Goal: Task Accomplishment & Management: Manage account settings

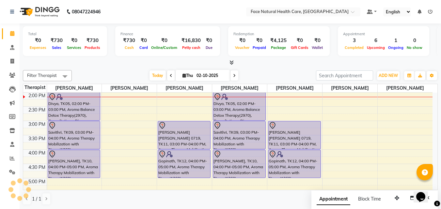
scroll to position [59, 0]
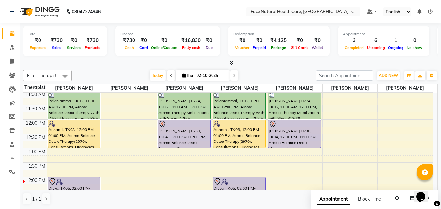
click at [64, 137] on div "Annam l, TK08, 12:00 PM-01:00 PM, Aroma Balance Detox Therapy(2970), Consultati…" at bounding box center [74, 134] width 52 height 28
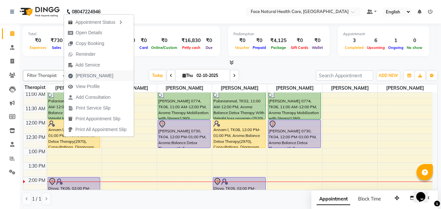
click at [100, 74] on span "[PERSON_NAME]" at bounding box center [90, 76] width 53 height 11
select select "service"
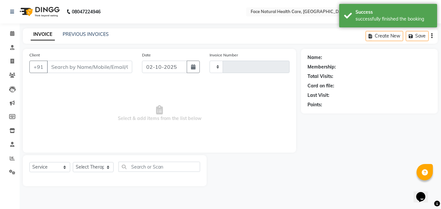
type input "1569"
select select "5675"
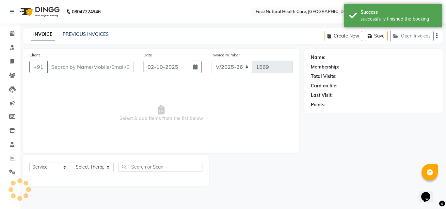
type input "9442569529"
select select "47694"
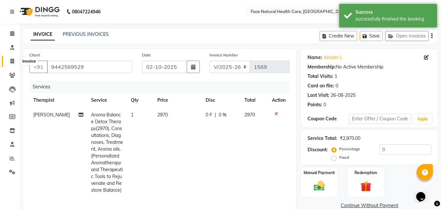
click at [12, 60] on icon at bounding box center [12, 61] width 4 height 5
select select "5675"
select select "service"
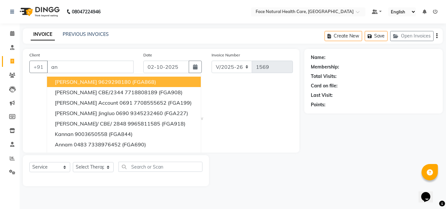
type input "a"
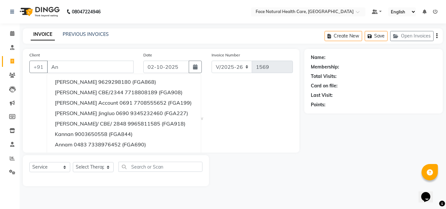
type input "A"
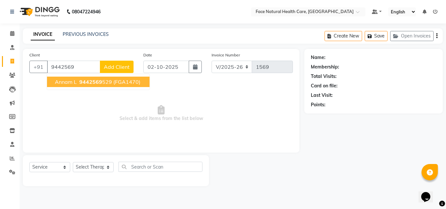
click at [109, 80] on ngb-highlight "9442569 529" at bounding box center [95, 82] width 34 height 7
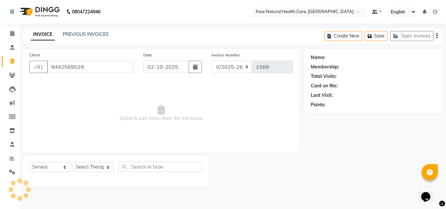
type input "9442569529"
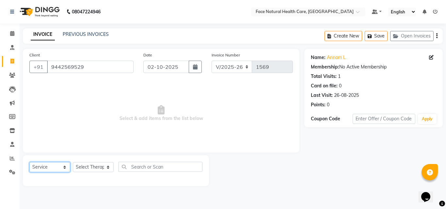
click at [57, 166] on select "Select Service Product Membership Package Voucher Prepaid Gift Card" at bounding box center [49, 167] width 41 height 10
select select "package"
click at [29, 162] on select "Select Service Product Membership Package Voucher Prepaid Gift Card" at bounding box center [49, 167] width 41 height 10
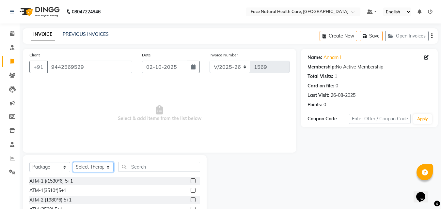
click at [93, 166] on select "Select Therapist Dr. keerthika Dr. Ranjith Hannah Miracline Janarthanan M Jayal…" at bounding box center [93, 167] width 41 height 10
select select "40492"
click at [73, 162] on select "Select Therapist Dr. keerthika Dr. Ranjith Hannah Miracline Janarthanan M Jayal…" at bounding box center [93, 167] width 41 height 10
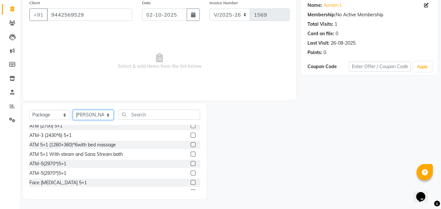
scroll to position [48, 0]
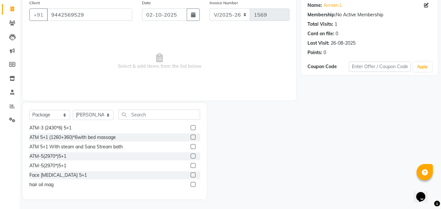
click at [191, 166] on label at bounding box center [193, 165] width 5 height 5
click at [191, 166] on input "checkbox" at bounding box center [193, 166] width 4 height 4
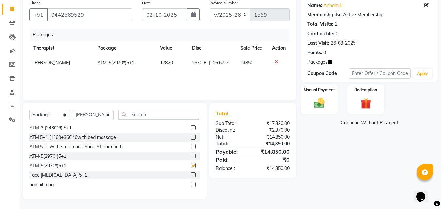
checkbox input "false"
click at [385, 125] on link "Continue Without Payment" at bounding box center [370, 123] width 134 height 7
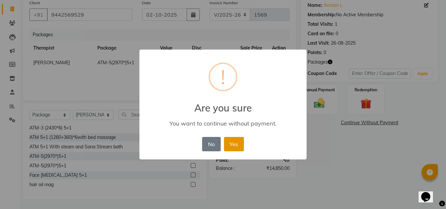
click at [239, 140] on button "Yes" at bounding box center [234, 144] width 20 height 14
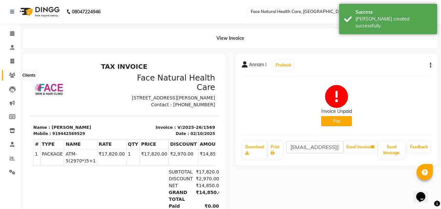
click at [13, 75] on icon at bounding box center [12, 75] width 6 height 5
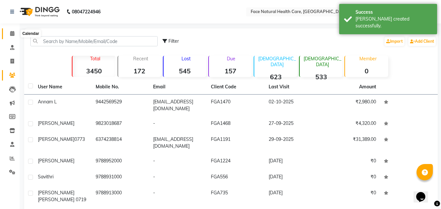
click at [15, 37] on span at bounding box center [12, 34] width 11 height 8
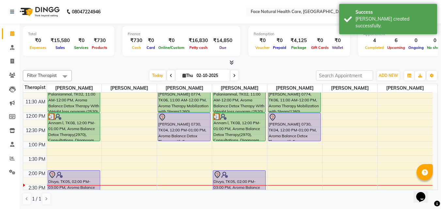
scroll to position [85, 0]
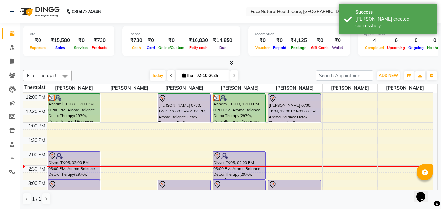
click at [237, 173] on div "Divya, TK05, 02:00 PM-03:00 PM, Aroma Balance Detox Therapy(2970), Consultation…" at bounding box center [239, 166] width 52 height 28
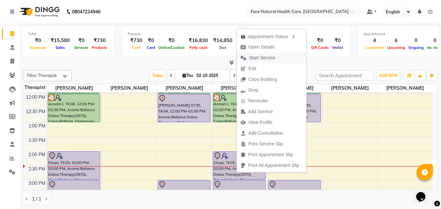
click at [284, 58] on button "Start Service" at bounding box center [272, 58] width 70 height 11
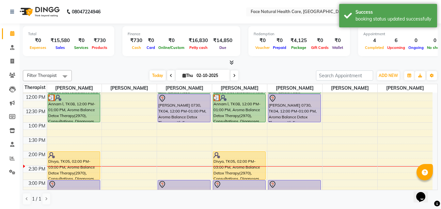
click at [258, 111] on div "Annam l, TK08, 12:00 PM-01:00 PM, Aroma Balance Detox Therapy(2970), Consultati…" at bounding box center [239, 108] width 52 height 28
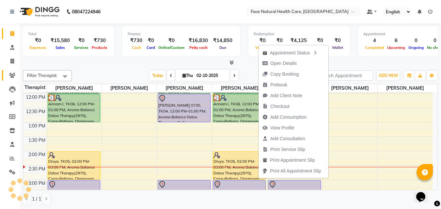
click at [11, 76] on icon at bounding box center [12, 75] width 6 height 5
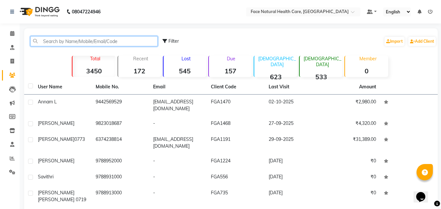
click at [104, 39] on input "text" at bounding box center [93, 41] width 127 height 10
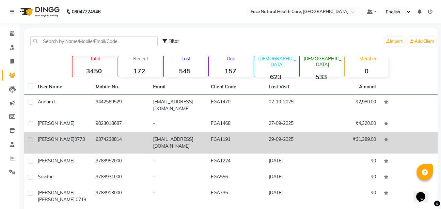
click at [284, 135] on td "29-09-2025" at bounding box center [294, 143] width 58 height 22
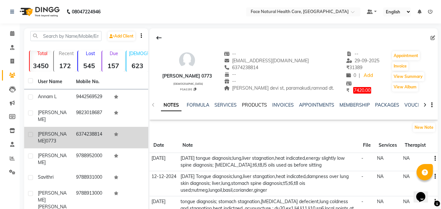
click at [255, 105] on link "PRODUCTS" at bounding box center [254, 105] width 25 height 6
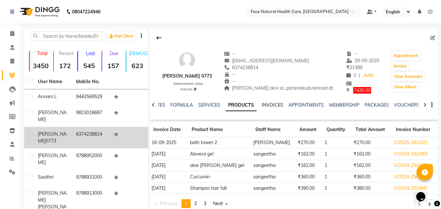
click at [279, 105] on link "INVOICES" at bounding box center [273, 105] width 22 height 6
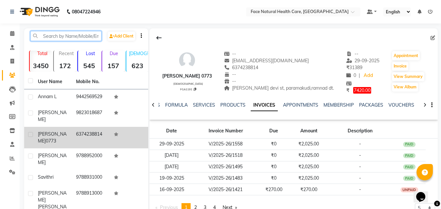
click at [69, 40] on input "text" at bounding box center [65, 36] width 71 height 10
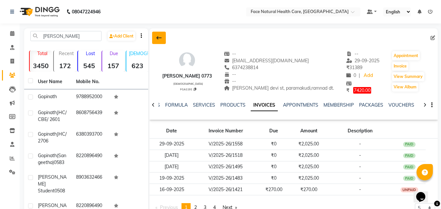
click at [154, 37] on button at bounding box center [159, 38] width 14 height 12
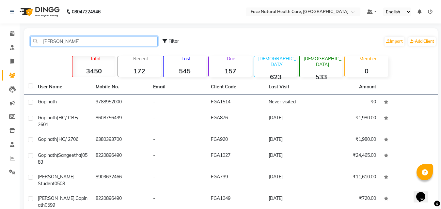
click at [101, 40] on input "gopi" at bounding box center [93, 41] width 127 height 10
type input "g"
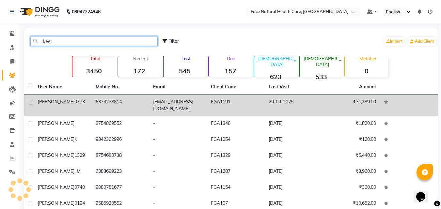
type input "keer"
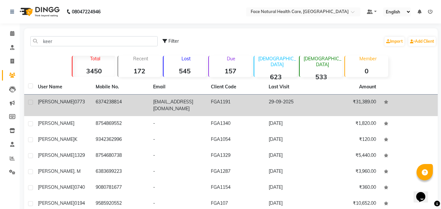
click at [226, 105] on td "FGA1191" at bounding box center [236, 106] width 58 height 22
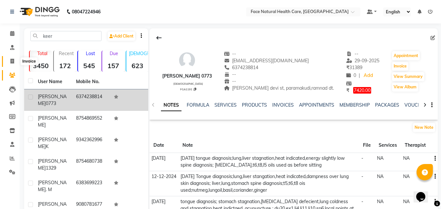
click at [13, 62] on icon at bounding box center [12, 61] width 4 height 5
select select "5675"
select select "service"
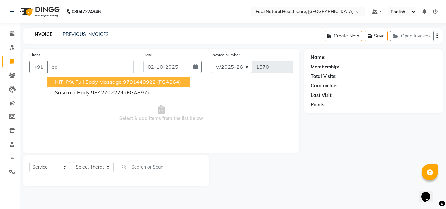
type input "b"
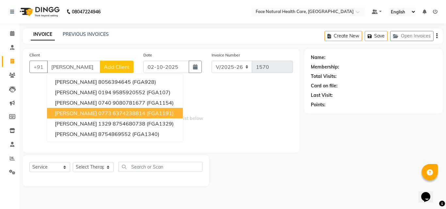
click at [113, 113] on ngb-highlight "6374238814" at bounding box center [129, 113] width 33 height 7
type input "6374238814"
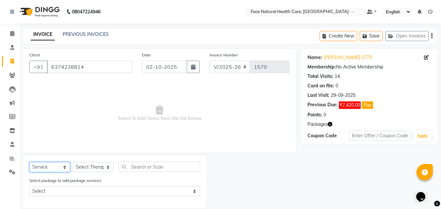
click at [65, 168] on select "Select Service Product Membership Package Voucher Prepaid Gift Card" at bounding box center [49, 167] width 41 height 10
select select "product"
click at [29, 162] on select "Select Service Product Membership Package Voucher Prepaid Gift Card" at bounding box center [49, 167] width 41 height 10
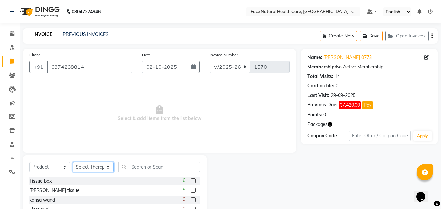
click at [105, 170] on select "Select Therapist Dr. keerthika Dr. Ranjith Hannah Miracline Janarthanan M Jayal…" at bounding box center [93, 167] width 41 height 10
select select "68300"
click at [73, 162] on select "Select Therapist Dr. keerthika Dr. Ranjith Hannah Miracline Janarthanan M Jayal…" at bounding box center [93, 167] width 41 height 10
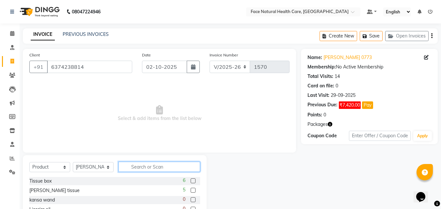
click at [172, 164] on input "text" at bounding box center [160, 167] width 82 height 10
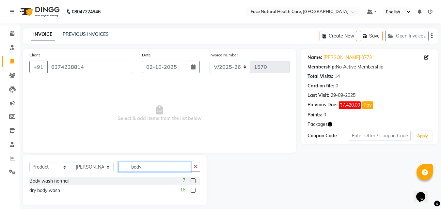
type input "body"
click at [193, 190] on label at bounding box center [193, 190] width 5 height 5
click at [193, 190] on input "checkbox" at bounding box center [193, 191] width 4 height 4
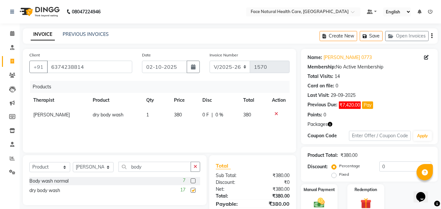
checkbox input "false"
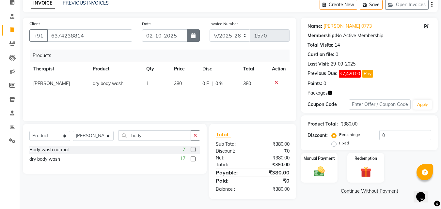
click at [195, 32] on button "button" at bounding box center [193, 35] width 13 height 12
select select "10"
select select "2025"
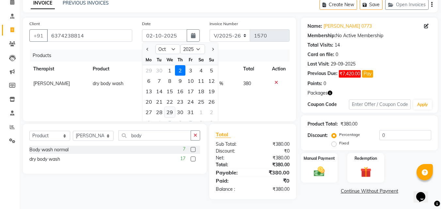
click at [169, 112] on div "29" at bounding box center [170, 112] width 10 height 10
type input "29-10-2025"
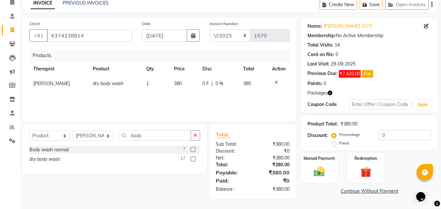
click at [387, 194] on link "Continue Without Payment" at bounding box center [370, 191] width 134 height 7
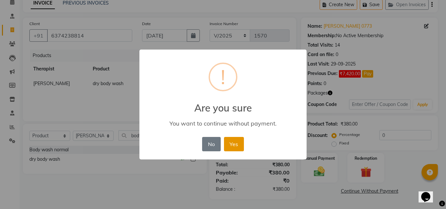
click at [239, 143] on button "Yes" at bounding box center [234, 144] width 20 height 14
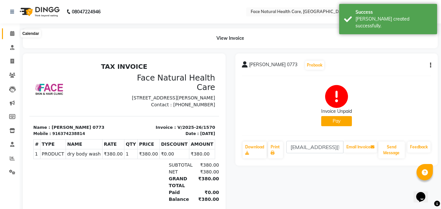
click at [10, 34] on icon at bounding box center [12, 33] width 4 height 5
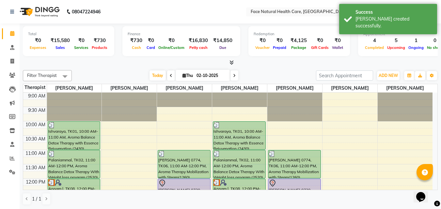
click at [236, 75] on span at bounding box center [235, 76] width 8 height 10
type input "03-10-2025"
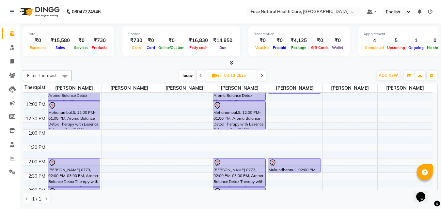
scroll to position [59, 0]
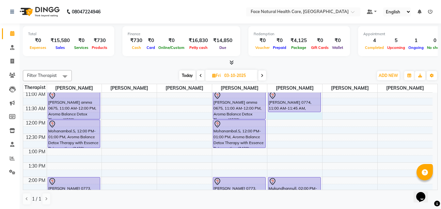
click at [273, 114] on div "9:00 AM 9:30 AM 10:00 AM 10:30 AM 11:00 AM 11:30 AM 12:00 PM 12:30 PM 1:00 PM 1…" at bounding box center [228, 177] width 410 height 287
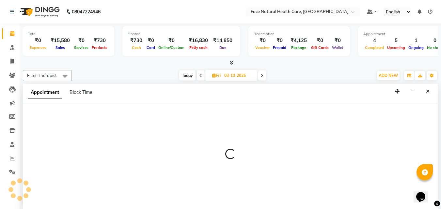
scroll to position [0, 0]
select select "50221"
select select "tentative"
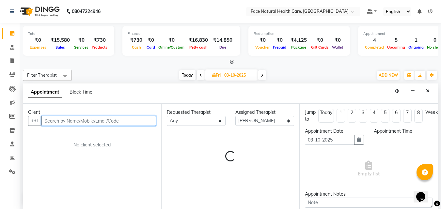
select select "705"
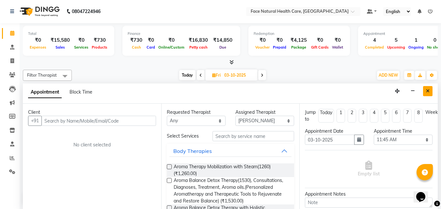
click at [429, 92] on icon "Close" at bounding box center [428, 91] width 4 height 5
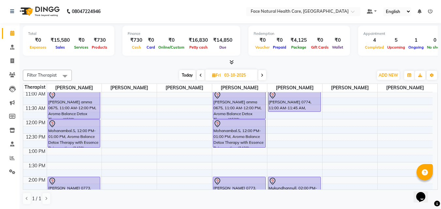
click at [190, 77] on span "Today" at bounding box center [187, 75] width 16 height 10
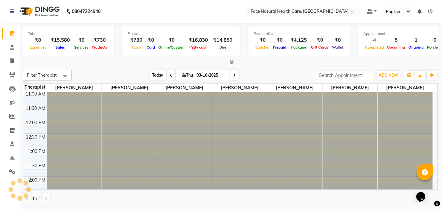
type input "02-10-2025"
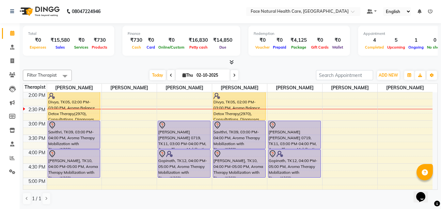
click at [312, 142] on div "Siva sakthi 0719, TK11, 03:00 PM-04:00 PM, Aroma Therapy Mobilization with Stea…" at bounding box center [295, 135] width 52 height 28
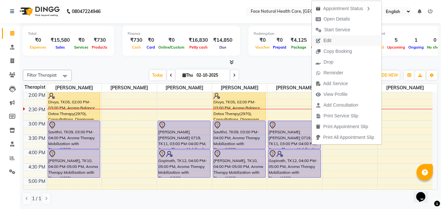
click at [334, 41] on span "Edit" at bounding box center [324, 40] width 24 height 11
select select "tentative"
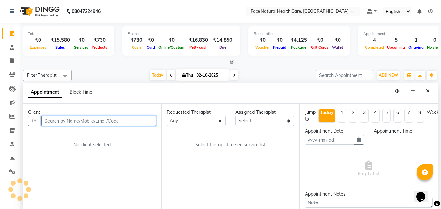
type input "02-10-2025"
select select "38864"
select select "900"
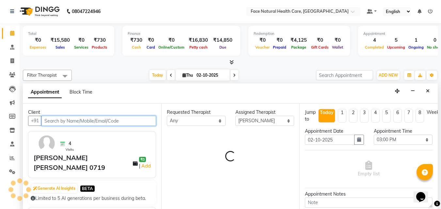
select select "2632"
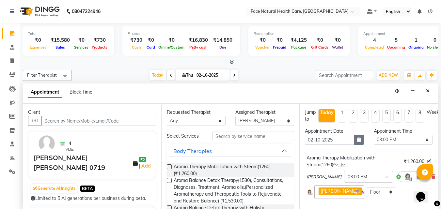
click at [357, 143] on button "button" at bounding box center [360, 140] width 10 height 10
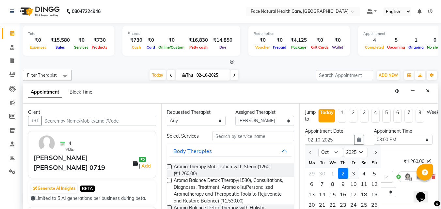
click at [355, 173] on div "3" at bounding box center [354, 174] width 10 height 10
type input "03-10-2025"
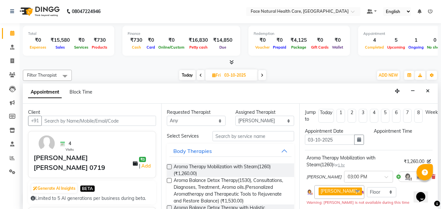
select select "900"
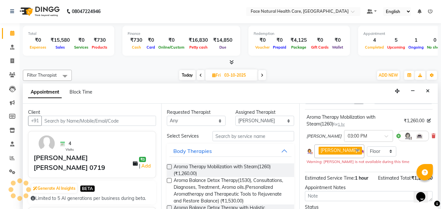
scroll to position [88, 0]
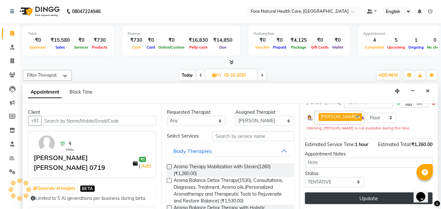
click at [375, 193] on button "Update" at bounding box center [369, 199] width 128 height 12
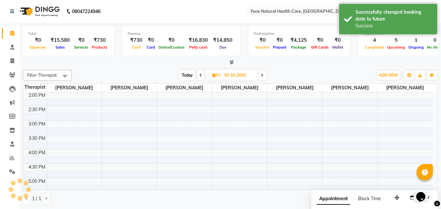
scroll to position [0, 0]
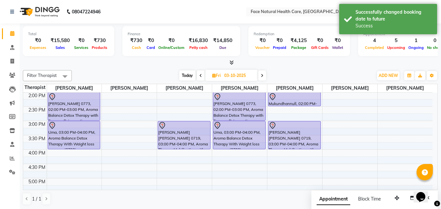
click at [185, 78] on span "Today" at bounding box center [187, 76] width 16 height 10
type input "02-10-2025"
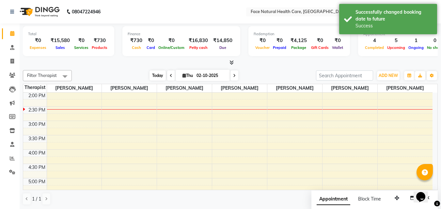
scroll to position [144, 0]
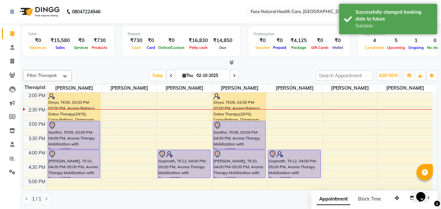
click at [304, 165] on div "Gopinath, TK12, 04:00 PM-05:00 PM, Aroma Therapy Mobilization with Steam(1260)" at bounding box center [295, 164] width 52 height 28
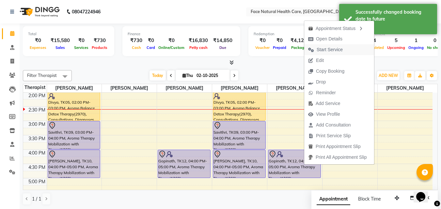
click at [349, 47] on button "Start Service" at bounding box center [340, 49] width 70 height 11
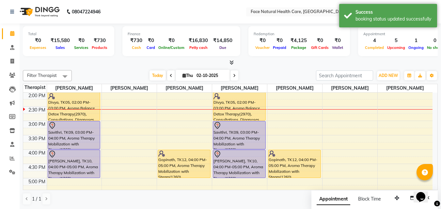
scroll to position [59, 0]
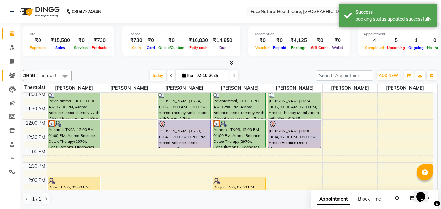
click at [15, 74] on icon at bounding box center [12, 75] width 6 height 5
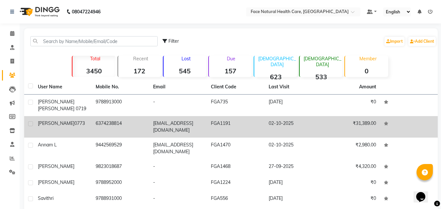
click at [49, 121] on span "[PERSON_NAME]" at bounding box center [56, 124] width 37 height 6
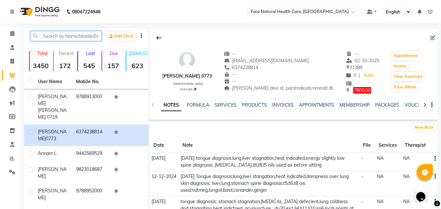
click at [63, 39] on input "text" at bounding box center [65, 36] width 71 height 10
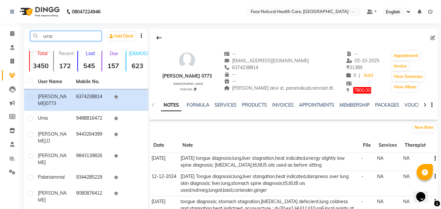
type input "uma"
click at [157, 39] on icon at bounding box center [159, 37] width 5 height 5
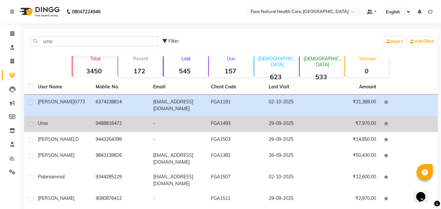
click at [229, 126] on td "FGA1493" at bounding box center [236, 124] width 58 height 16
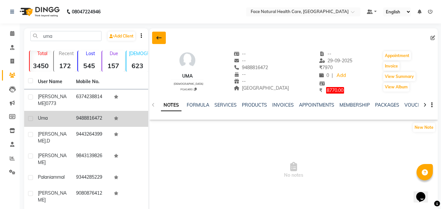
click at [156, 41] on button at bounding box center [159, 38] width 14 height 12
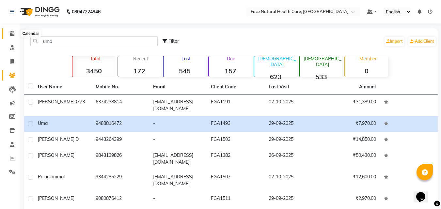
click at [14, 30] on span at bounding box center [12, 34] width 11 height 8
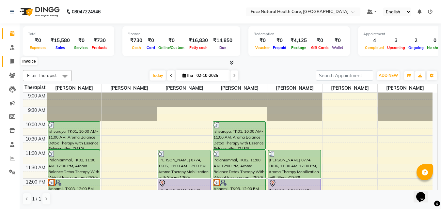
click at [12, 58] on span at bounding box center [12, 62] width 11 height 8
select select "5675"
select select "service"
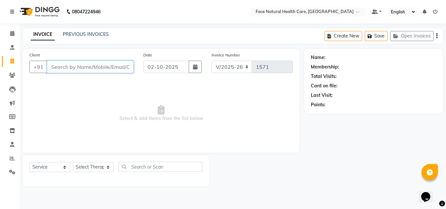
click at [71, 67] on input "Client" at bounding box center [90, 67] width 87 height 12
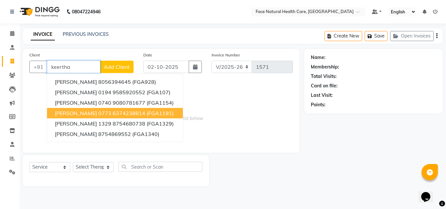
click at [113, 110] on ngb-highlight "6374238814" at bounding box center [129, 113] width 33 height 7
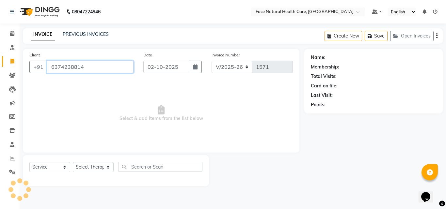
type input "6374238814"
drag, startPoint x: 58, startPoint y: 166, endPoint x: 50, endPoint y: 117, distance: 50.3
click at [50, 117] on div "Client +91 6374238814 Date 02-10-2025 Invoice Number V/2025 V/2025-26 1571 Sele…" at bounding box center [161, 118] width 287 height 138
select select "product"
click at [29, 162] on select "Select Service Product Membership Package Voucher Prepaid Gift Card" at bounding box center [49, 167] width 41 height 10
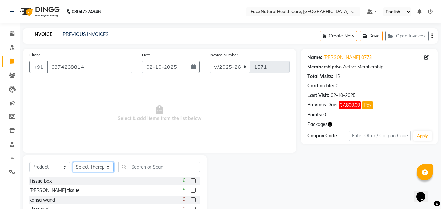
click at [101, 169] on select "Select Therapist Dr. keerthika Dr. Ranjith Hannah Miracline Janarthanan M Jayal…" at bounding box center [93, 167] width 41 height 10
select select "68300"
click at [73, 162] on select "Select Therapist Dr. keerthika Dr. Ranjith Hannah Miracline Janarthanan M Jayal…" at bounding box center [93, 167] width 41 height 10
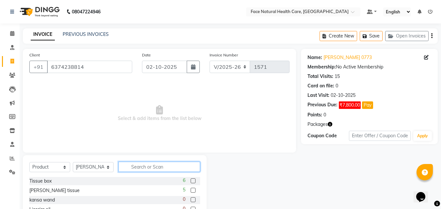
click at [165, 164] on input "text" at bounding box center [160, 167] width 82 height 10
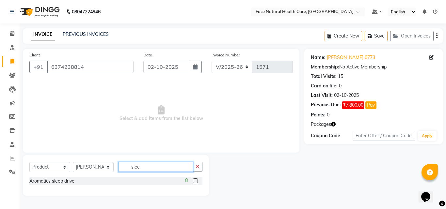
type input "slee"
click at [192, 181] on div "8" at bounding box center [193, 181] width 17 height 8
click at [195, 182] on label at bounding box center [195, 181] width 5 height 5
click at [195, 182] on input "checkbox" at bounding box center [195, 181] width 4 height 4
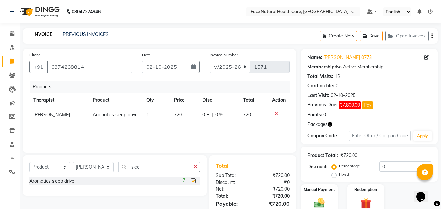
checkbox input "false"
click at [179, 113] on span "720" at bounding box center [178, 115] width 8 height 6
select select "68300"
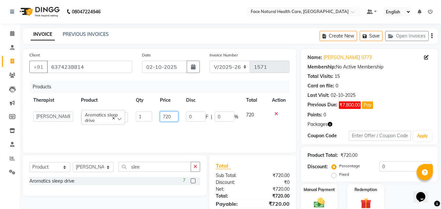
click at [175, 117] on input "720" at bounding box center [169, 117] width 18 height 10
type input "7"
type input "630"
click at [276, 133] on div "Products Therapist Product Qty Price Disc Total Action Dr. keerthika Dr. Ranjit…" at bounding box center [159, 113] width 260 height 65
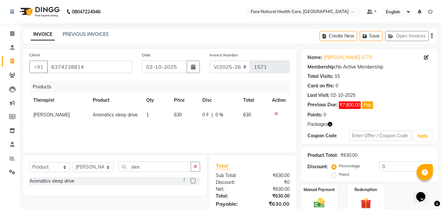
scroll to position [31, 0]
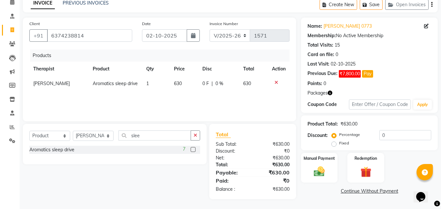
click at [371, 167] on img at bounding box center [366, 172] width 18 height 13
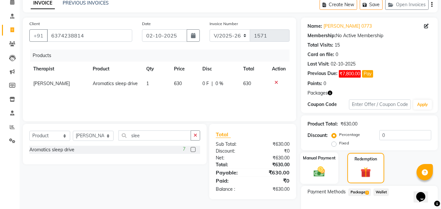
click at [325, 169] on img at bounding box center [319, 171] width 18 height 13
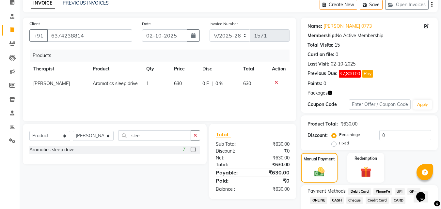
click at [418, 188] on span "GPay" at bounding box center [414, 192] width 13 height 8
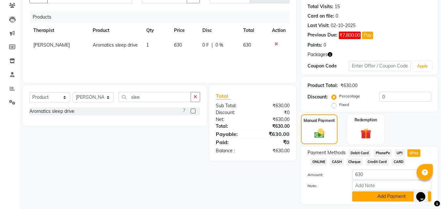
click at [385, 199] on button "Add Payment" at bounding box center [392, 197] width 79 height 10
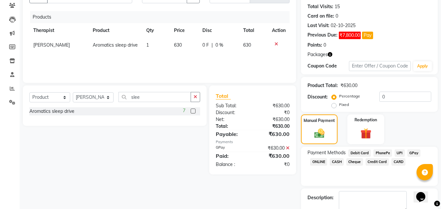
scroll to position [107, 0]
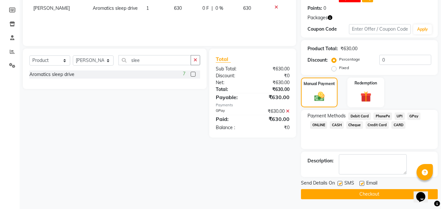
click at [341, 184] on label at bounding box center [340, 183] width 5 height 5
click at [341, 184] on input "checkbox" at bounding box center [340, 184] width 4 height 4
checkbox input "false"
click at [362, 184] on label at bounding box center [362, 183] width 5 height 5
click at [362, 184] on input "checkbox" at bounding box center [362, 184] width 4 height 4
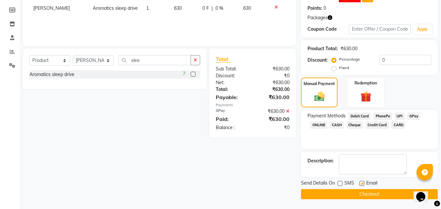
checkbox input "false"
click at [383, 196] on button "Checkout" at bounding box center [369, 195] width 137 height 10
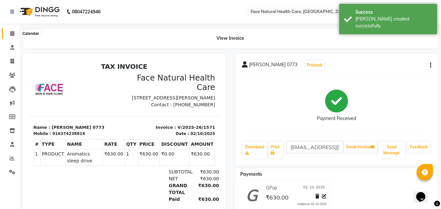
click at [8, 37] on span at bounding box center [12, 34] width 11 height 8
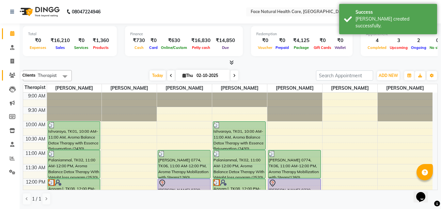
click at [12, 79] on span at bounding box center [12, 76] width 11 height 8
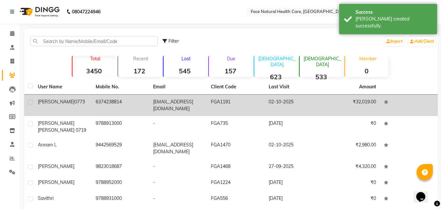
click at [112, 106] on td "6374238814" at bounding box center [121, 106] width 58 height 22
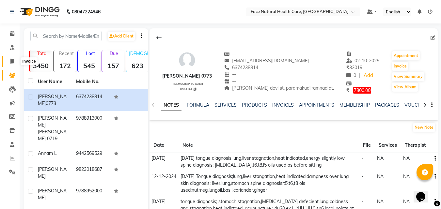
click at [13, 62] on icon at bounding box center [12, 61] width 4 height 5
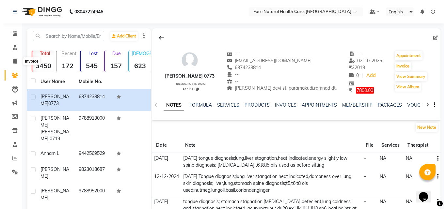
select select "5675"
select select "service"
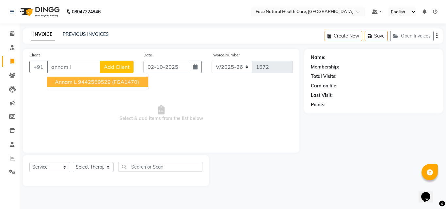
click at [64, 84] on span "Annam l" at bounding box center [66, 82] width 22 height 7
type input "9442569529"
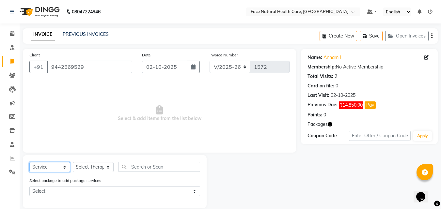
click at [55, 169] on select "Select Service Product Membership Package Voucher Prepaid Gift Card" at bounding box center [49, 167] width 41 height 10
select select "product"
click at [29, 162] on select "Select Service Product Membership Package Voucher Prepaid Gift Card" at bounding box center [49, 167] width 41 height 10
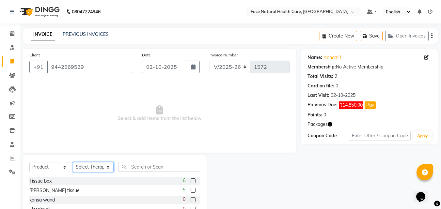
click at [86, 166] on select "Select Therapist Dr. keerthika Dr. Ranjith Hannah Miracline Janarthanan M Jayal…" at bounding box center [93, 167] width 41 height 10
select select "68300"
click at [73, 162] on select "Select Therapist Dr. keerthika Dr. Ranjith Hannah Miracline Janarthanan M Jayal…" at bounding box center [93, 167] width 41 height 10
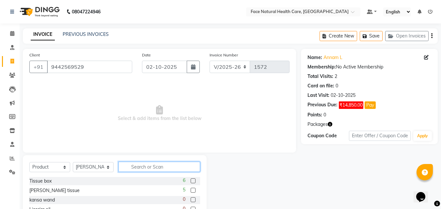
click at [151, 167] on input "text" at bounding box center [160, 167] width 82 height 10
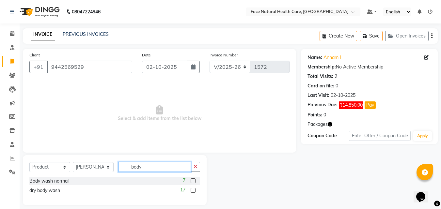
type input "body"
click at [193, 190] on label at bounding box center [193, 190] width 5 height 5
click at [193, 190] on input "checkbox" at bounding box center [193, 191] width 4 height 4
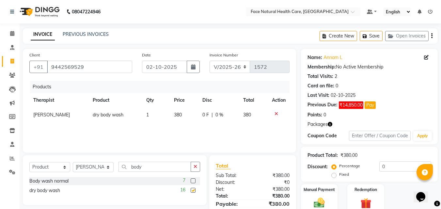
checkbox input "false"
click at [153, 165] on input "body" at bounding box center [155, 167] width 73 height 10
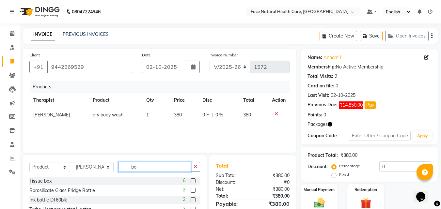
type input "b"
type input "hair"
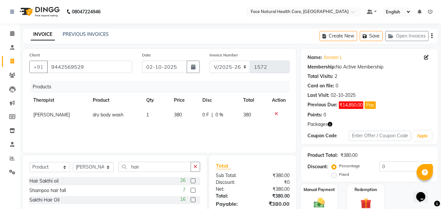
click at [195, 200] on label at bounding box center [193, 200] width 5 height 5
click at [195, 200] on input "checkbox" at bounding box center [193, 200] width 4 height 4
checkbox input "false"
click at [156, 167] on input "hair" at bounding box center [155, 167] width 73 height 10
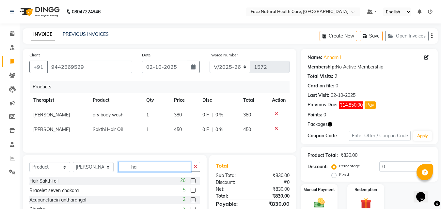
type input "h"
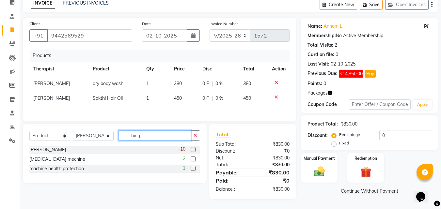
scroll to position [32, 0]
type input "hing"
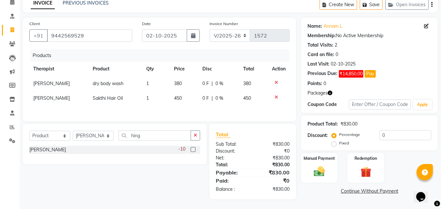
click at [193, 150] on label at bounding box center [193, 149] width 5 height 5
click at [193, 150] on input "checkbox" at bounding box center [193, 150] width 4 height 4
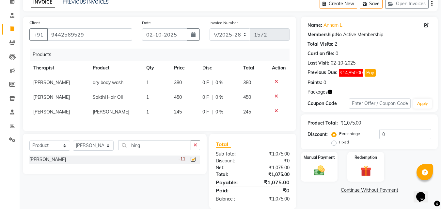
checkbox input "false"
click at [178, 112] on span "245" at bounding box center [178, 112] width 8 height 6
select select "68300"
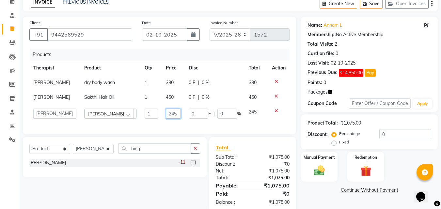
click at [174, 115] on input "245" at bounding box center [173, 114] width 15 height 10
type input "2"
type input "300"
click at [154, 128] on div "Products Therapist Product Qty Price Disc Total Action Jayalakshmi dry body was…" at bounding box center [159, 88] width 260 height 79
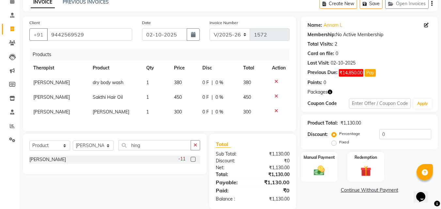
scroll to position [47, 0]
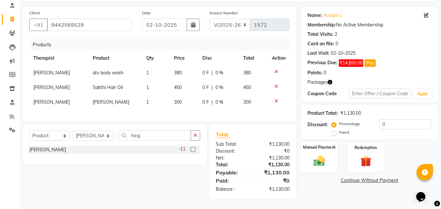
click at [332, 163] on div "Manual Payment" at bounding box center [320, 157] width 38 height 31
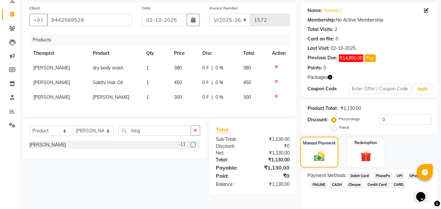
scroll to position [70, 0]
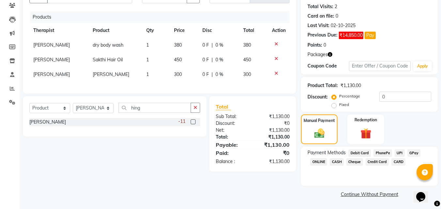
click at [418, 153] on span "GPay" at bounding box center [414, 154] width 13 height 8
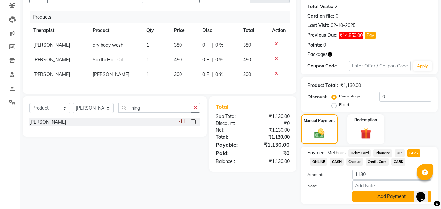
click at [381, 198] on button "Add Payment" at bounding box center [392, 197] width 79 height 10
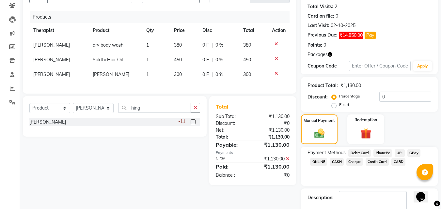
scroll to position [107, 0]
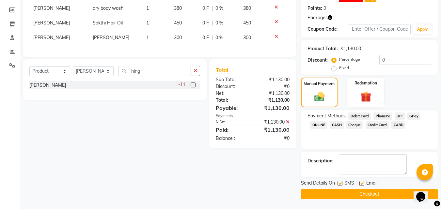
click at [341, 184] on label at bounding box center [340, 183] width 5 height 5
click at [341, 184] on input "checkbox" at bounding box center [340, 184] width 4 height 4
checkbox input "false"
click at [360, 184] on label at bounding box center [362, 183] width 5 height 5
click at [360, 184] on input "checkbox" at bounding box center [362, 184] width 4 height 4
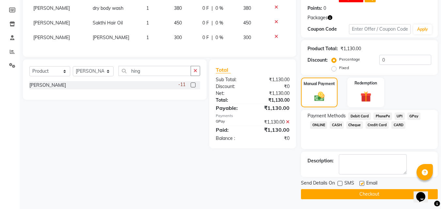
checkbox input "false"
click at [378, 195] on button "Checkout" at bounding box center [369, 195] width 137 height 10
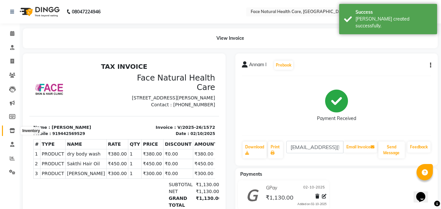
click at [13, 133] on icon at bounding box center [12, 130] width 6 height 5
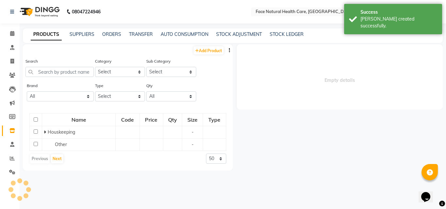
select select
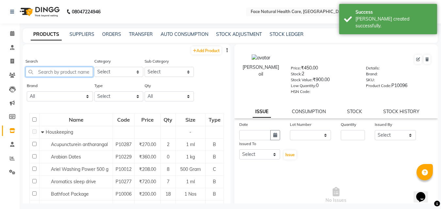
click at [54, 71] on input "text" at bounding box center [59, 72] width 68 height 10
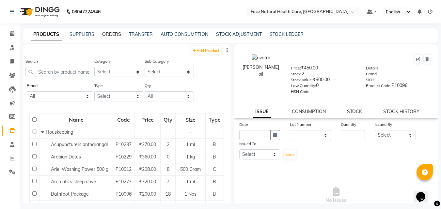
click at [114, 34] on link "ORDERS" at bounding box center [111, 34] width 19 height 6
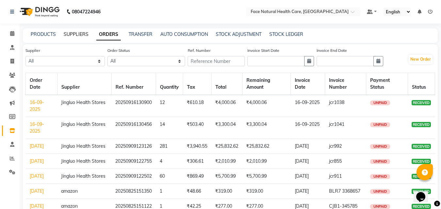
click at [77, 34] on link "SUPPLIERS" at bounding box center [76, 34] width 25 height 6
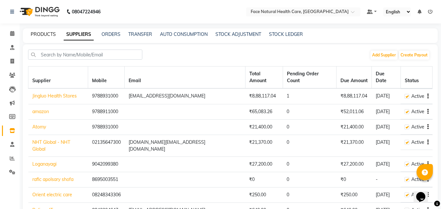
click at [49, 32] on link "PRODUCTS" at bounding box center [43, 34] width 25 height 6
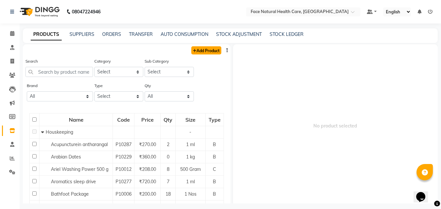
click at [209, 53] on link "Add Product" at bounding box center [206, 50] width 30 height 8
select select "true"
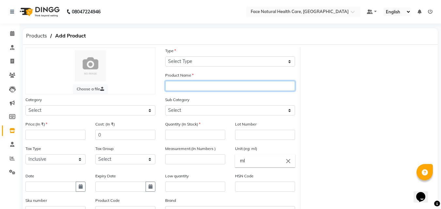
click at [210, 85] on input "text" at bounding box center [230, 86] width 130 height 10
type input "Detox liquid"
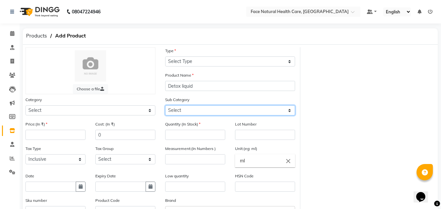
click at [210, 109] on select "Select" at bounding box center [230, 111] width 130 height 10
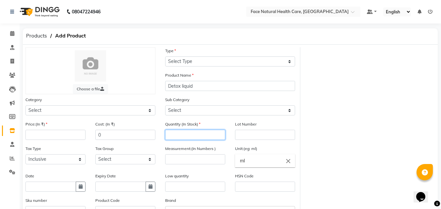
click at [186, 134] on input "number" at bounding box center [195, 135] width 60 height 10
type input "1"
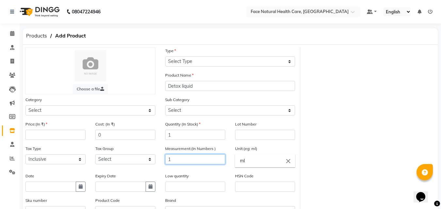
click at [187, 161] on input "1" at bounding box center [195, 160] width 60 height 10
type input "1"
click at [68, 137] on input "number" at bounding box center [55, 135] width 60 height 10
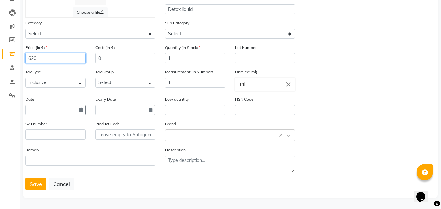
type input "620"
click at [37, 182] on button "Save" at bounding box center [35, 184] width 21 height 12
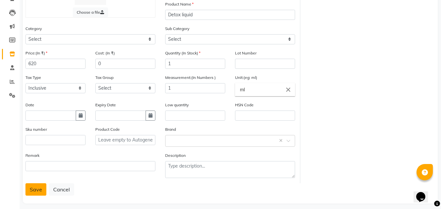
scroll to position [0, 0]
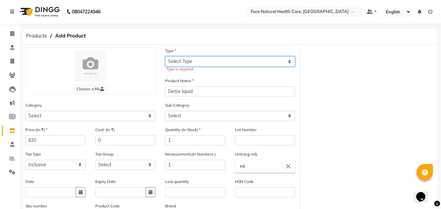
click at [177, 61] on select "Select Type Both Retail Consumable" at bounding box center [230, 62] width 130 height 10
select select "B"
click at [165, 57] on select "Select Type Both Retail Consumable" at bounding box center [230, 62] width 130 height 10
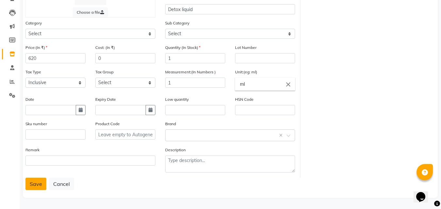
click at [40, 185] on button "Save" at bounding box center [35, 184] width 21 height 12
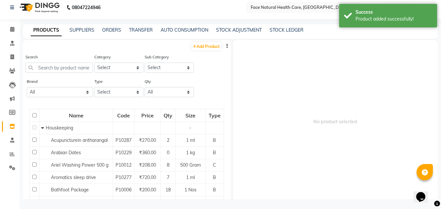
scroll to position [4, 0]
click at [11, 56] on icon at bounding box center [12, 57] width 4 height 5
select select "5675"
select select "service"
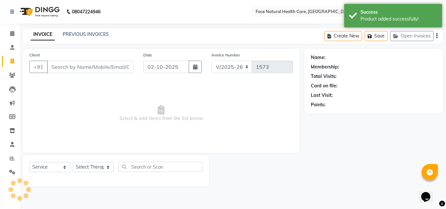
click at [75, 62] on input "Client" at bounding box center [90, 67] width 87 height 12
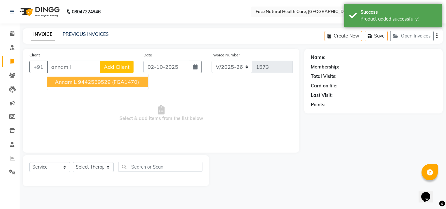
click at [74, 82] on span "Annam l" at bounding box center [66, 82] width 22 height 7
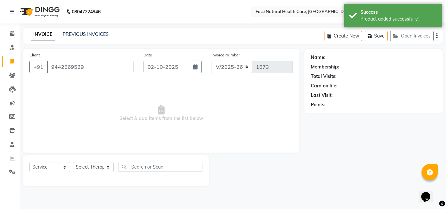
type input "9442569529"
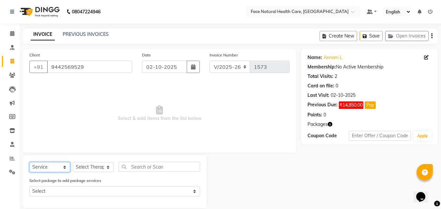
click at [52, 167] on select "Select Service Product Membership Package Voucher Prepaid Gift Card" at bounding box center [49, 167] width 41 height 10
select select "product"
click at [29, 162] on select "Select Service Product Membership Package Voucher Prepaid Gift Card" at bounding box center [49, 167] width 41 height 10
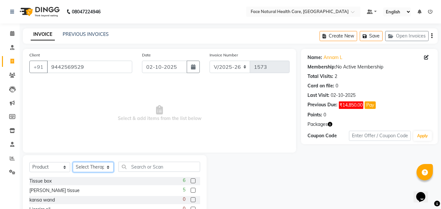
click at [85, 166] on select "Select Therapist Dr. keerthika Dr. Ranjith Hannah Miracline Janarthanan M Jayal…" at bounding box center [93, 167] width 41 height 10
select select "68300"
click at [73, 162] on select "Select Therapist Dr. keerthika Dr. Ranjith Hannah Miracline Janarthanan M Jayal…" at bounding box center [93, 167] width 41 height 10
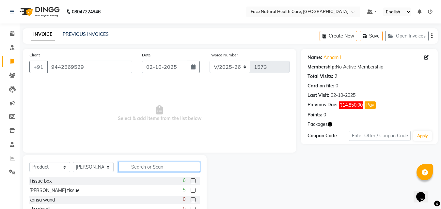
click at [143, 168] on input "text" at bounding box center [160, 167] width 82 height 10
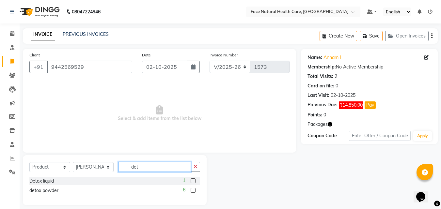
type input "det"
click at [193, 181] on label at bounding box center [193, 181] width 5 height 5
click at [193, 181] on input "checkbox" at bounding box center [193, 181] width 4 height 4
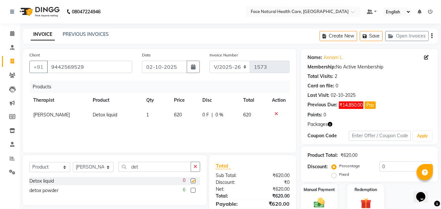
checkbox input "false"
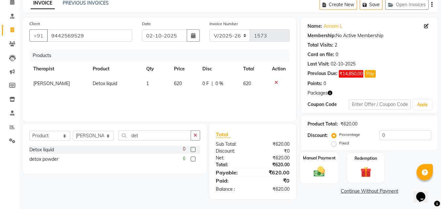
click at [324, 172] on img at bounding box center [319, 171] width 18 height 13
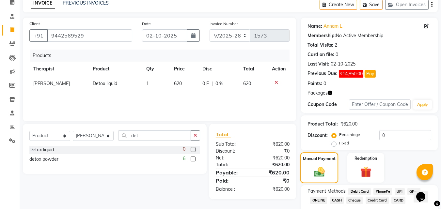
scroll to position [70, 0]
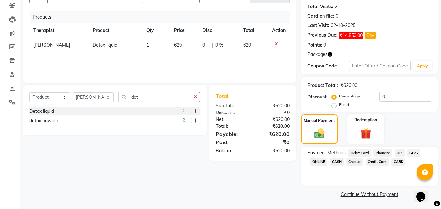
click at [417, 152] on span "GPay" at bounding box center [414, 154] width 13 height 8
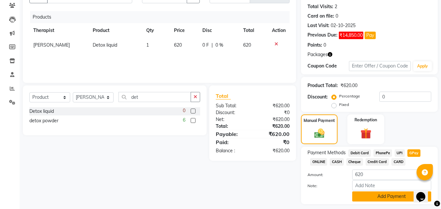
click at [386, 198] on button "Add Payment" at bounding box center [392, 197] width 79 height 10
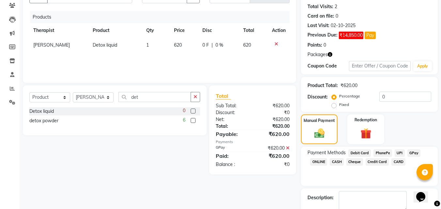
scroll to position [107, 0]
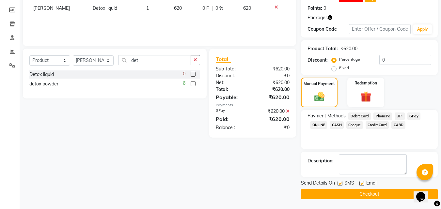
click at [341, 182] on label at bounding box center [340, 183] width 5 height 5
click at [341, 182] on input "checkbox" at bounding box center [340, 184] width 4 height 4
checkbox input "false"
click at [363, 183] on label at bounding box center [362, 183] width 5 height 5
click at [363, 183] on input "checkbox" at bounding box center [362, 184] width 4 height 4
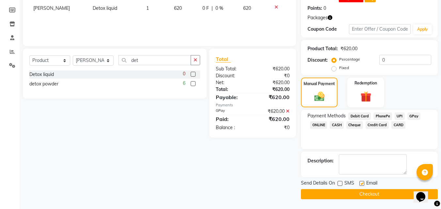
checkbox input "false"
click at [386, 195] on button "Checkout" at bounding box center [369, 195] width 137 height 10
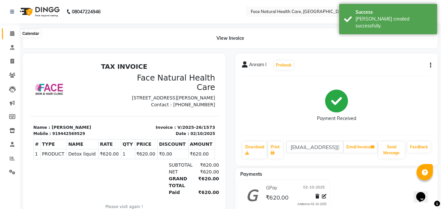
click at [15, 32] on span at bounding box center [12, 34] width 11 height 8
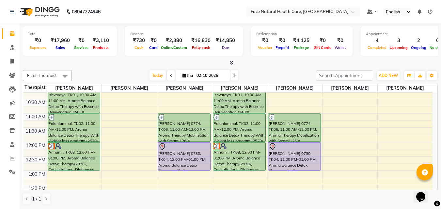
scroll to position [36, 0]
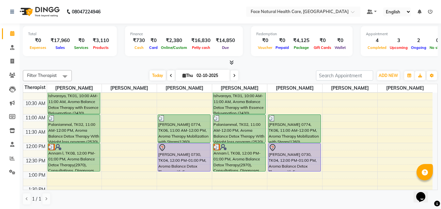
click at [220, 161] on div "Annam l, TK08, 12:00 PM-01:00 PM, Aroma Balance Detox Therapy(2970), Consultati…" at bounding box center [239, 158] width 52 height 28
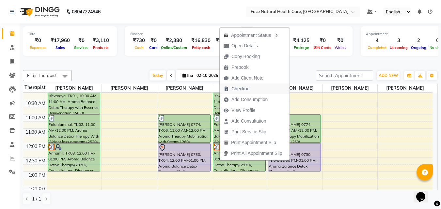
click at [251, 89] on span "Checkout" at bounding box center [237, 89] width 35 height 11
select select "service"
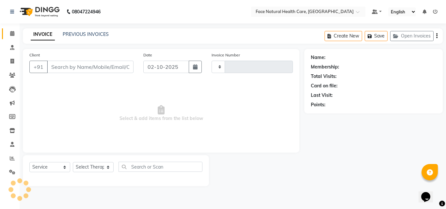
type input "1574"
select select "5675"
type input "9442569529"
select select "47694"
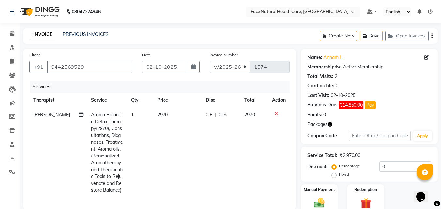
click at [161, 116] on span "2970" at bounding box center [162, 115] width 10 height 6
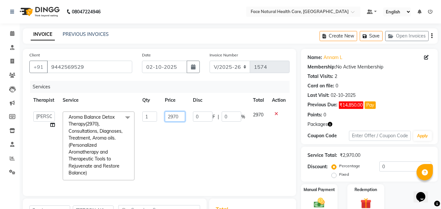
click at [180, 118] on input "2970" at bounding box center [175, 117] width 20 height 10
type input "2475"
click at [248, 140] on tr "Dr. keerthika Dr. Ranjith Hannah Miracline Janarthanan M Jayalakshmi kaleel rah…" at bounding box center [159, 146] width 260 height 77
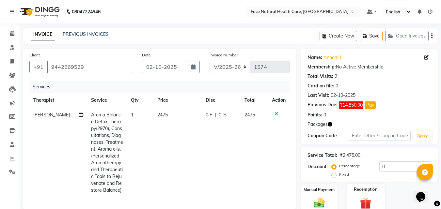
click at [373, 184] on div "Redemption" at bounding box center [366, 199] width 38 height 31
click at [378, 184] on div "Redemption" at bounding box center [366, 200] width 38 height 32
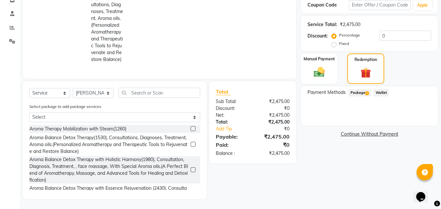
click at [358, 94] on span "Package 1" at bounding box center [360, 93] width 23 height 8
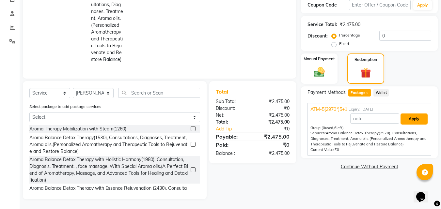
click at [404, 114] on button "Apply" at bounding box center [414, 119] width 27 height 11
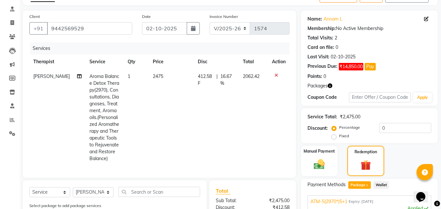
scroll to position [0, 0]
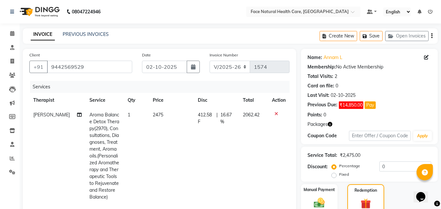
click at [205, 118] on span "412.58 F" at bounding box center [206, 119] width 16 height 14
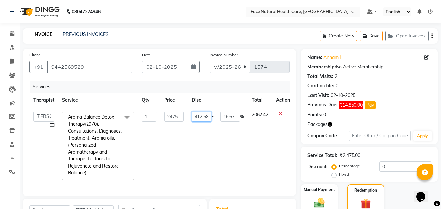
click at [201, 118] on input "412.58" at bounding box center [202, 117] width 20 height 10
type input "4"
type input "0"
click at [266, 157] on td "2062.42" at bounding box center [260, 146] width 25 height 77
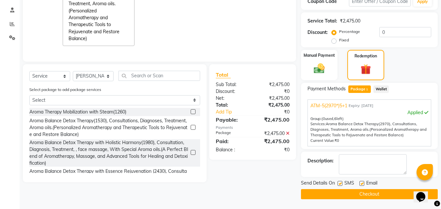
click at [341, 184] on label at bounding box center [340, 183] width 5 height 5
click at [341, 184] on input "checkbox" at bounding box center [340, 184] width 4 height 4
checkbox input "false"
click at [362, 184] on label at bounding box center [362, 183] width 5 height 5
click at [362, 184] on input "checkbox" at bounding box center [362, 184] width 4 height 4
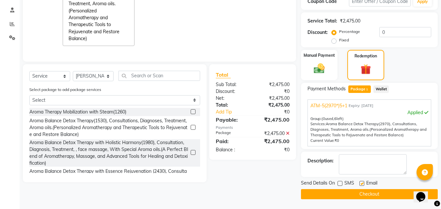
checkbox input "false"
click at [385, 198] on button "Checkout" at bounding box center [369, 195] width 137 height 10
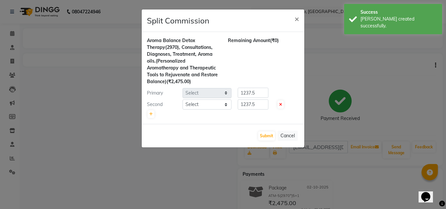
select select "47694"
select select "40492"
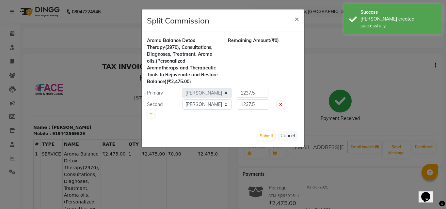
click at [11, 32] on ngb-modal-window "Split Commission × Aroma Balance Detox Therapy(2970), Consultations, Diagnoses,…" at bounding box center [223, 104] width 446 height 209
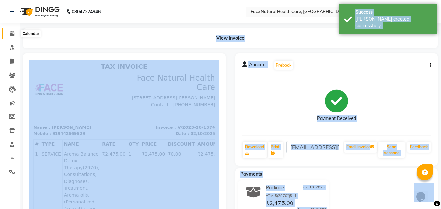
click at [11, 32] on icon at bounding box center [12, 33] width 4 height 5
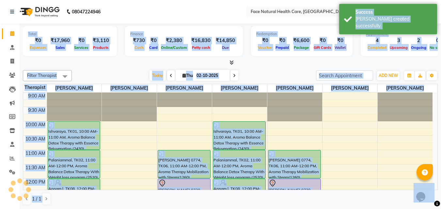
click at [12, 36] on span at bounding box center [12, 34] width 11 height 8
click at [126, 71] on div "Today Thu 02-10-2025" at bounding box center [194, 76] width 238 height 10
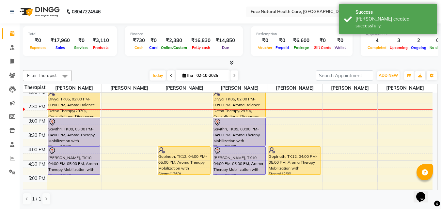
scroll to position [170, 0]
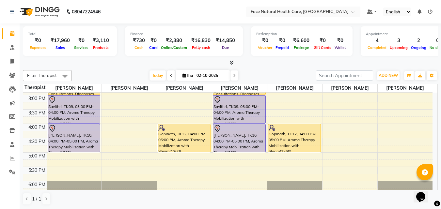
click at [236, 78] on span at bounding box center [235, 76] width 8 height 10
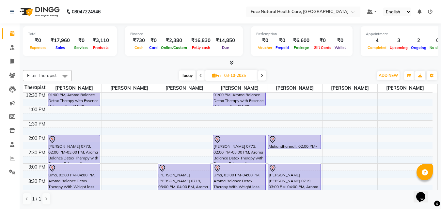
scroll to position [13, 0]
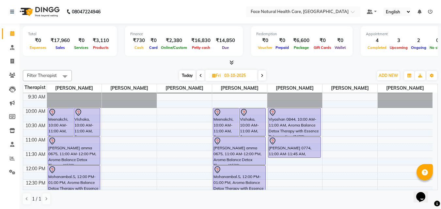
click at [263, 73] on span at bounding box center [262, 76] width 8 height 10
type input "04-10-2025"
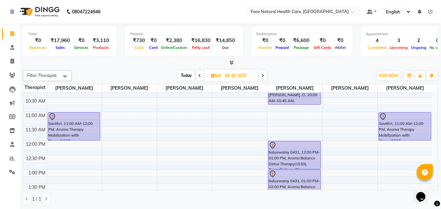
scroll to position [39, 0]
click at [62, 128] on div "Savithri, 11:00 AM-12:00 PM, Aroma Therapy Mobilization with Steam(1260)" at bounding box center [74, 126] width 52 height 28
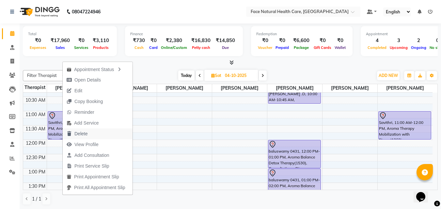
click at [75, 133] on span "Delete" at bounding box center [80, 134] width 13 height 7
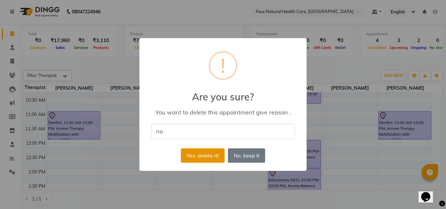
type input "no"
click at [213, 152] on button "Yes, delete it!" at bounding box center [203, 156] width 44 height 14
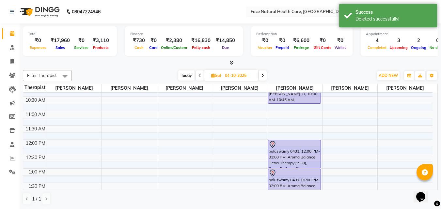
click at [294, 75] on div "Today Sat 04-10-2025" at bounding box center [222, 76] width 295 height 10
click at [186, 74] on span "Today" at bounding box center [186, 76] width 16 height 10
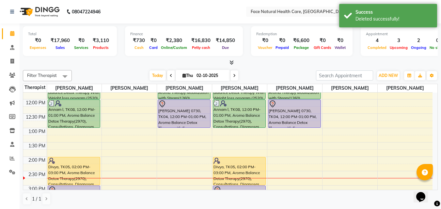
scroll to position [59, 0]
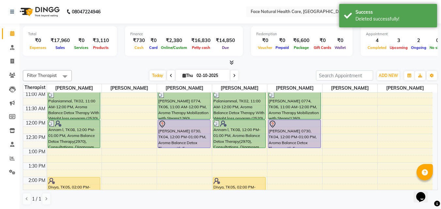
click at [237, 75] on span at bounding box center [235, 76] width 8 height 10
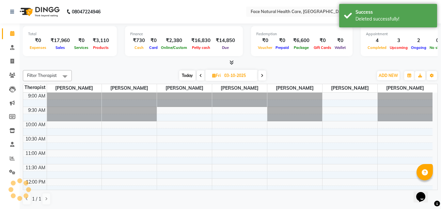
scroll to position [144, 0]
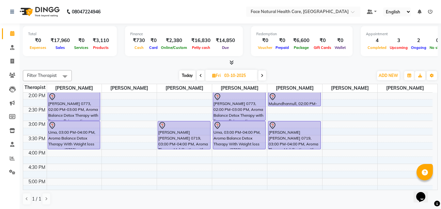
click at [262, 78] on span at bounding box center [262, 76] width 8 height 10
type input "04-10-2025"
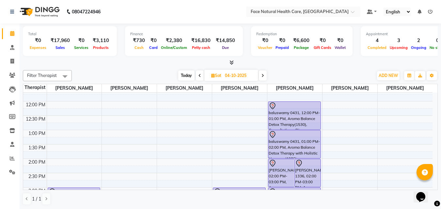
scroll to position [59, 0]
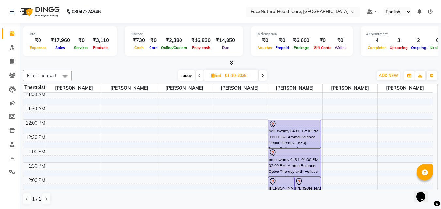
click at [61, 94] on div "9:00 AM 9:30 AM 10:00 AM 10:30 AM 11:00 AM 11:30 AM 12:00 PM 12:30 PM 1:00 PM 1…" at bounding box center [228, 177] width 410 height 287
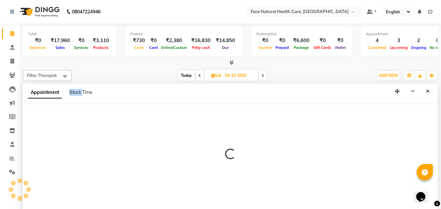
scroll to position [0, 0]
select select "47694"
select select "tentative"
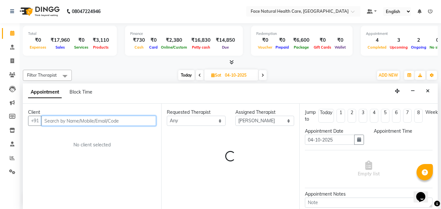
select select "660"
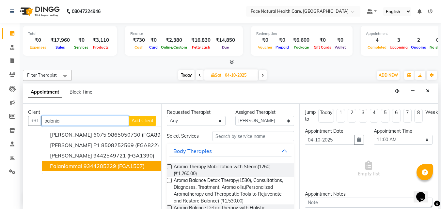
click at [50, 164] on span "Palaniammal" at bounding box center [66, 166] width 32 height 7
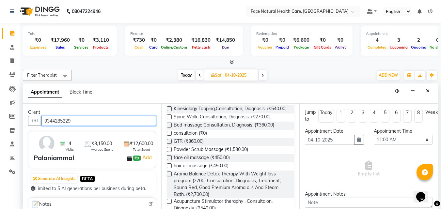
scroll to position [369, 0]
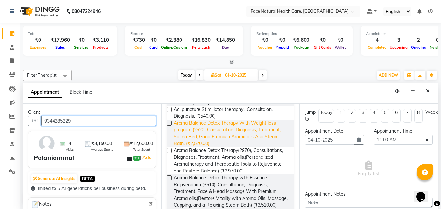
type input "9344285229"
click at [267, 147] on span "Aroma Balance Detox Therapy With Weight loss program (2520) Consultation, Diagn…" at bounding box center [232, 133] width 116 height 27
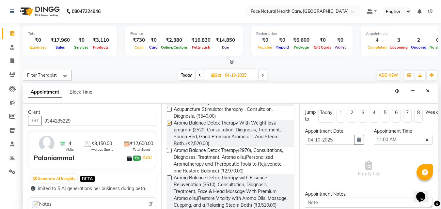
checkbox input "false"
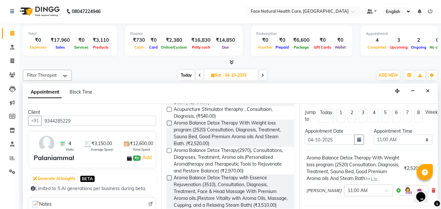
scroll to position [51, 0]
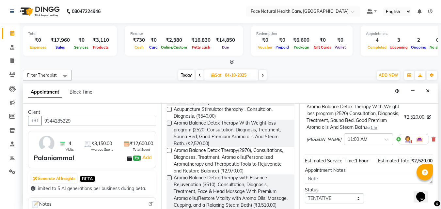
click at [404, 143] on img at bounding box center [408, 140] width 8 height 8
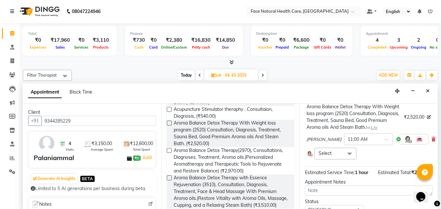
click at [346, 159] on span at bounding box center [349, 154] width 13 height 12
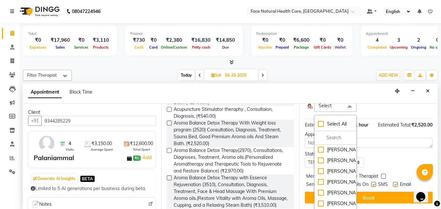
scroll to position [25, 0]
click at [341, 190] on div "[PERSON_NAME]" at bounding box center [335, 193] width 35 height 7
checkbox input "true"
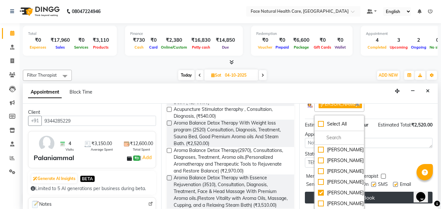
click at [381, 192] on button "Book" at bounding box center [369, 198] width 128 height 12
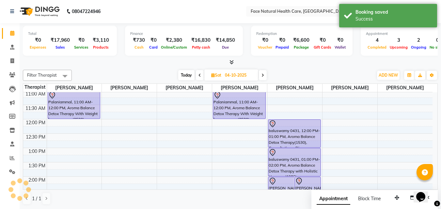
scroll to position [0, 0]
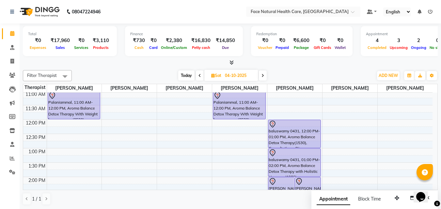
click at [314, 68] on div "Filter Therapist Select All Dr. keerthika Janarthanan M kaleel rahman Nandhini …" at bounding box center [230, 138] width 415 height 140
click at [190, 77] on span "Today" at bounding box center [186, 76] width 16 height 10
type input "02-10-2025"
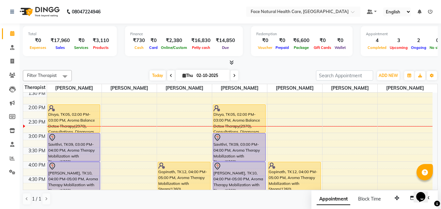
scroll to position [131, 0]
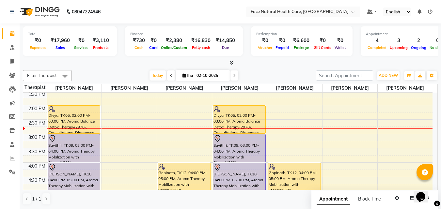
click at [184, 78] on span "Thu" at bounding box center [188, 75] width 14 height 5
select select "10"
select select "2025"
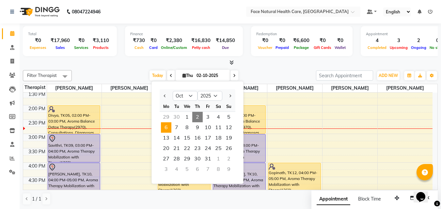
click at [169, 127] on span "6" at bounding box center [166, 128] width 10 height 10
type input "06-10-2025"
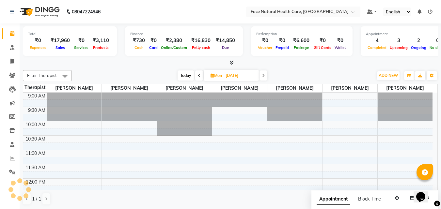
scroll to position [144, 0]
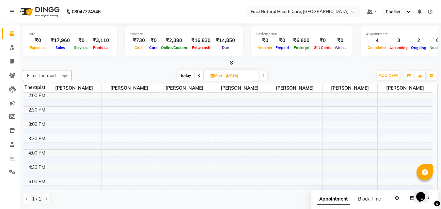
click at [63, 154] on div "9:00 AM 9:30 AM 10:00 AM 10:30 AM 11:00 AM 11:30 AM 12:00 PM 12:30 PM 1:00 PM 1…" at bounding box center [228, 92] width 410 height 287
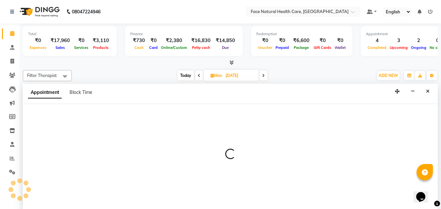
scroll to position [0, 0]
select select "47694"
select select "960"
select select "tentative"
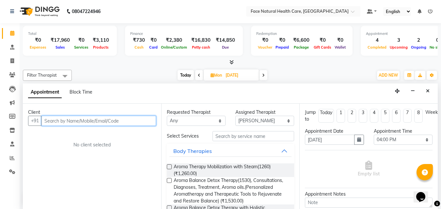
type input "i"
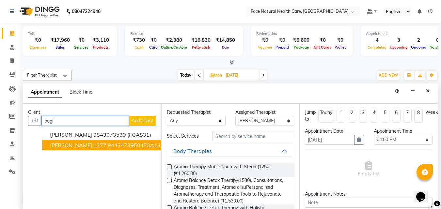
click at [66, 146] on span "Bagiyalakshmi J . 1377" at bounding box center [78, 145] width 57 height 7
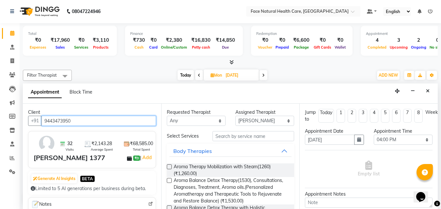
scroll to position [92, 0]
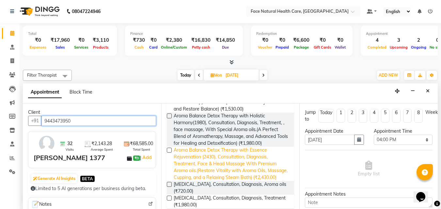
type input "9443473950"
click at [255, 170] on span "Aroma Balance Detox Therapy with Essence Rejuvenation (2430), Consultation, Dia…" at bounding box center [232, 164] width 116 height 34
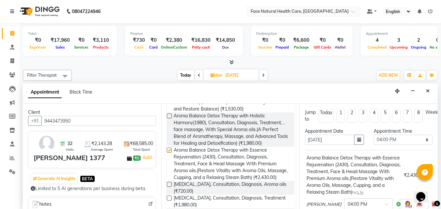
checkbox input "false"
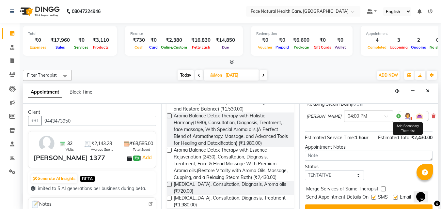
click at [404, 120] on img at bounding box center [408, 116] width 8 height 8
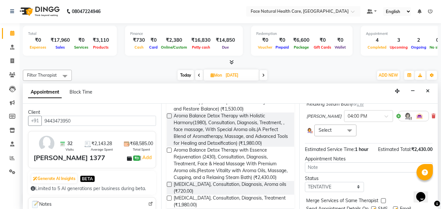
click at [351, 137] on span at bounding box center [349, 131] width 13 height 12
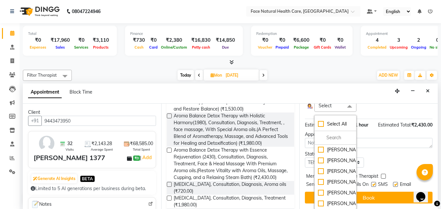
scroll to position [26, 0]
click at [343, 190] on div "[PERSON_NAME]" at bounding box center [335, 193] width 35 height 7
checkbox input "true"
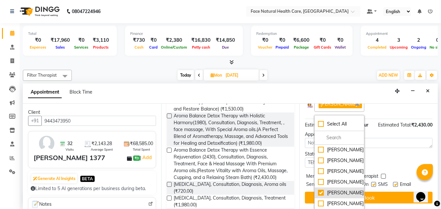
scroll to position [138, 0]
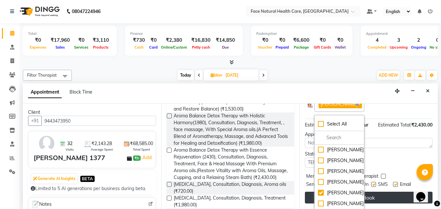
click at [372, 192] on button "Book" at bounding box center [369, 198] width 128 height 12
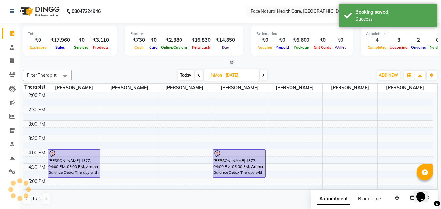
scroll to position [0, 0]
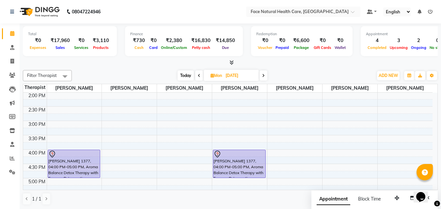
click at [188, 74] on span "Today" at bounding box center [186, 76] width 16 height 10
type input "02-10-2025"
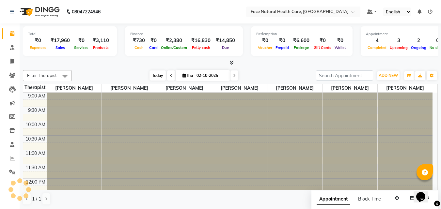
scroll to position [173, 0]
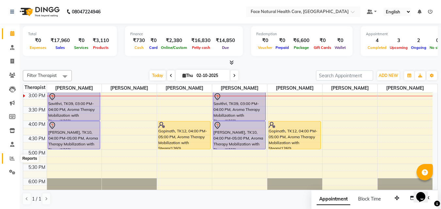
click at [12, 159] on icon at bounding box center [12, 158] width 5 height 5
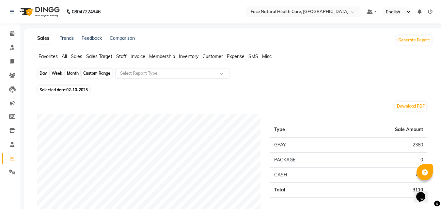
click at [45, 74] on div "Day" at bounding box center [43, 73] width 11 height 9
select select "10"
select select "2025"
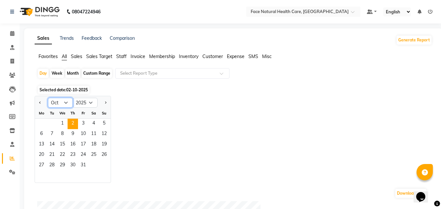
click at [67, 103] on select "Jan Feb Mar Apr May Jun Jul Aug Sep Oct Nov Dec" at bounding box center [60, 103] width 25 height 10
select select "9"
click at [48, 98] on select "Jan Feb Mar Apr May Jun Jul Aug Sep Oct Nov Dec" at bounding box center [60, 103] width 25 height 10
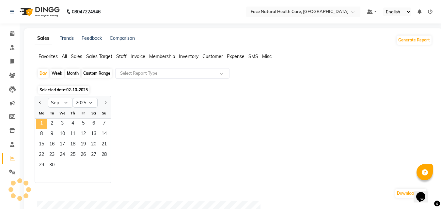
click at [41, 125] on span "1" at bounding box center [41, 124] width 10 height 10
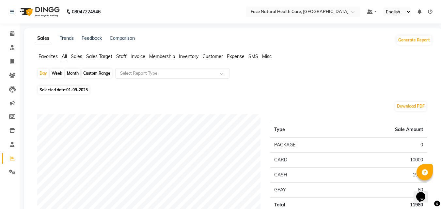
click at [68, 74] on div "Month" at bounding box center [72, 73] width 15 height 9
select select "9"
select select "2025"
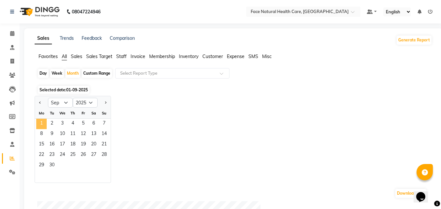
click at [42, 123] on span "1" at bounding box center [41, 124] width 10 height 10
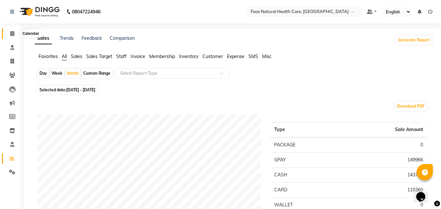
click at [10, 32] on icon at bounding box center [12, 33] width 4 height 5
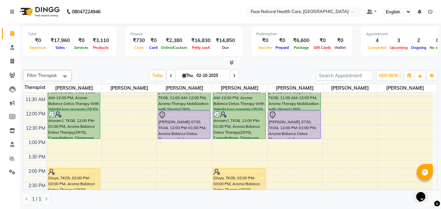
scroll to position [85, 0]
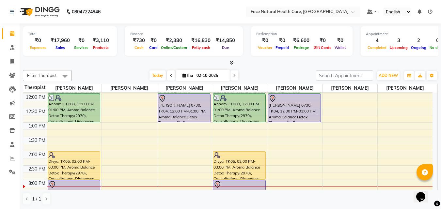
click at [254, 159] on div "Divya, TK05, 02:00 PM-03:00 PM, Aroma Balance Detox Therapy(2970), Consultation…" at bounding box center [239, 166] width 52 height 28
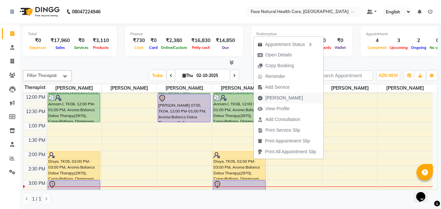
click at [281, 97] on span "[PERSON_NAME]" at bounding box center [285, 98] width 38 height 7
select select "5675"
select select "service"
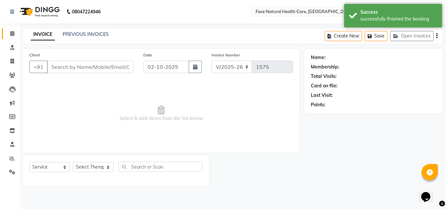
type input "9585549539"
select select "47694"
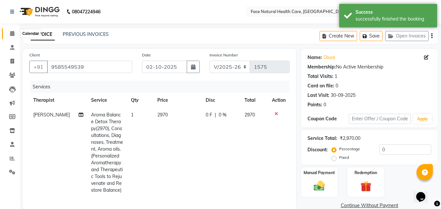
click at [10, 31] on icon at bounding box center [12, 33] width 4 height 5
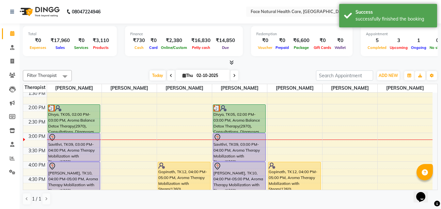
scroll to position [142, 0]
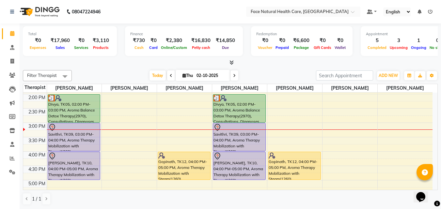
click at [247, 144] on div "Savithri, TK09, 03:00 PM-04:00 PM, Aroma Therapy Mobilization with Steam(1260)" at bounding box center [239, 138] width 52 height 28
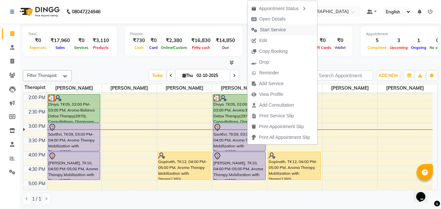
click at [281, 27] on span "Start Service" at bounding box center [273, 29] width 26 height 7
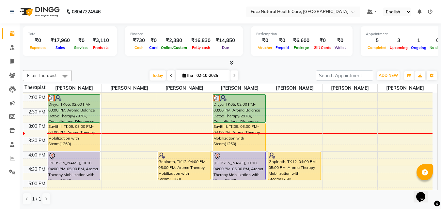
click at [183, 79] on span "Thu 02-10-2025" at bounding box center [203, 75] width 54 height 11
click at [183, 76] on icon at bounding box center [185, 76] width 4 height 4
select select "10"
select select "2025"
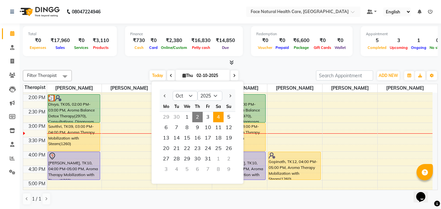
click at [222, 116] on span "4" at bounding box center [218, 117] width 10 height 10
type input "04-10-2025"
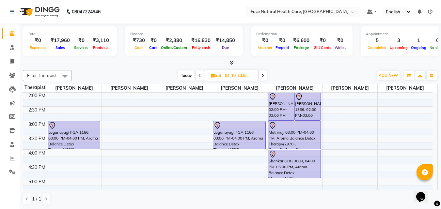
scroll to position [143, 0]
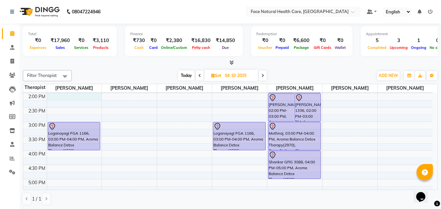
click at [71, 94] on div "9:00 AM 9:30 AM 10:00 AM 10:30 AM 11:00 AM 11:30 AM 12:00 PM 12:30 PM 1:00 PM 1…" at bounding box center [228, 93] width 410 height 287
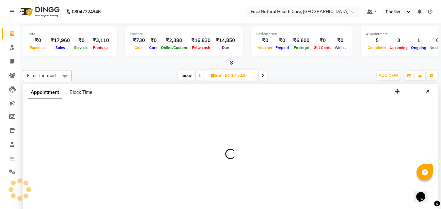
select select "47694"
select select "tentative"
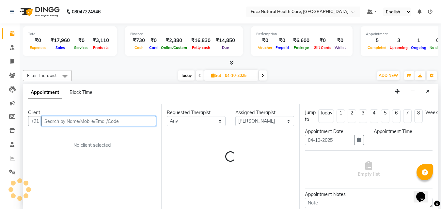
select select "840"
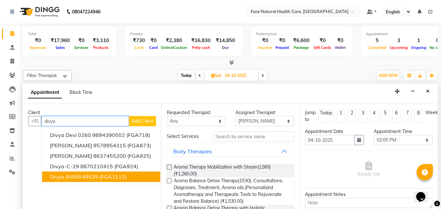
click at [70, 178] on ngb-highlight "9585549539" at bounding box center [82, 177] width 33 height 7
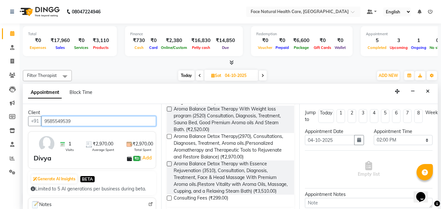
scroll to position [387, 0]
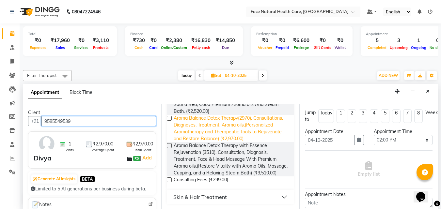
type input "9585549539"
click at [267, 142] on span "Aroma Balance Detox Therapy(2970), Consultations, Diagnoses, Treatment, Aroma o…" at bounding box center [232, 128] width 116 height 27
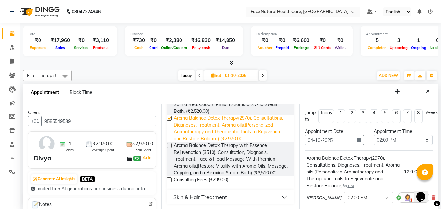
checkbox input "false"
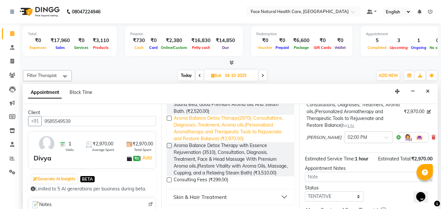
scroll to position [60, 0]
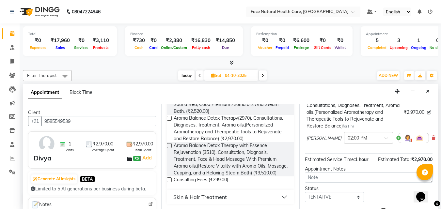
click at [404, 138] on img at bounding box center [408, 138] width 8 height 8
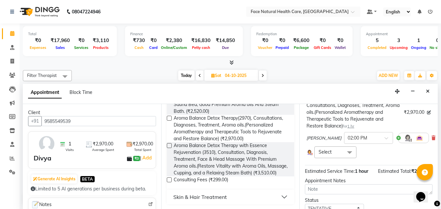
click at [348, 153] on span at bounding box center [349, 153] width 13 height 12
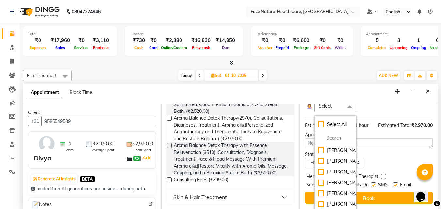
scroll to position [26, 0]
click at [330, 188] on li "[PERSON_NAME]" at bounding box center [335, 193] width 41 height 11
checkbox input "true"
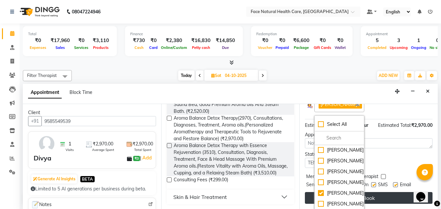
click at [374, 192] on button "Book" at bounding box center [369, 198] width 128 height 12
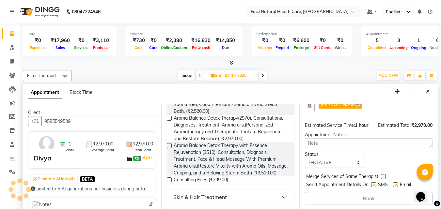
scroll to position [113, 0]
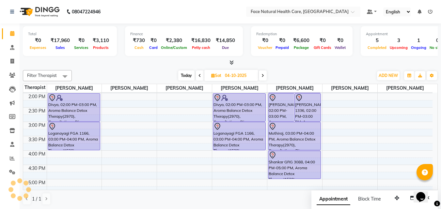
click at [185, 76] on span "Today" at bounding box center [186, 76] width 16 height 10
type input "02-10-2025"
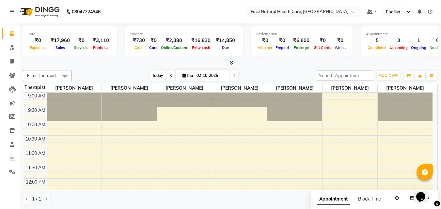
scroll to position [173, 0]
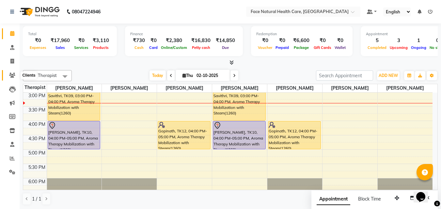
click at [11, 75] on icon at bounding box center [12, 75] width 6 height 5
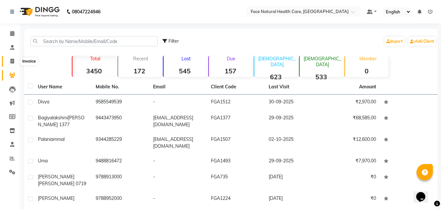
click at [16, 62] on span at bounding box center [12, 62] width 11 height 8
select select "service"
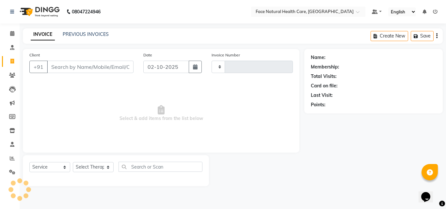
type input "d"
type input "1575"
select select "5675"
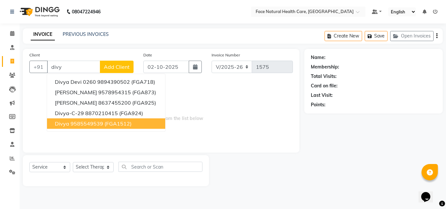
click at [57, 124] on span "Divya" at bounding box center [62, 124] width 14 height 7
type input "9585549539"
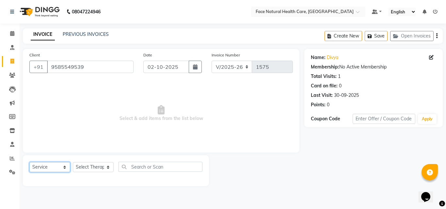
drag, startPoint x: 58, startPoint y: 165, endPoint x: 50, endPoint y: 132, distance: 34.3
click at [50, 132] on div "Client +91 9585549539 Date 02-10-2025 Invoice Number V/2025 V/2025-26 1575 Sele…" at bounding box center [161, 118] width 287 height 138
select select "package"
click at [29, 162] on select "Select Service Product Membership Package Voucher Prepaid Gift Card" at bounding box center [49, 167] width 41 height 10
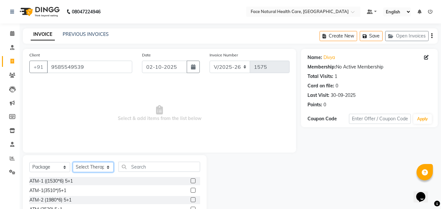
click at [105, 169] on select "Select Therapist Dr. keerthika Dr. Ranjith Hannah Miracline Janarthanan M Jayal…" at bounding box center [93, 167] width 41 height 10
select select "40492"
click at [73, 162] on select "Select Therapist Dr. keerthika Dr. Ranjith Hannah Miracline Janarthanan M Jayal…" at bounding box center [93, 167] width 41 height 10
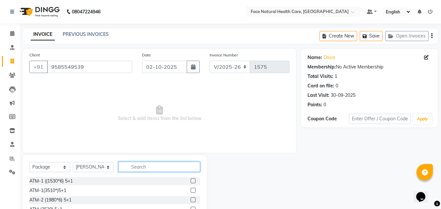
click at [163, 166] on input "text" at bounding box center [160, 167] width 82 height 10
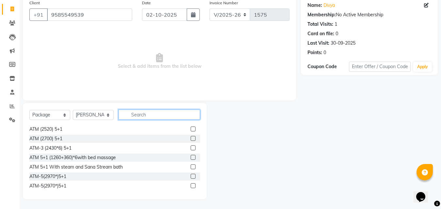
scroll to position [48, 0]
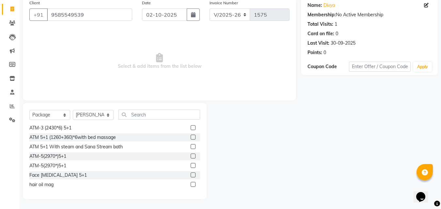
click at [191, 166] on label at bounding box center [193, 165] width 5 height 5
click at [191, 166] on input "checkbox" at bounding box center [193, 166] width 4 height 4
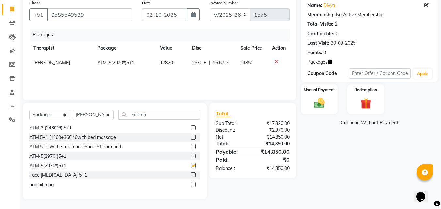
checkbox input "false"
click at [401, 125] on link "Continue Without Payment" at bounding box center [370, 123] width 134 height 7
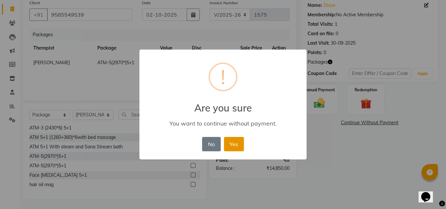
click at [239, 150] on button "Yes" at bounding box center [234, 144] width 20 height 14
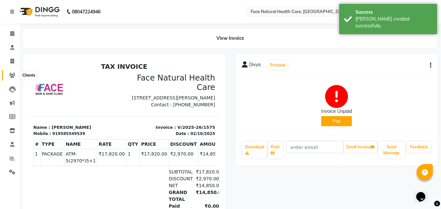
click at [13, 74] on icon at bounding box center [12, 75] width 6 height 5
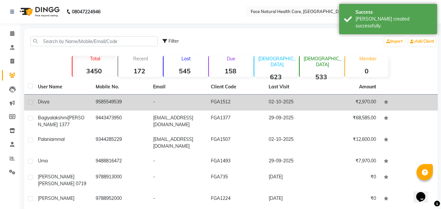
click at [87, 106] on td "Divya" at bounding box center [63, 103] width 58 height 16
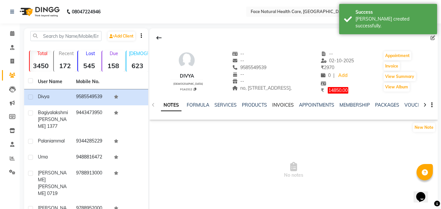
click at [278, 107] on link "INVOICES" at bounding box center [283, 105] width 22 height 6
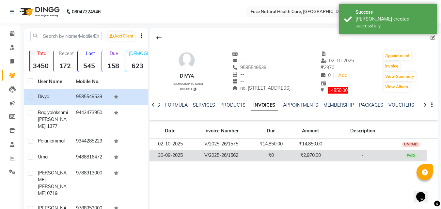
click at [306, 156] on td "₹2,970.00" at bounding box center [310, 155] width 39 height 11
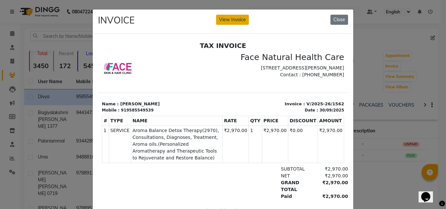
click at [236, 21] on button "View Invoice" at bounding box center [232, 20] width 33 height 10
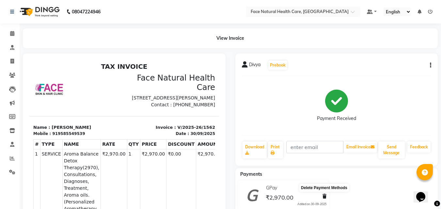
click at [324, 195] on icon at bounding box center [325, 196] width 4 height 5
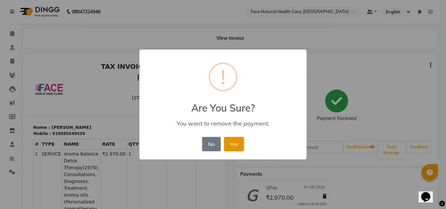
click at [227, 144] on button "Yes" at bounding box center [234, 144] width 20 height 14
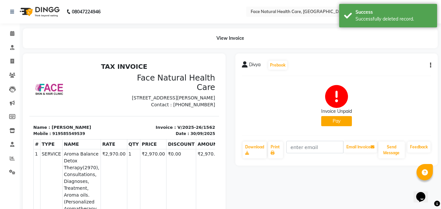
click at [431, 66] on icon "button" at bounding box center [430, 65] width 1 height 0
click at [377, 75] on div "Edit Invoice" at bounding box center [398, 78] width 45 height 8
select select "service"
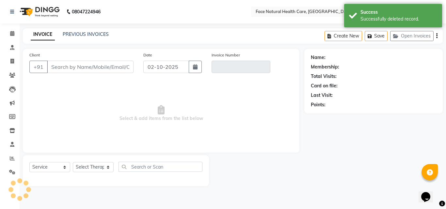
type input "9585549539"
type input "V/2025-26/1562"
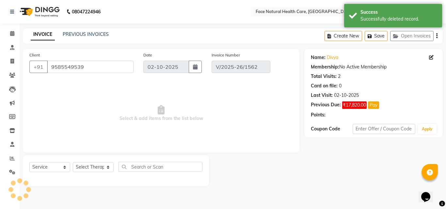
type input "30-09-2025"
select select "select"
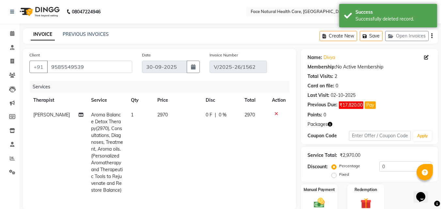
click at [161, 115] on span "2970" at bounding box center [162, 115] width 10 height 6
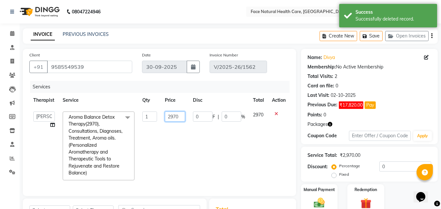
click at [179, 117] on input "2970" at bounding box center [175, 117] width 20 height 10
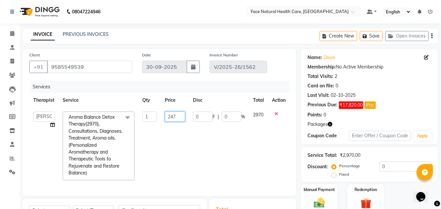
type input "2475"
click at [253, 166] on td "2970" at bounding box center [258, 146] width 19 height 77
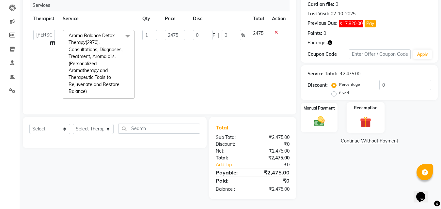
click at [381, 114] on div "Redemption" at bounding box center [366, 117] width 38 height 31
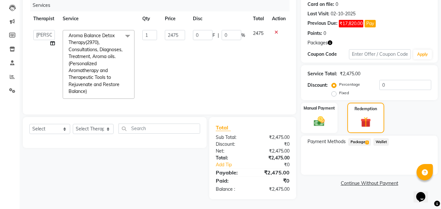
click at [360, 139] on span "Package 1" at bounding box center [360, 143] width 23 height 8
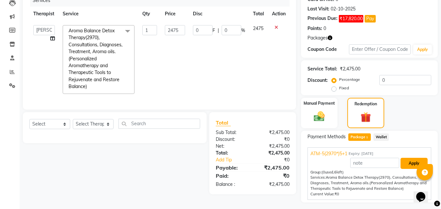
click at [414, 162] on button "Apply" at bounding box center [414, 163] width 27 height 11
type input "412.58"
type input "16.67"
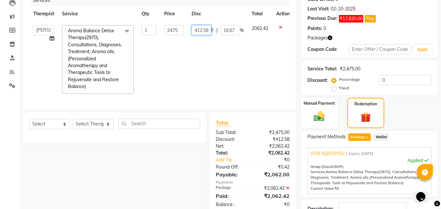
click at [199, 29] on input "412.58" at bounding box center [202, 30] width 20 height 10
type input "4"
type input "0"
click at [254, 72] on td "2062.42" at bounding box center [260, 59] width 25 height 77
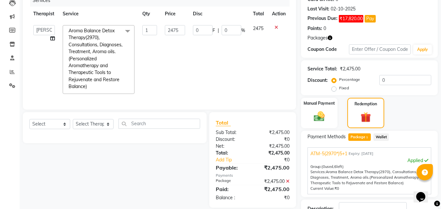
scroll to position [125, 0]
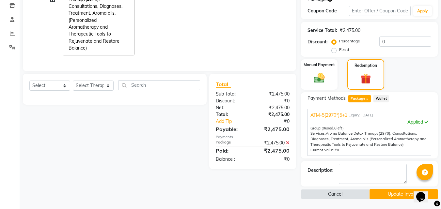
click at [393, 196] on button "Update Invoice" at bounding box center [404, 195] width 68 height 10
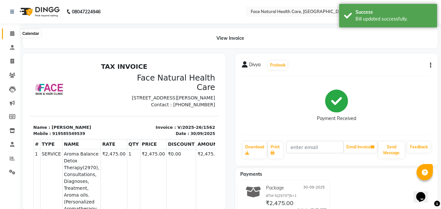
click at [10, 33] on icon at bounding box center [12, 33] width 4 height 5
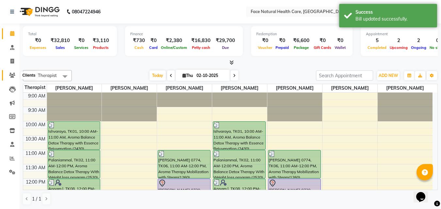
click at [11, 76] on icon at bounding box center [12, 75] width 6 height 5
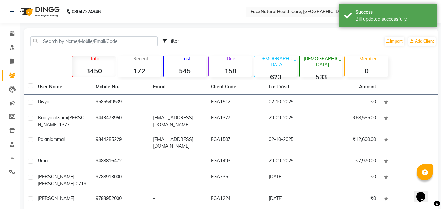
click at [94, 107] on td "9585549539" at bounding box center [121, 103] width 58 height 16
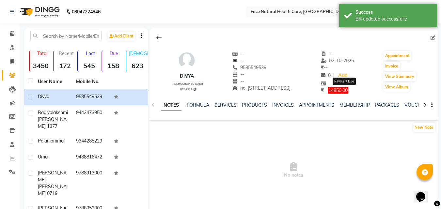
click at [348, 89] on span "14850.00" at bounding box center [338, 90] width 21 height 7
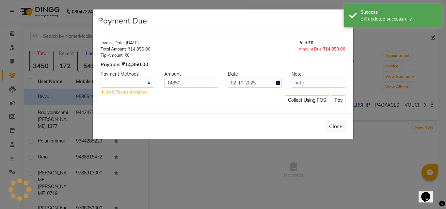
select select "1"
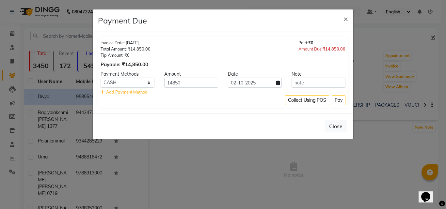
click at [279, 84] on icon at bounding box center [278, 83] width 4 height 5
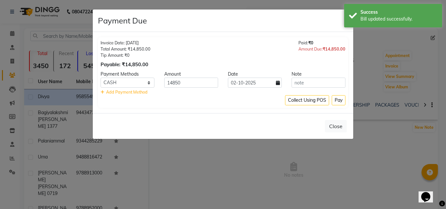
select select "10"
select select "2025"
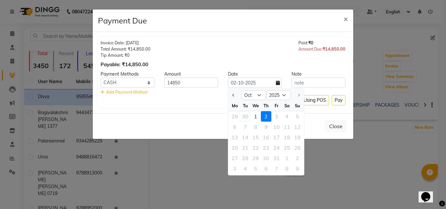
click at [242, 116] on div "30" at bounding box center [245, 116] width 10 height 10
type input "30-09-2025"
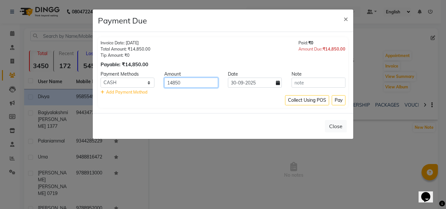
click at [188, 83] on input "14850" at bounding box center [191, 83] width 54 height 10
type input "1"
type input "2970"
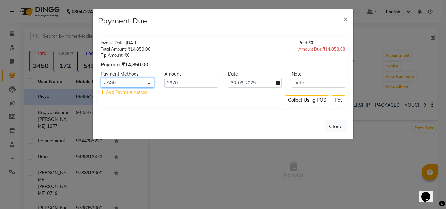
click at [141, 83] on select "Debit Card PhonePe UPI GPay ONLINE CASH Cheque Credit Card CARD" at bounding box center [128, 83] width 54 height 10
select select "5"
click at [101, 78] on select "Debit Card PhonePe UPI GPay ONLINE CASH Cheque Credit Card CARD" at bounding box center [128, 83] width 54 height 10
click at [340, 97] on button "Pay" at bounding box center [339, 100] width 14 height 10
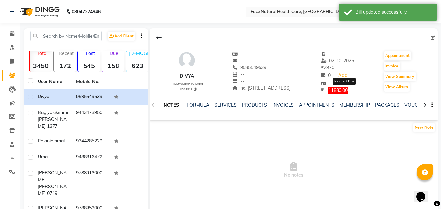
click at [349, 93] on span "11880.00" at bounding box center [338, 90] width 21 height 7
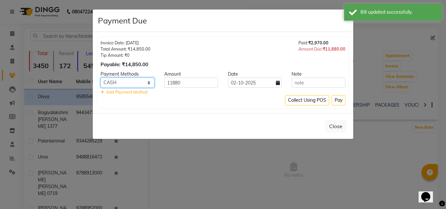
click at [132, 84] on select "Debit Card PhonePe UPI GPay ONLINE CASH Cheque Credit Card CARD" at bounding box center [128, 83] width 54 height 10
select select "2"
click at [101, 78] on select "Debit Card PhonePe UPI GPay ONLINE CASH Cheque Credit Card CARD" at bounding box center [128, 83] width 54 height 10
click at [341, 102] on button "Pay" at bounding box center [339, 100] width 14 height 10
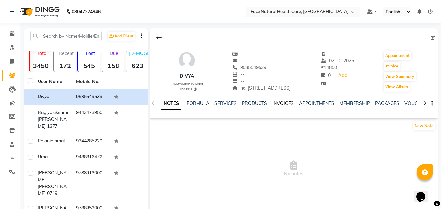
click at [280, 103] on link "INVOICES" at bounding box center [283, 104] width 22 height 6
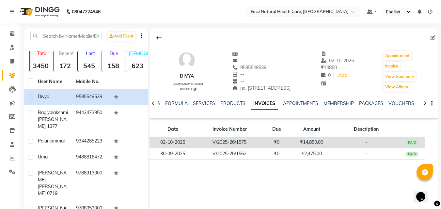
click at [300, 141] on td "₹14,850.00" at bounding box center [312, 142] width 44 height 11
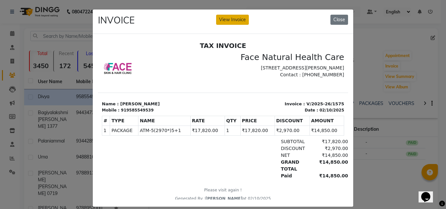
click at [225, 18] on button "View Invoice" at bounding box center [232, 20] width 33 height 10
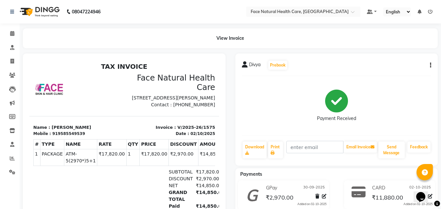
scroll to position [57, 0]
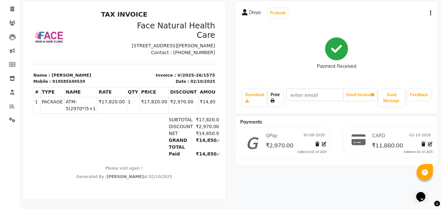
click at [279, 101] on link "Print" at bounding box center [275, 98] width 15 height 17
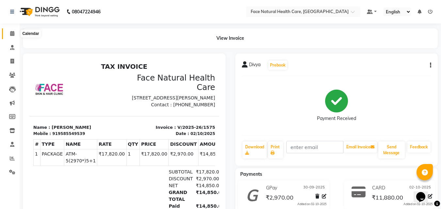
click at [13, 31] on icon at bounding box center [12, 33] width 4 height 5
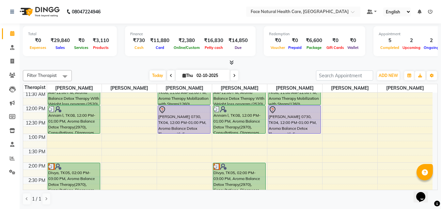
scroll to position [82, 0]
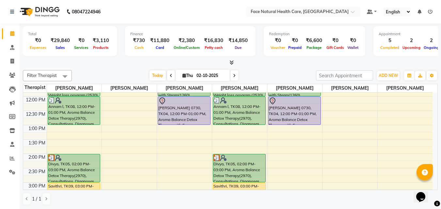
click at [318, 106] on div "[PERSON_NAME] 0730, TK04, 12:00 PM-01:00 PM, Aroma Balance Detox Therapy with E…" at bounding box center [295, 111] width 52 height 28
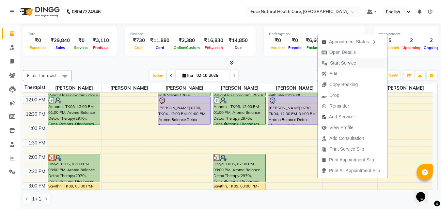
click at [335, 62] on span "Start Service" at bounding box center [343, 63] width 26 height 7
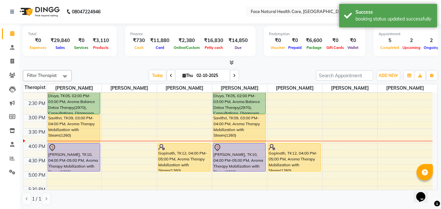
scroll to position [167, 0]
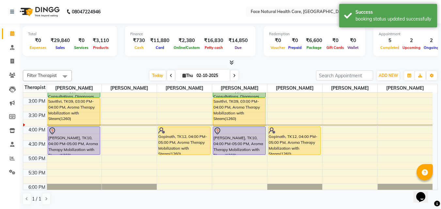
click at [252, 150] on div "[PERSON_NAME], TK10, 04:00 PM-05:00 PM, Aroma Therapy Mobilization with Steam(1…" at bounding box center [239, 141] width 52 height 28
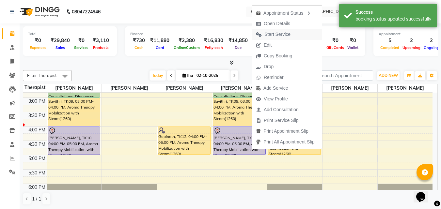
click at [296, 38] on button "Start Service" at bounding box center [287, 34] width 70 height 11
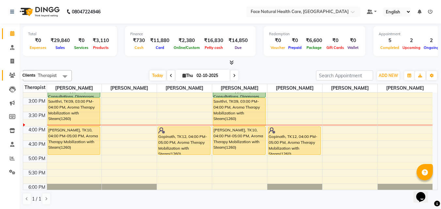
click at [12, 74] on icon at bounding box center [12, 75] width 6 height 5
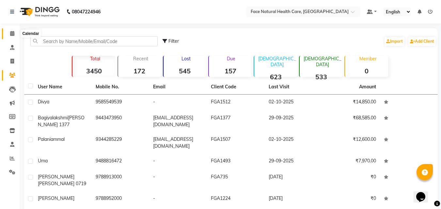
click at [14, 31] on span at bounding box center [12, 34] width 11 height 8
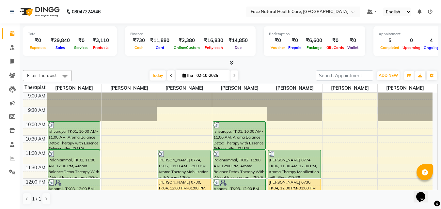
scroll to position [85, 0]
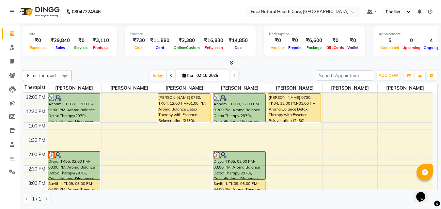
click at [68, 174] on div "Divya, TK05, 02:00 PM-03:00 PM, Aroma Balance Detox Therapy(2970), Consultation…" at bounding box center [74, 166] width 52 height 28
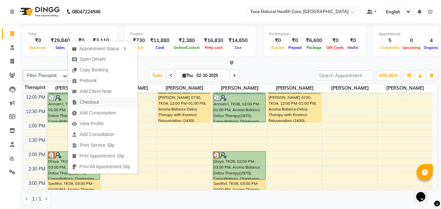
click at [99, 103] on span "Checkout" at bounding box center [89, 102] width 19 height 7
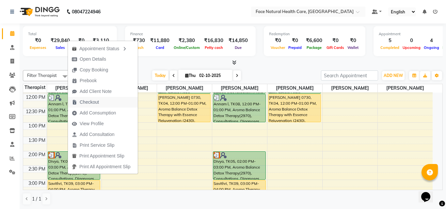
select select "5675"
select select "service"
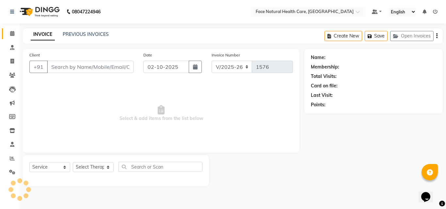
type input "9585549539"
select select "47694"
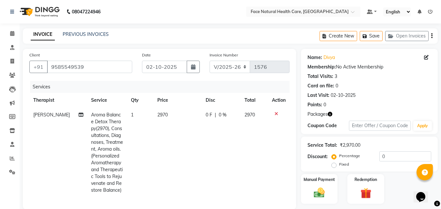
click at [163, 116] on span "2970" at bounding box center [162, 115] width 10 height 6
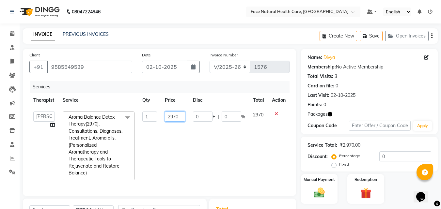
click at [180, 118] on input "2970" at bounding box center [175, 117] width 20 height 10
type input "2475"
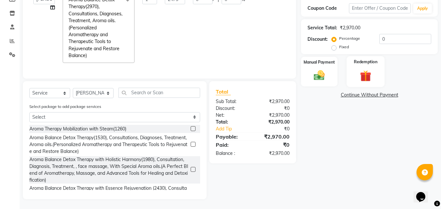
click at [374, 69] on img at bounding box center [366, 76] width 18 height 14
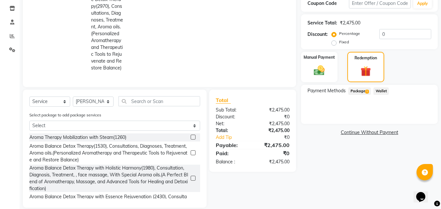
click at [364, 91] on span "Package 1" at bounding box center [360, 92] width 23 height 8
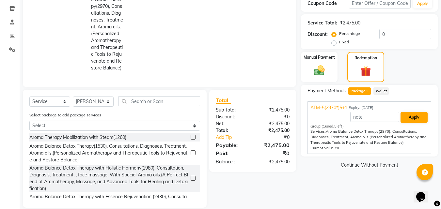
click at [417, 123] on button "Apply" at bounding box center [414, 117] width 27 height 11
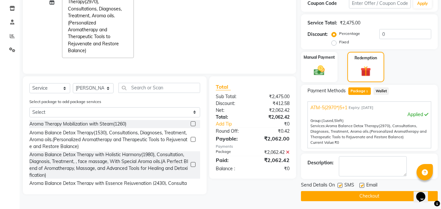
scroll to position [0, 0]
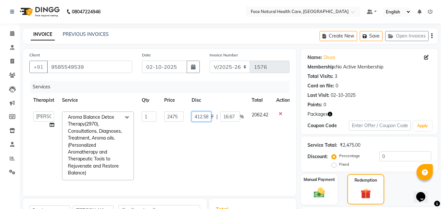
click at [210, 113] on input "412.58" at bounding box center [202, 117] width 20 height 10
type input "4"
type input "0"
click at [265, 134] on td "2062.42" at bounding box center [260, 146] width 25 height 77
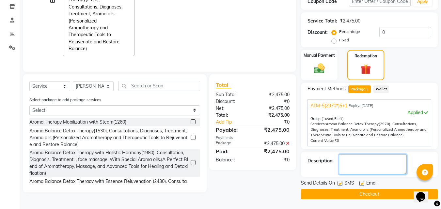
click at [342, 174] on textarea at bounding box center [373, 165] width 68 height 20
click at [341, 184] on label at bounding box center [340, 183] width 5 height 5
click at [341, 184] on input "checkbox" at bounding box center [340, 184] width 4 height 4
checkbox input "false"
click at [362, 185] on label at bounding box center [362, 183] width 5 height 5
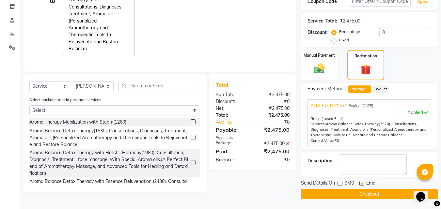
click at [362, 185] on input "checkbox" at bounding box center [362, 184] width 4 height 4
checkbox input "false"
click at [372, 198] on button "Checkout" at bounding box center [369, 195] width 137 height 10
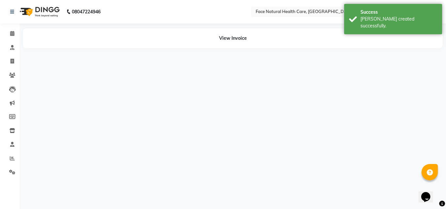
select select "47694"
select select "40492"
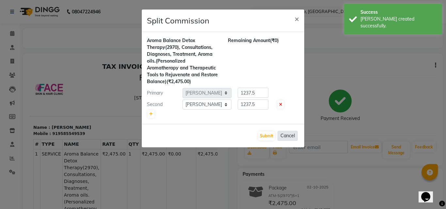
click at [284, 133] on button "Cancel" at bounding box center [288, 136] width 20 height 10
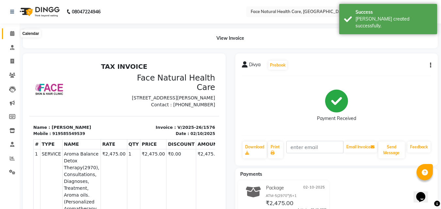
click at [12, 35] on icon at bounding box center [12, 33] width 4 height 5
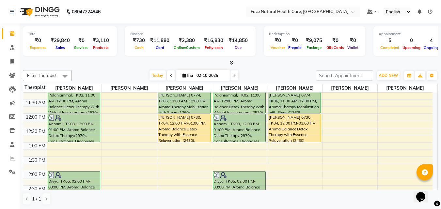
scroll to position [85, 0]
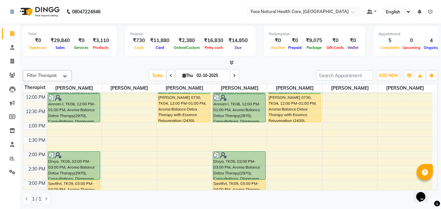
click at [247, 185] on div "Savithri, TK09, 03:00 PM-04:00 PM, Aroma Therapy Mobilization with Steam(1260)" at bounding box center [239, 195] width 52 height 28
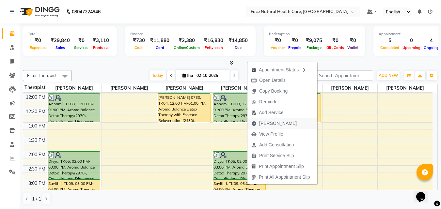
click at [273, 123] on span "[PERSON_NAME]" at bounding box center [278, 123] width 38 height 7
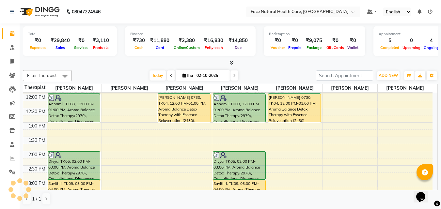
select select "service"
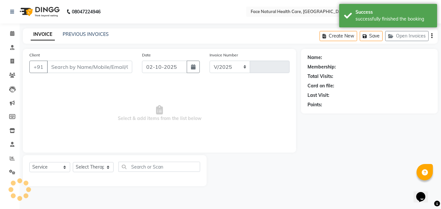
select select "5675"
type input "1577"
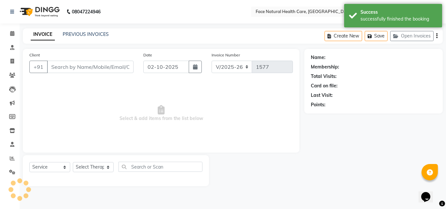
click at [194, 130] on span "Select & add items from the list below" at bounding box center [161, 113] width 264 height 65
type input "9788931000"
select select "47694"
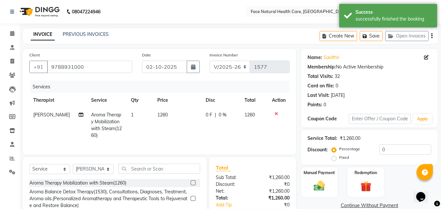
click at [208, 115] on span "0 F" at bounding box center [209, 115] width 7 height 7
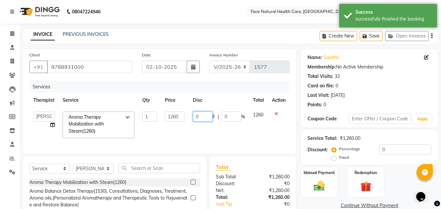
click at [208, 115] on input "0" at bounding box center [203, 117] width 20 height 10
type input "1260"
click at [285, 117] on td at bounding box center [279, 125] width 22 height 35
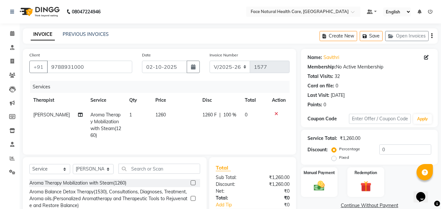
scroll to position [59, 0]
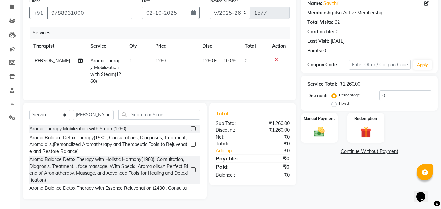
click at [383, 177] on div "Name: Savithri Membership: No Active Membership Total Visits: 32 Card on file: …" at bounding box center [372, 97] width 142 height 205
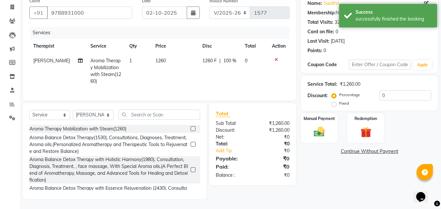
click at [403, 148] on link "Continue Without Payment" at bounding box center [370, 151] width 134 height 7
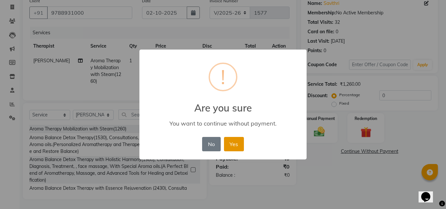
click at [238, 146] on button "Yes" at bounding box center [234, 144] width 20 height 14
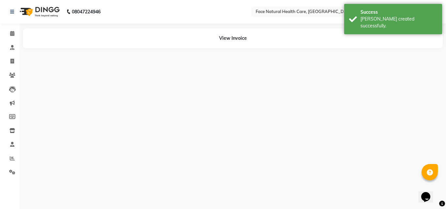
select select "47694"
select select "40492"
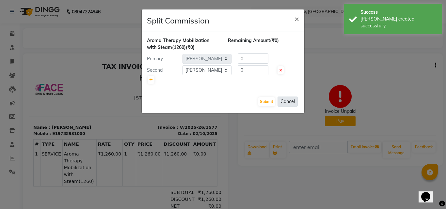
click at [289, 106] on button "Cancel" at bounding box center [288, 102] width 20 height 10
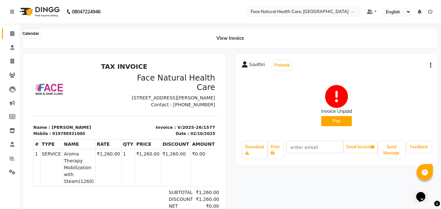
click at [13, 31] on icon at bounding box center [12, 33] width 4 height 5
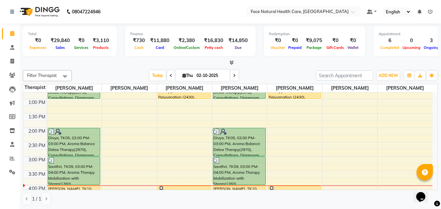
scroll to position [170, 0]
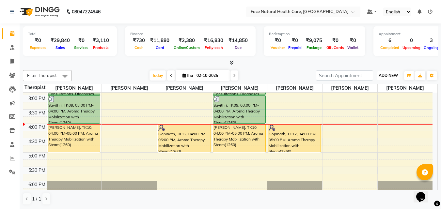
click at [388, 78] on span "ADD NEW" at bounding box center [388, 75] width 19 height 5
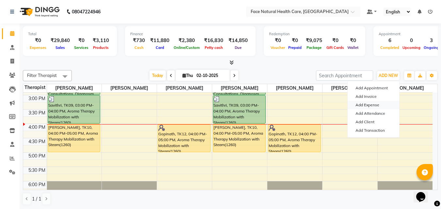
click at [378, 105] on link "Add Expense" at bounding box center [374, 105] width 52 height 8
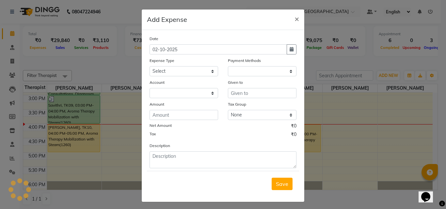
select select "1"
select select "4610"
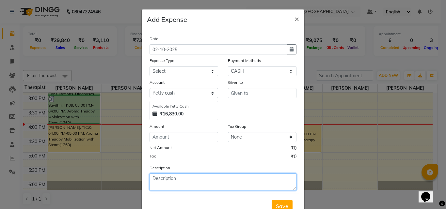
click at [164, 177] on textarea at bounding box center [223, 182] width 147 height 17
type textarea "tea"
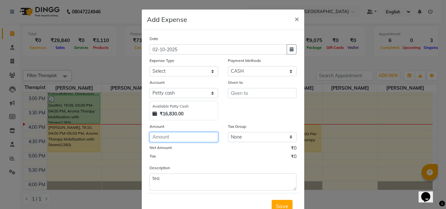
click at [161, 140] on input "number" at bounding box center [184, 137] width 69 height 10
type input "50"
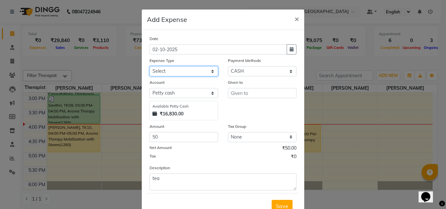
click at [209, 70] on select "Select Advance Salary Bank charges Bio Waste Cash transfer to bank Cash transfe…" at bounding box center [184, 71] width 69 height 10
select select "11640"
click at [150, 66] on select "Select Advance Salary Bank charges Bio Waste Cash transfer to bank Cash transfe…" at bounding box center [184, 71] width 69 height 10
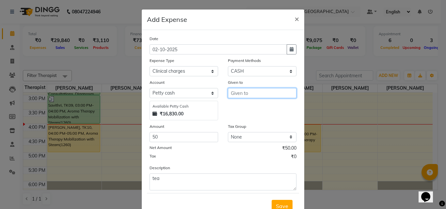
click at [279, 96] on input "text" at bounding box center [262, 93] width 69 height 10
click at [274, 104] on button "Jaya lakshmi" at bounding box center [254, 107] width 52 height 10
type input "[PERSON_NAME]"
click at [282, 205] on span "Save" at bounding box center [282, 206] width 12 height 7
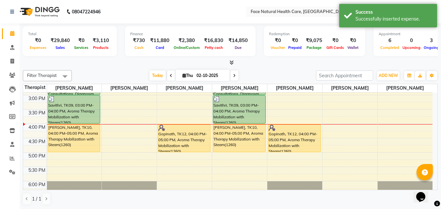
click at [274, 139] on div "Gopinath, TK12, 04:00 PM-05:00 PM, Aroma Therapy Mobilization with Steam(1260)" at bounding box center [295, 138] width 52 height 28
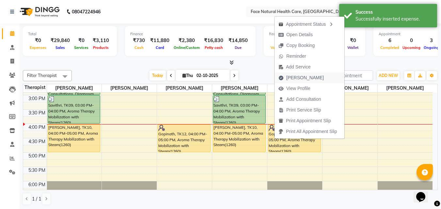
click at [302, 76] on span "[PERSON_NAME]" at bounding box center [306, 77] width 38 height 7
select select "service"
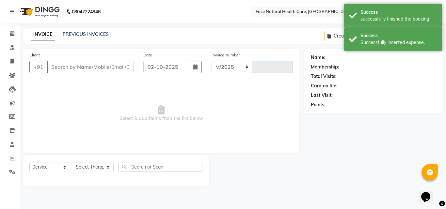
select select "5675"
type input "1578"
type input "9788952000"
select select "38864"
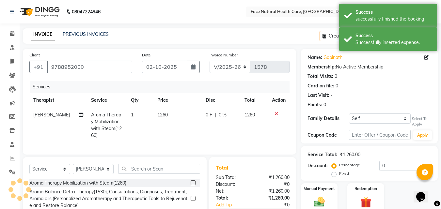
click at [212, 118] on div "0 F | 0 %" at bounding box center [221, 115] width 31 height 7
select select "38864"
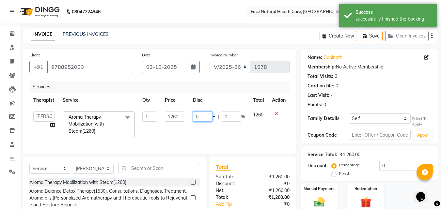
click at [205, 116] on input "0" at bounding box center [203, 117] width 20 height 10
type input "1260"
click at [263, 129] on td "1260" at bounding box center [258, 125] width 19 height 35
select select "38864"
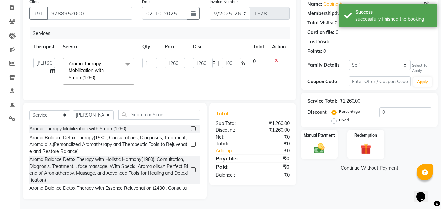
click at [397, 165] on link "Continue Without Payment" at bounding box center [370, 168] width 134 height 7
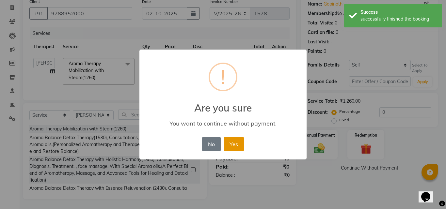
click at [230, 152] on button "Yes" at bounding box center [234, 144] width 20 height 14
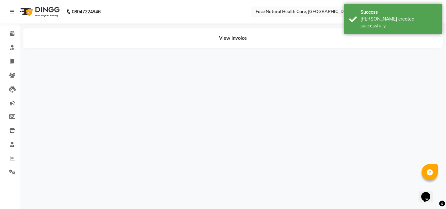
select select "38864"
select select "50221"
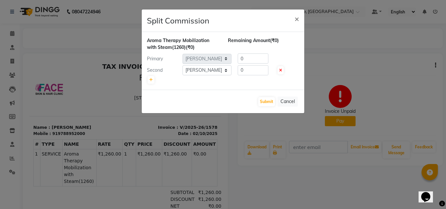
click at [11, 35] on ngb-modal-window "Split Commission × Aroma Therapy Mobilization with Steam(1260) (₹0) Remaining A…" at bounding box center [223, 104] width 446 height 209
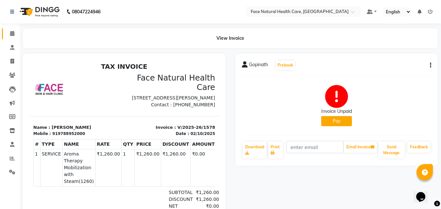
click at [11, 33] on icon at bounding box center [12, 33] width 4 height 5
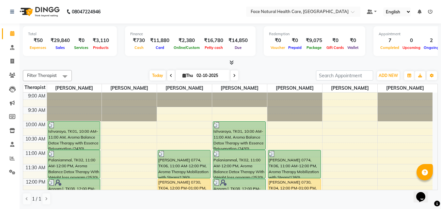
click at [235, 75] on icon at bounding box center [234, 76] width 3 height 4
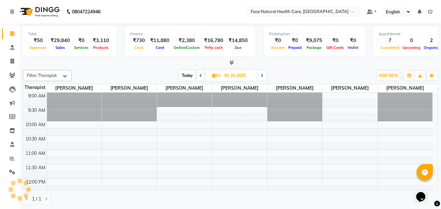
scroll to position [190, 0]
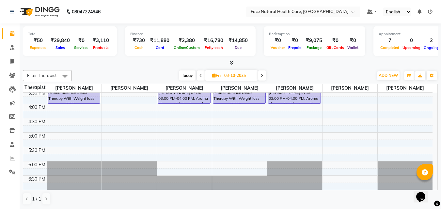
click at [263, 76] on icon at bounding box center [262, 76] width 3 height 4
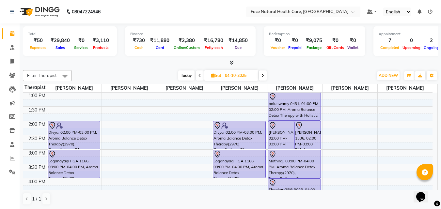
scroll to position [113, 0]
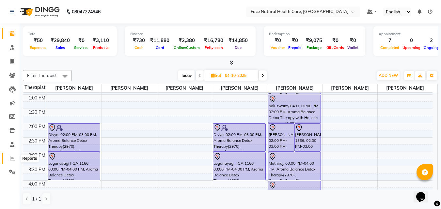
click at [13, 160] on icon at bounding box center [12, 158] width 5 height 5
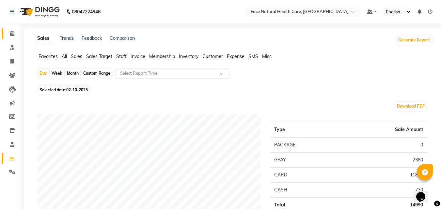
click at [9, 35] on span at bounding box center [12, 34] width 11 height 8
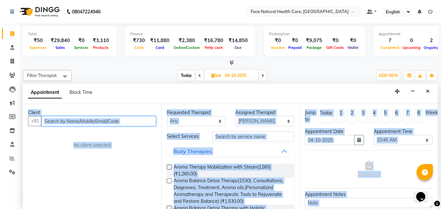
scroll to position [0, 0]
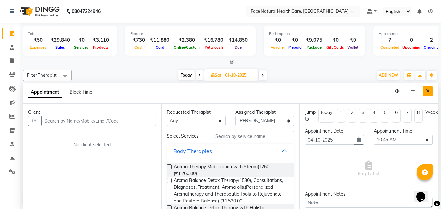
click at [430, 89] on icon "Close" at bounding box center [428, 91] width 4 height 5
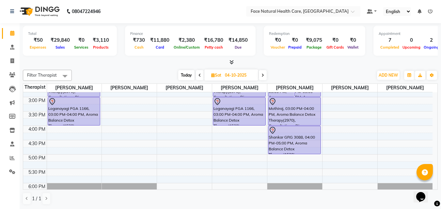
scroll to position [166, 0]
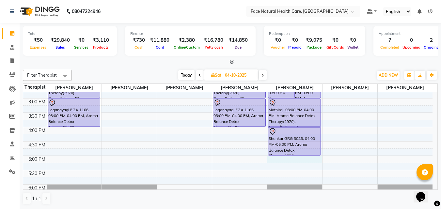
click at [290, 159] on div "9:00 AM 9:30 AM 10:00 AM 10:30 AM 11:00 AM 11:30 AM 12:00 PM 12:30 PM 1:00 PM 1…" at bounding box center [228, 69] width 410 height 287
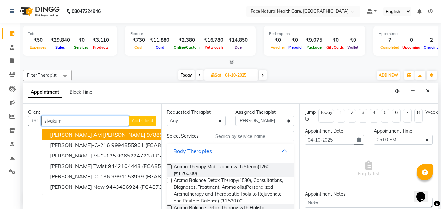
click at [148, 130] on button "sivakumar AM Sir Jinglu 9788911000 (FGA292)" at bounding box center [128, 135] width 172 height 10
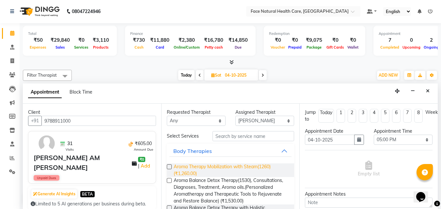
click at [212, 170] on span "Aroma Therapy Mobilization with Steam(1260) (₹1,260.00)" at bounding box center [232, 171] width 116 height 14
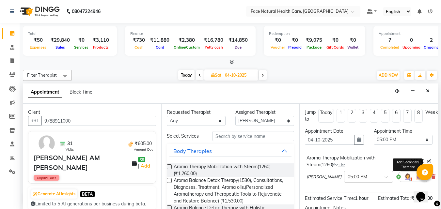
click at [404, 179] on img at bounding box center [408, 177] width 8 height 8
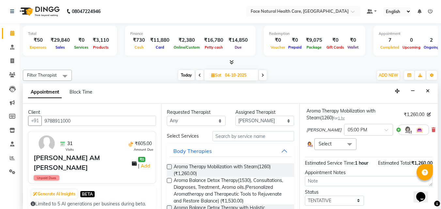
click at [346, 147] on span at bounding box center [349, 145] width 13 height 12
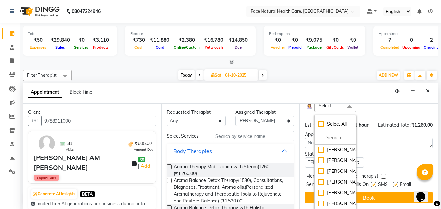
scroll to position [0, 0]
click at [340, 158] on div "[PERSON_NAME]" at bounding box center [335, 161] width 35 height 7
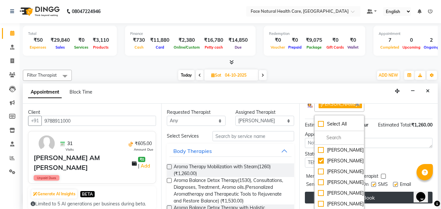
click at [391, 192] on button "Book" at bounding box center [369, 198] width 128 height 12
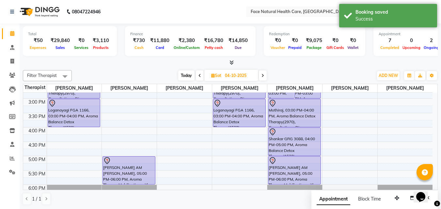
click at [216, 74] on span "Sat" at bounding box center [216, 75] width 13 height 5
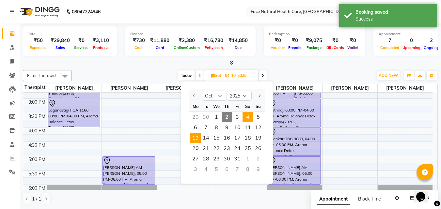
click at [194, 139] on span "13" at bounding box center [195, 138] width 10 height 10
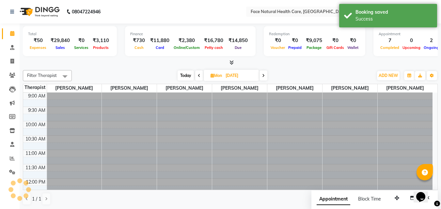
scroll to position [190, 0]
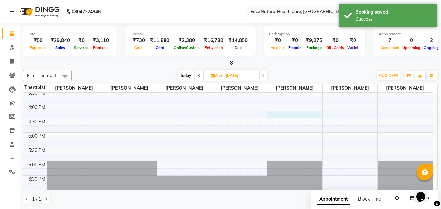
click at [291, 117] on div "9:00 AM 9:30 AM 10:00 AM 10:30 AM 11:00 AM 11:30 AM 12:00 PM 12:30 PM 1:00 PM 1…" at bounding box center [228, 46] width 410 height 287
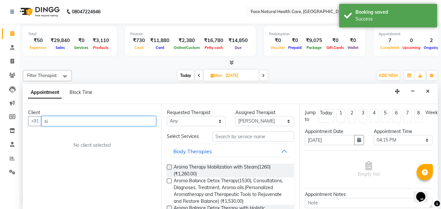
scroll to position [0, 0]
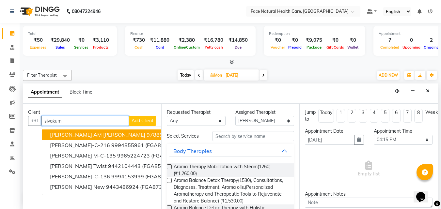
click at [181, 134] on span "(FGA292)" at bounding box center [193, 135] width 24 height 7
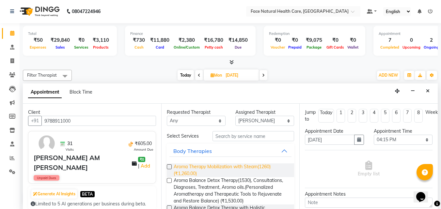
click at [238, 171] on span "Aroma Therapy Mobilization with Steam(1260) (₹1,260.00)" at bounding box center [232, 171] width 116 height 14
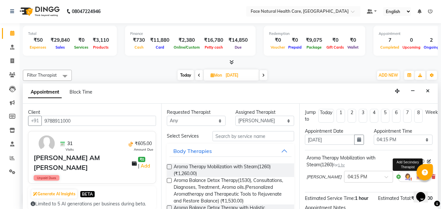
click at [404, 177] on img at bounding box center [408, 177] width 8 height 8
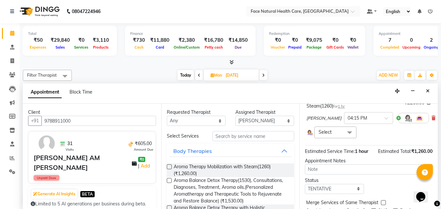
scroll to position [90, 0]
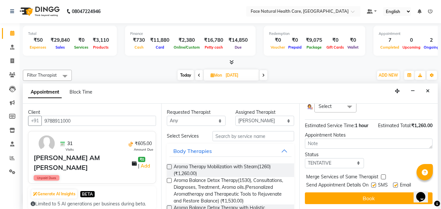
click at [347, 106] on span at bounding box center [349, 107] width 13 height 12
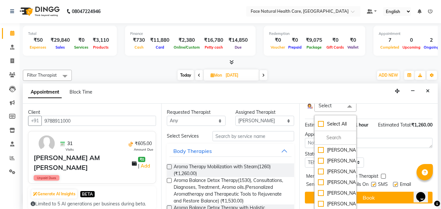
scroll to position [26, 0]
click at [338, 168] on div "[PERSON_NAME]" at bounding box center [335, 171] width 35 height 7
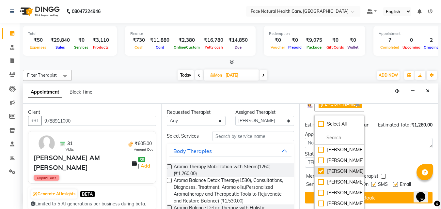
scroll to position [94, 0]
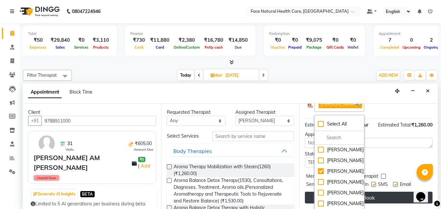
click at [388, 201] on button "Book" at bounding box center [369, 198] width 128 height 12
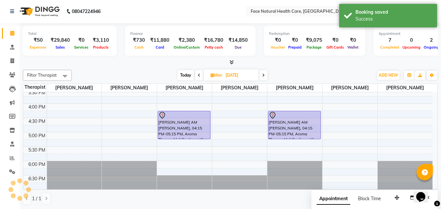
scroll to position [0, 0]
click at [265, 76] on icon at bounding box center [263, 76] width 3 height 4
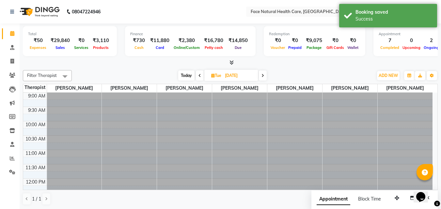
scroll to position [190, 0]
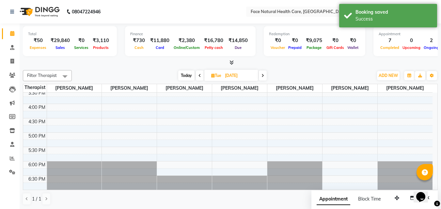
click at [264, 77] on icon at bounding box center [263, 76] width 3 height 4
click at [283, 137] on div "9:00 AM 9:30 AM 10:00 AM 10:30 AM 11:00 AM 11:30 AM 12:00 PM 12:30 PM 1:00 PM 1…" at bounding box center [228, 46] width 410 height 287
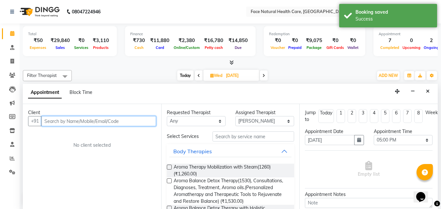
scroll to position [0, 0]
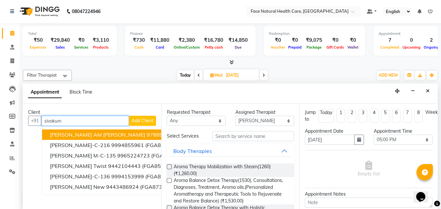
click at [181, 133] on span "(FGA292)" at bounding box center [193, 135] width 24 height 7
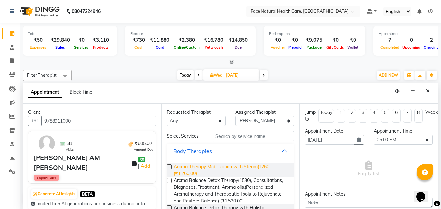
click at [230, 170] on span "Aroma Therapy Mobilization with Steam(1260) (₹1,260.00)" at bounding box center [232, 171] width 116 height 14
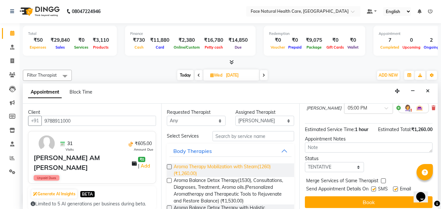
scroll to position [70, 0]
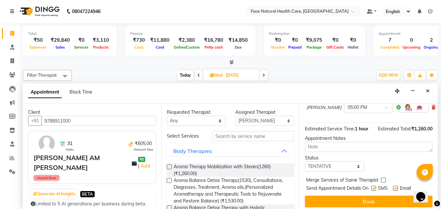
click at [404, 107] on img at bounding box center [408, 108] width 8 height 8
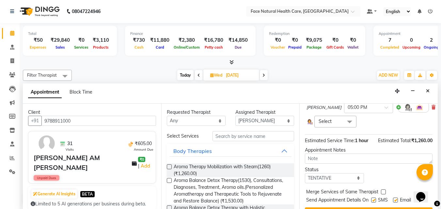
click at [343, 120] on span at bounding box center [349, 122] width 13 height 12
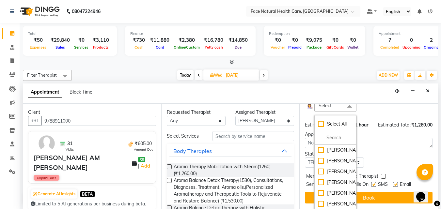
scroll to position [26, 0]
click at [335, 168] on div "[PERSON_NAME]" at bounding box center [335, 171] width 35 height 7
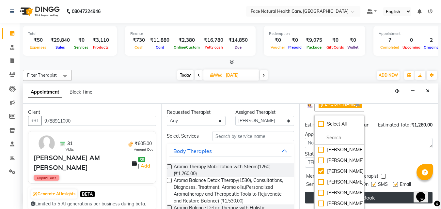
click at [381, 192] on button "Book" at bounding box center [369, 198] width 128 height 12
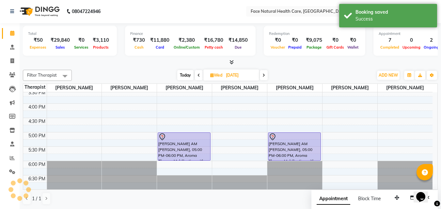
scroll to position [0, 0]
click at [187, 74] on span "Today" at bounding box center [185, 76] width 16 height 10
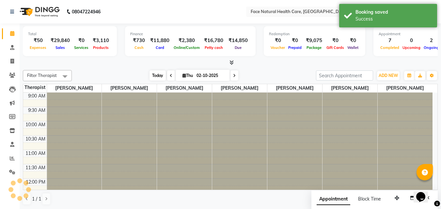
scroll to position [190, 0]
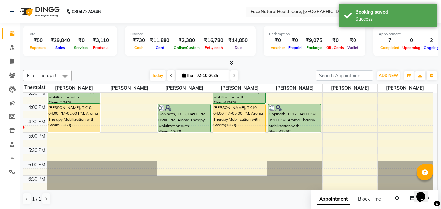
click at [183, 75] on icon at bounding box center [185, 76] width 4 height 4
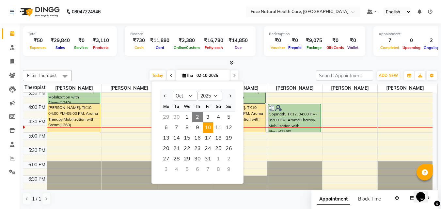
click at [209, 129] on span "10" at bounding box center [208, 128] width 10 height 10
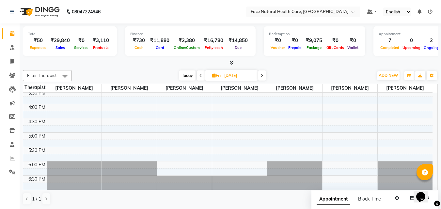
click at [279, 134] on div "9:00 AM 9:30 AM 10:00 AM 10:30 AM 11:00 AM 11:30 AM 12:00 PM 12:30 PM 1:00 PM 1…" at bounding box center [228, 46] width 410 height 287
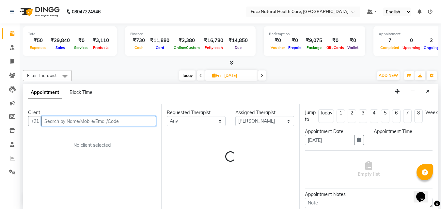
scroll to position [0, 0]
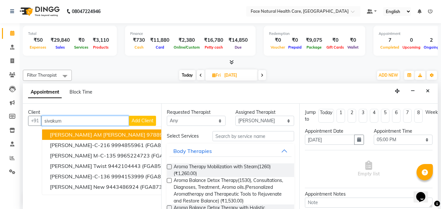
click at [147, 137] on ngb-highlight "9788911000" at bounding box center [163, 135] width 33 height 7
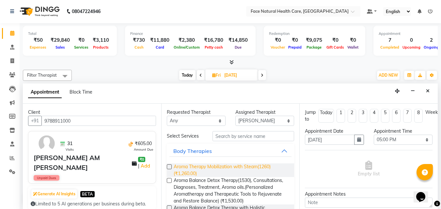
click at [266, 168] on span "Aroma Therapy Mobilization with Steam(1260) (₹1,260.00)" at bounding box center [232, 171] width 116 height 14
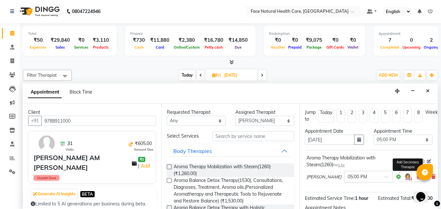
click at [404, 176] on img at bounding box center [408, 177] width 8 height 8
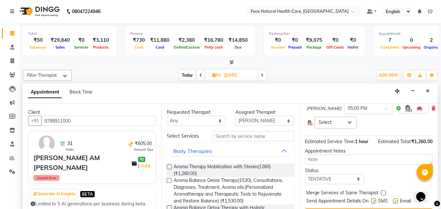
scroll to position [90, 0]
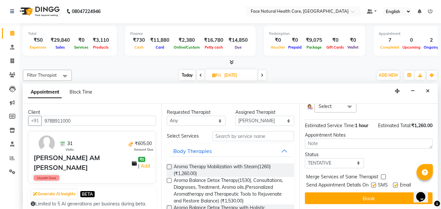
click at [348, 108] on span at bounding box center [349, 107] width 13 height 12
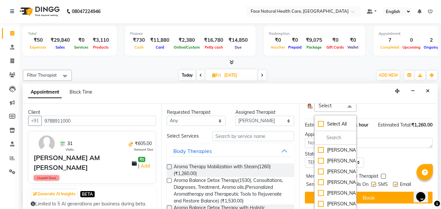
scroll to position [26, 0]
click at [336, 168] on div "[PERSON_NAME]" at bounding box center [335, 171] width 35 height 7
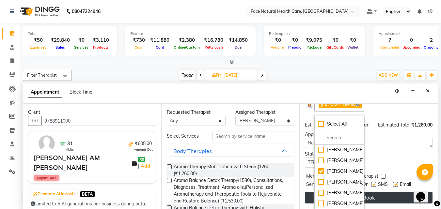
click at [378, 194] on button "Book" at bounding box center [369, 198] width 128 height 12
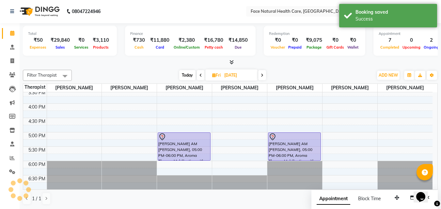
scroll to position [0, 0]
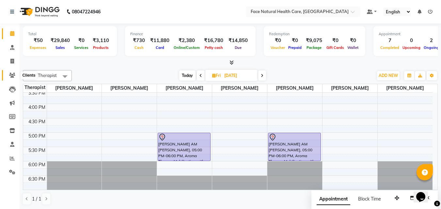
click at [16, 73] on span at bounding box center [12, 76] width 11 height 8
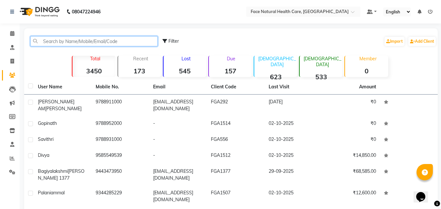
click at [120, 39] on input "text" at bounding box center [93, 41] width 127 height 10
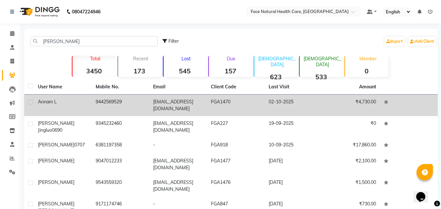
click at [112, 99] on td "9442569529" at bounding box center [121, 106] width 58 height 22
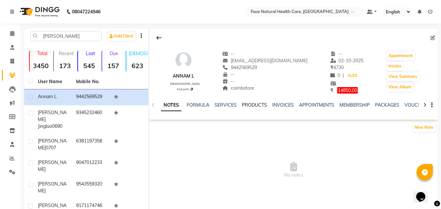
click at [257, 106] on link "PRODUCTS" at bounding box center [254, 105] width 25 height 6
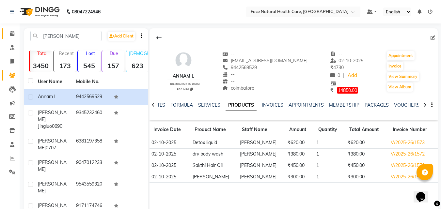
click at [14, 36] on icon at bounding box center [12, 33] width 4 height 5
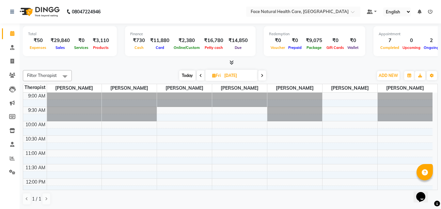
click at [189, 73] on span "Today" at bounding box center [187, 76] width 16 height 10
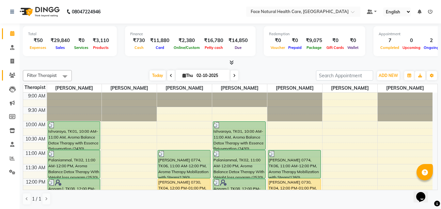
click at [9, 79] on link "Clients" at bounding box center [10, 75] width 16 height 11
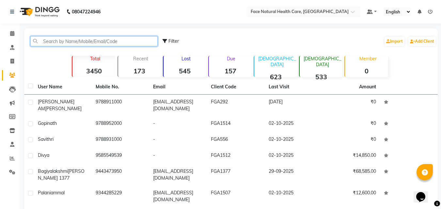
click at [56, 44] on input "text" at bounding box center [93, 41] width 127 height 10
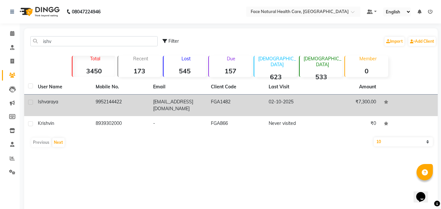
click at [100, 103] on td "9952144422" at bounding box center [121, 106] width 58 height 22
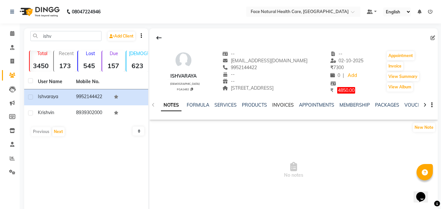
click at [283, 103] on link "INVOICES" at bounding box center [283, 105] width 22 height 6
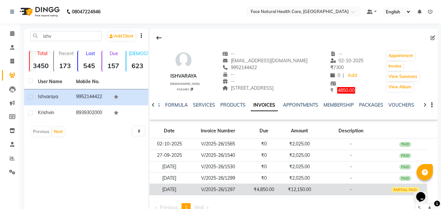
click at [310, 191] on td "₹12,150.00" at bounding box center [300, 189] width 38 height 11
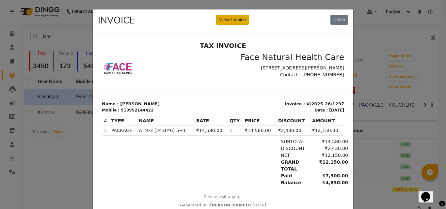
click at [238, 21] on button "View Invoice" at bounding box center [232, 20] width 33 height 10
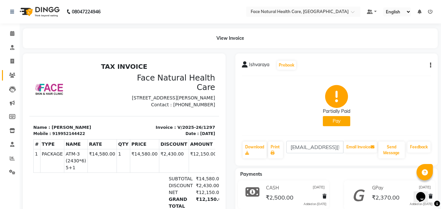
click at [12, 75] on icon at bounding box center [12, 75] width 6 height 5
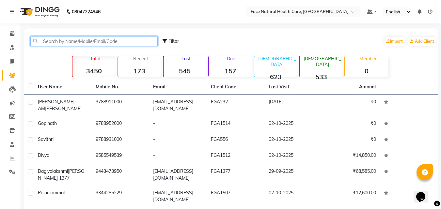
click at [117, 43] on input "text" at bounding box center [93, 41] width 127 height 10
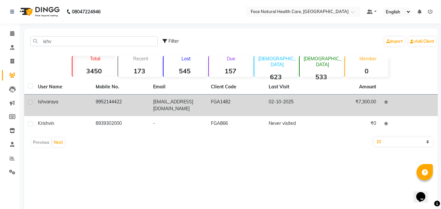
click at [153, 104] on td "[EMAIL_ADDRESS][DOMAIN_NAME]" at bounding box center [178, 106] width 58 height 22
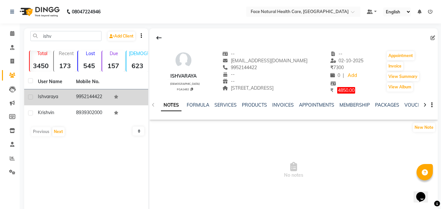
click at [355, 92] on span "4850.00" at bounding box center [347, 90] width 18 height 7
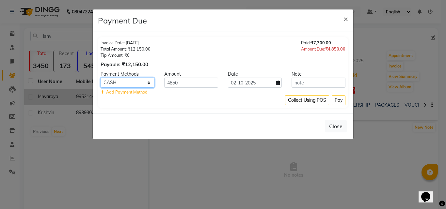
click at [153, 81] on select "Debit Card PhonePe UPI GPay ONLINE CASH Cheque Credit Card CARD" at bounding box center [128, 83] width 54 height 10
click at [101, 78] on select "Debit Card PhonePe UPI GPay ONLINE CASH Cheque Credit Card CARD" at bounding box center [128, 83] width 54 height 10
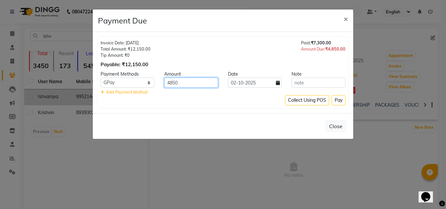
click at [203, 82] on input "4850" at bounding box center [191, 83] width 54 height 10
click at [344, 100] on button "Pay" at bounding box center [339, 100] width 14 height 10
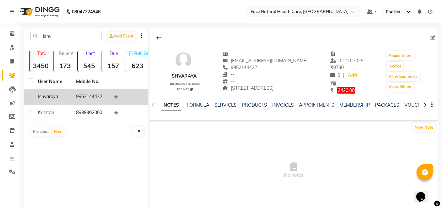
click at [0, 23] on nav "08047224946 Select Location × Face Natural Health Care, Gandhipuram Default Pan…" at bounding box center [220, 12] width 441 height 24
click at [15, 35] on span at bounding box center [12, 34] width 11 height 8
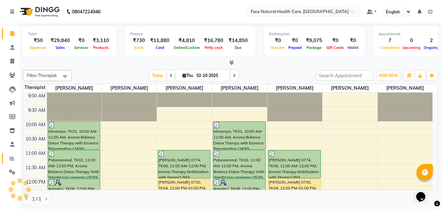
click at [15, 158] on span at bounding box center [12, 159] width 11 height 8
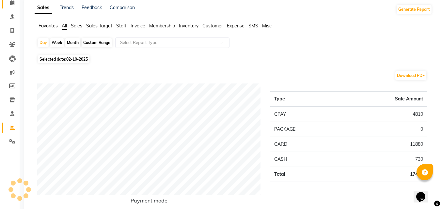
scroll to position [63, 0]
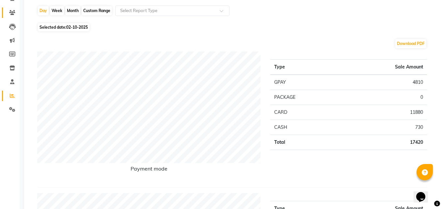
click at [14, 12] on icon at bounding box center [12, 12] width 6 height 5
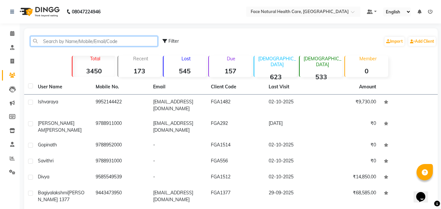
click at [50, 43] on input "text" at bounding box center [93, 41] width 127 height 10
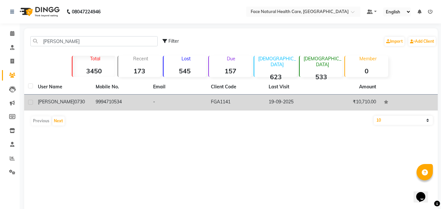
click at [223, 110] on td "FGA1141" at bounding box center [236, 103] width 58 height 16
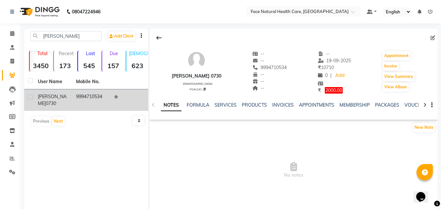
click at [328, 89] on span "2000.00" at bounding box center [334, 90] width 18 height 7
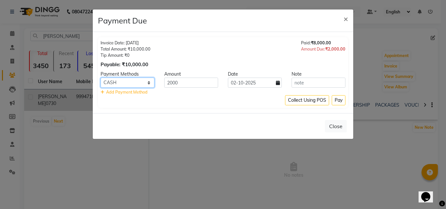
click at [151, 84] on select "Debit Card PhonePe UPI GPay ONLINE CASH Cheque Credit Card CARD" at bounding box center [128, 83] width 54 height 10
click at [101, 78] on select "Debit Card PhonePe UPI GPay ONLINE CASH Cheque Credit Card CARD" at bounding box center [128, 83] width 54 height 10
click at [339, 100] on button "Pay" at bounding box center [339, 100] width 14 height 10
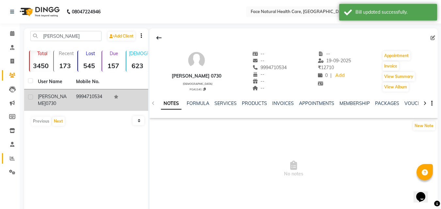
click at [14, 157] on icon at bounding box center [12, 158] width 5 height 5
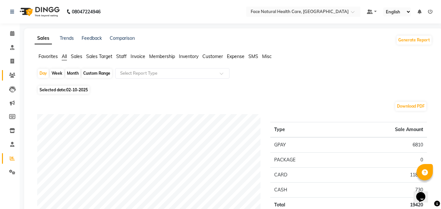
click at [10, 79] on link "Clients" at bounding box center [10, 75] width 16 height 11
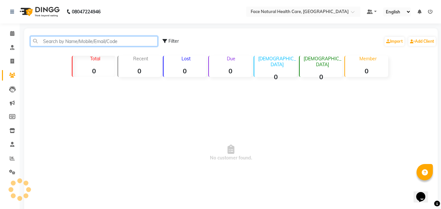
click at [90, 43] on input "text" at bounding box center [93, 41] width 127 height 10
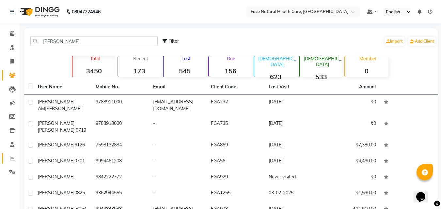
click at [17, 161] on span at bounding box center [12, 159] width 11 height 8
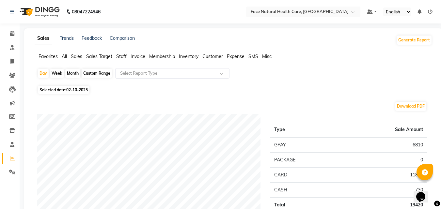
scroll to position [52, 0]
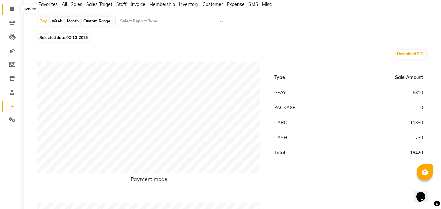
click at [10, 9] on icon at bounding box center [12, 9] width 4 height 5
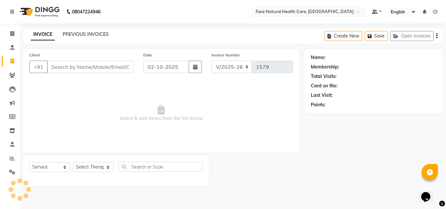
click at [84, 37] on link "PREVIOUS INVOICES" at bounding box center [86, 34] width 46 height 6
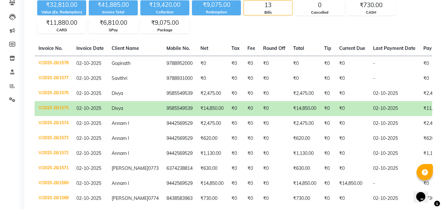
scroll to position [89, 0]
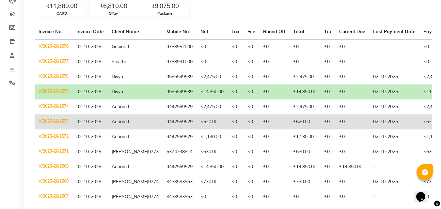
click at [420, 125] on td "₹620.00" at bounding box center [445, 122] width 50 height 15
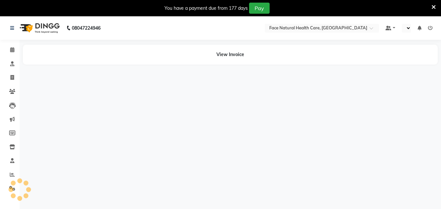
select select "en"
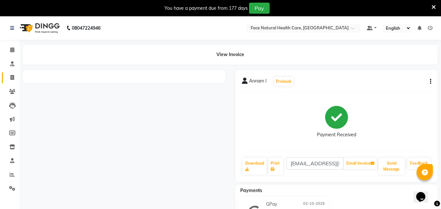
click at [11, 82] on link "Invoice" at bounding box center [10, 78] width 16 height 11
select select "service"
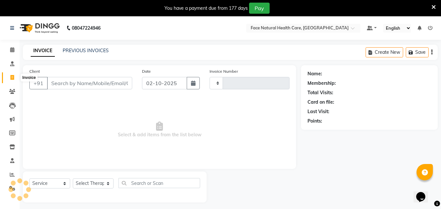
scroll to position [16, 0]
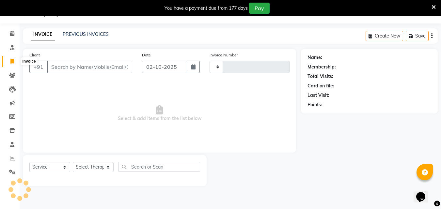
type input "1579"
select select "5675"
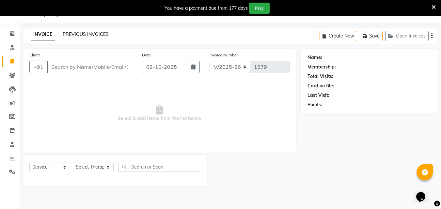
click at [83, 34] on link "PREVIOUS INVOICES" at bounding box center [86, 34] width 46 height 6
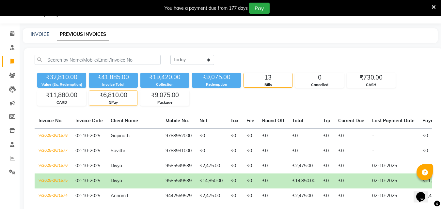
click at [115, 102] on div "GPay" at bounding box center [113, 103] width 48 height 6
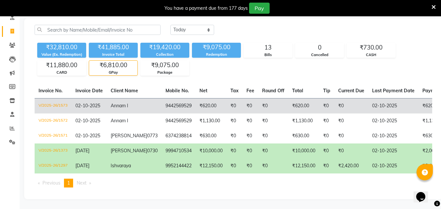
scroll to position [58, 0]
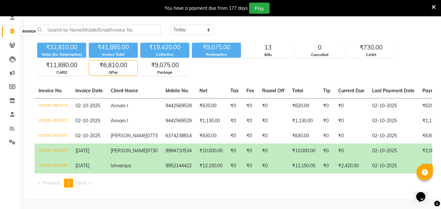
click at [14, 29] on icon at bounding box center [12, 31] width 4 height 5
select select "5675"
select select "service"
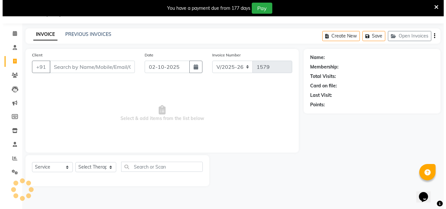
scroll to position [16, 0]
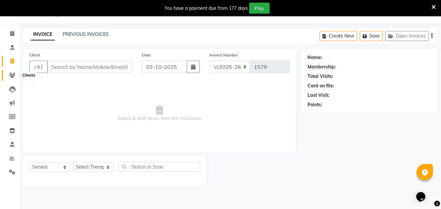
click at [10, 74] on icon at bounding box center [12, 75] width 6 height 5
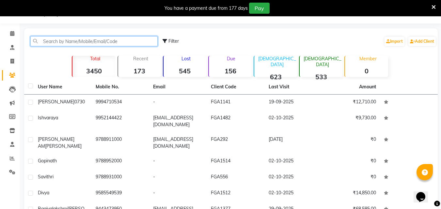
click at [100, 42] on input "text" at bounding box center [93, 41] width 127 height 10
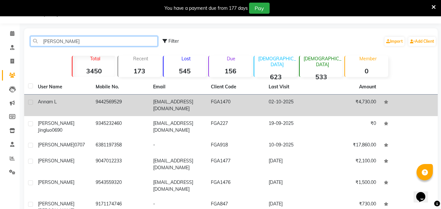
type input "[PERSON_NAME]"
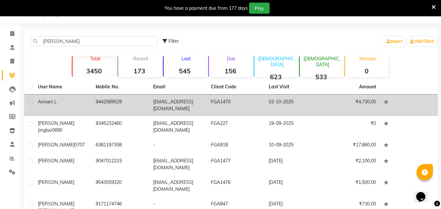
click at [106, 107] on td "9442569529" at bounding box center [121, 106] width 58 height 22
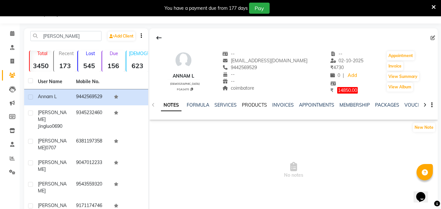
click at [242, 104] on link "PRODUCTS" at bounding box center [254, 105] width 25 height 6
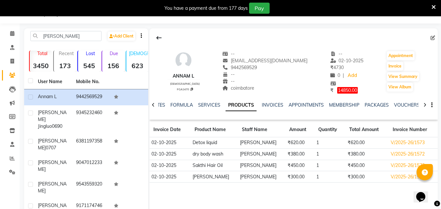
click at [324, 166] on td "1" at bounding box center [330, 165] width 31 height 11
click at [297, 166] on td "₹450.00" at bounding box center [300, 165] width 29 height 11
click at [332, 163] on td "1" at bounding box center [330, 165] width 31 height 11
click at [394, 165] on td "V/2025-26/1572" at bounding box center [413, 165] width 49 height 11
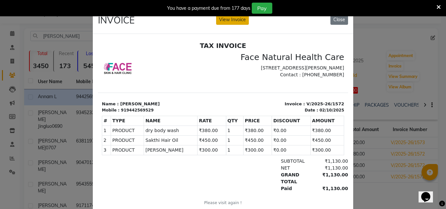
click at [230, 22] on button "View Invoice" at bounding box center [232, 20] width 33 height 10
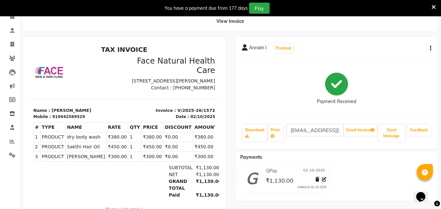
scroll to position [46, 0]
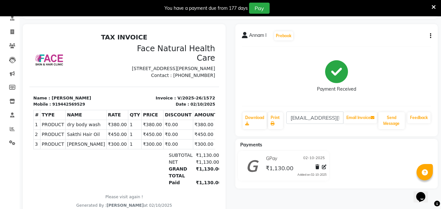
click at [326, 169] on icon at bounding box center [324, 167] width 5 height 5
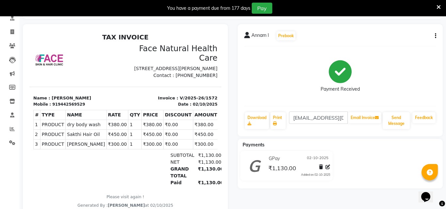
select select "5"
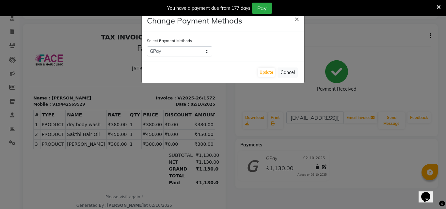
click at [393, 160] on ngb-modal-window "Change Payment Methods × Select Payment Methods Debit Card PhonePe UPI GPay ONL…" at bounding box center [223, 104] width 446 height 209
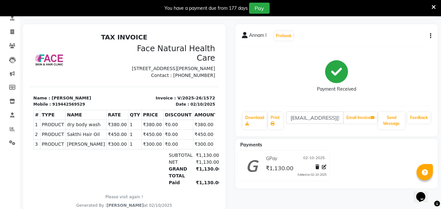
click at [430, 36] on icon "button" at bounding box center [430, 36] width 1 height 0
click at [412, 43] on div "Edit Invoice" at bounding box center [404, 44] width 33 height 8
select select "service"
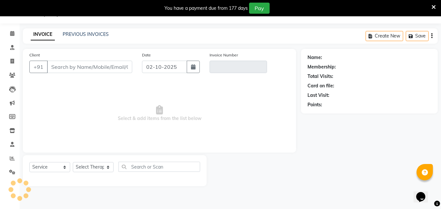
scroll to position [16, 0]
type input "9442569529"
type input "V/2025-26/1572"
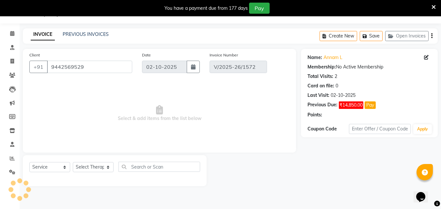
select select "select"
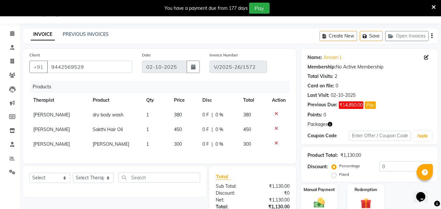
click at [182, 129] on td "450" at bounding box center [184, 130] width 29 height 15
select select "68300"
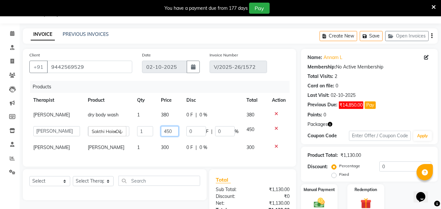
click at [174, 132] on input "450" at bounding box center [170, 131] width 18 height 10
type input "490"
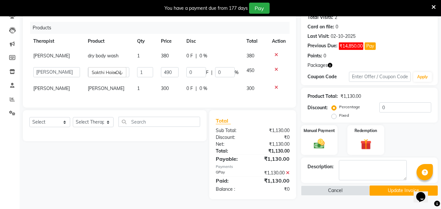
click at [335, 200] on main "INVOICE PREVIOUS INVOICES Create New Save Open Invoices Client [PHONE_NUMBER] D…" at bounding box center [231, 89] width 422 height 240
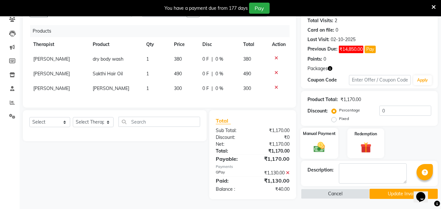
click at [324, 141] on img at bounding box center [319, 147] width 18 height 13
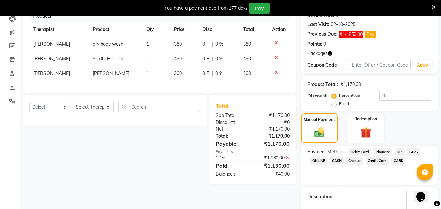
click at [410, 155] on span "GPay" at bounding box center [414, 153] width 13 height 8
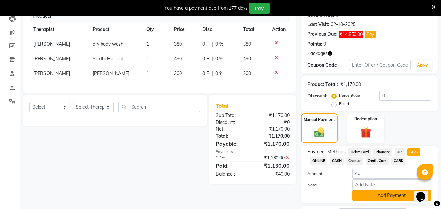
click at [389, 198] on button "Add Payment" at bounding box center [392, 196] width 79 height 10
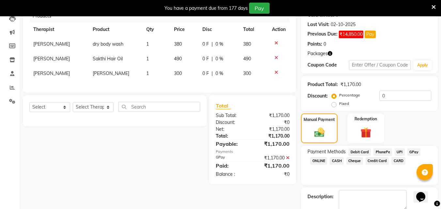
scroll to position [114, 0]
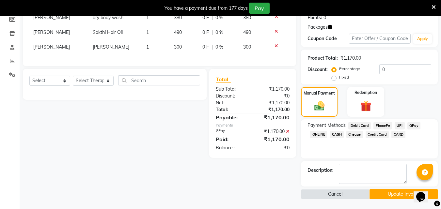
click at [390, 194] on button "Update Invoice" at bounding box center [404, 195] width 68 height 10
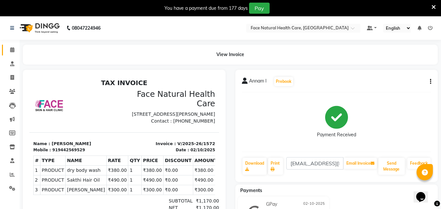
click at [10, 46] on link "Calendar" at bounding box center [10, 50] width 16 height 11
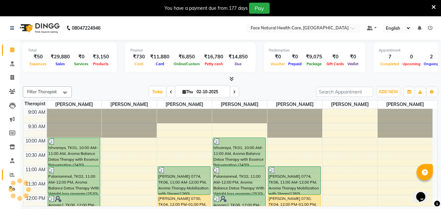
click at [11, 173] on icon at bounding box center [12, 175] width 5 height 5
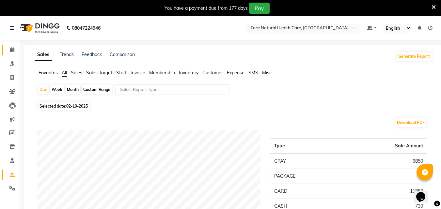
click at [12, 51] on icon at bounding box center [12, 49] width 4 height 5
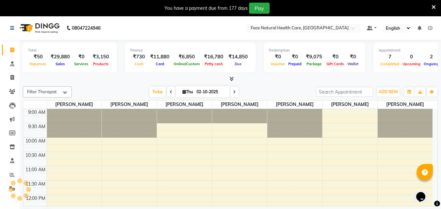
click at [432, 186] on div "Opens Chat This icon Opens the chat window." at bounding box center [425, 186] width 16 height 0
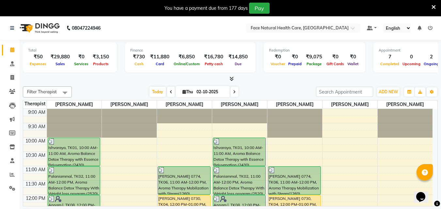
click at [288, 205] on div "[PERSON_NAME] 0730, TK04, 12:00 PM-01:00 PM, Aroma Balance Detox Therapy with E…" at bounding box center [295, 210] width 52 height 28
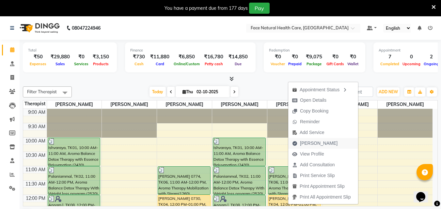
click at [312, 142] on span "[PERSON_NAME]" at bounding box center [319, 143] width 38 height 7
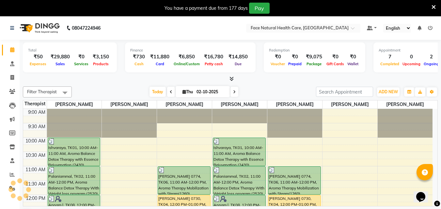
select select "5675"
select select "service"
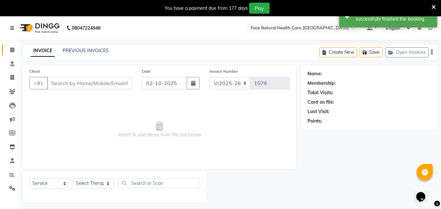
type input "9994710534"
select select "38864"
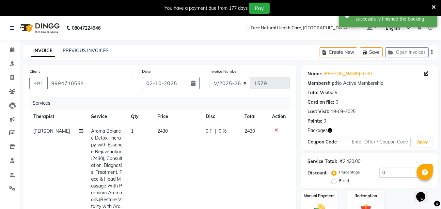
click at [160, 133] on span "2430" at bounding box center [162, 131] width 10 height 6
select select "38864"
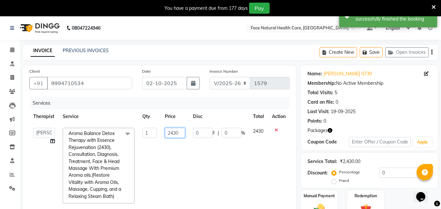
click at [182, 132] on input "2430" at bounding box center [175, 133] width 20 height 10
type input "2025"
click at [194, 183] on tr "[PERSON_NAME] [PERSON_NAME] [PERSON_NAME] M [PERSON_NAME] [PERSON_NAME] [PERSON…" at bounding box center [159, 166] width 260 height 84
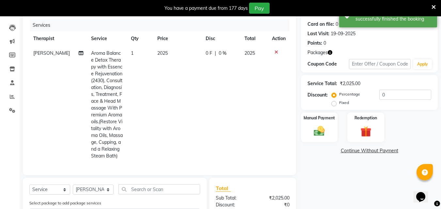
scroll to position [180, 0]
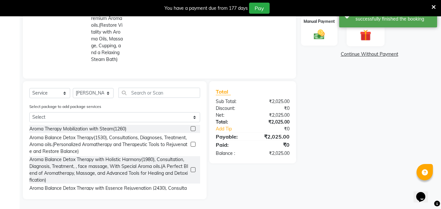
click at [366, 34] on img at bounding box center [366, 35] width 18 height 14
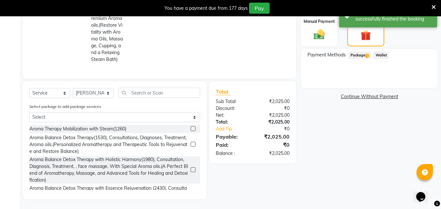
click at [357, 52] on span "Package 1" at bounding box center [360, 56] width 23 height 8
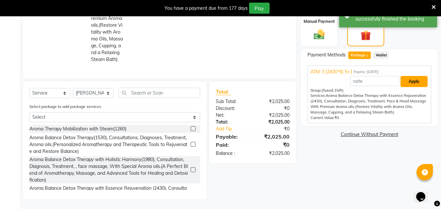
click at [418, 81] on button "Apply" at bounding box center [414, 81] width 27 height 11
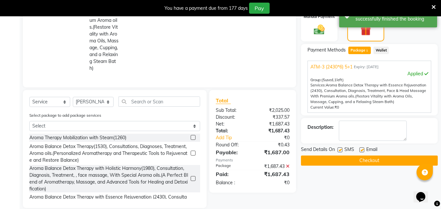
click at [341, 150] on label at bounding box center [340, 150] width 5 height 5
click at [341, 150] on input "checkbox" at bounding box center [340, 150] width 4 height 4
checkbox input "false"
click at [363, 148] on label at bounding box center [362, 150] width 5 height 5
click at [363, 148] on input "checkbox" at bounding box center [362, 150] width 4 height 4
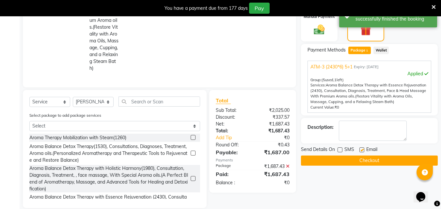
checkbox input "false"
click at [386, 160] on button "Checkout" at bounding box center [369, 161] width 137 height 10
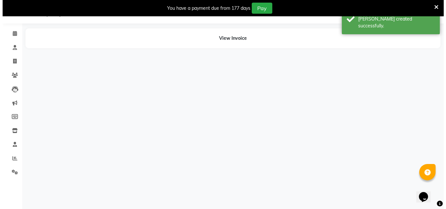
scroll to position [16, 0]
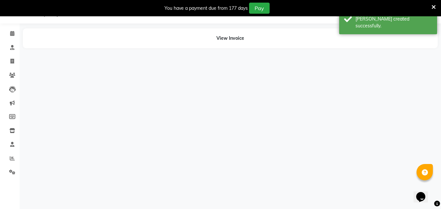
select select "38864"
select select "50221"
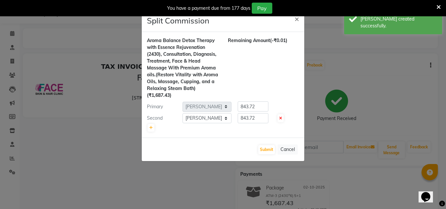
scroll to position [0, 0]
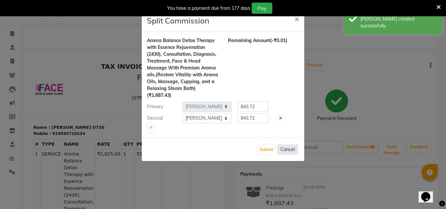
click at [289, 151] on button "Cancel" at bounding box center [288, 150] width 20 height 10
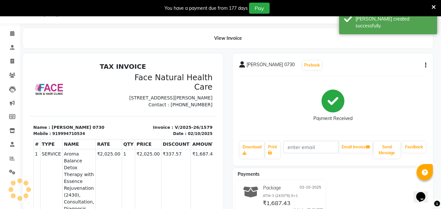
click at [427, 65] on icon "button" at bounding box center [425, 65] width 1 height 0
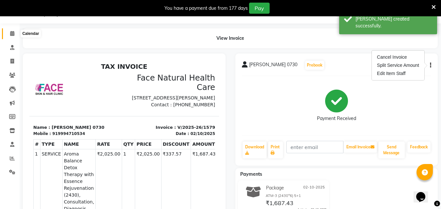
click at [15, 33] on span at bounding box center [12, 34] width 11 height 8
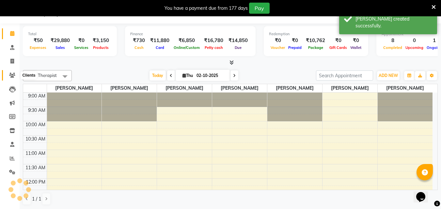
click at [13, 76] on icon at bounding box center [12, 75] width 6 height 5
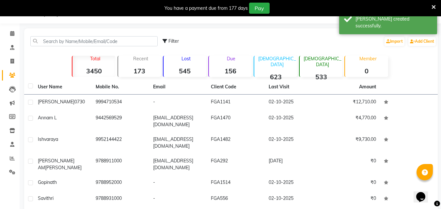
click at [102, 99] on td "9994710534" at bounding box center [121, 103] width 58 height 16
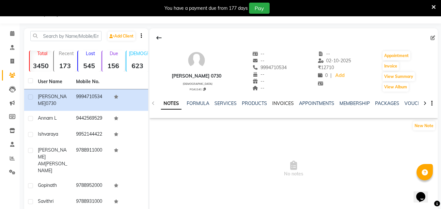
click at [284, 105] on link "INVOICES" at bounding box center [283, 104] width 22 height 6
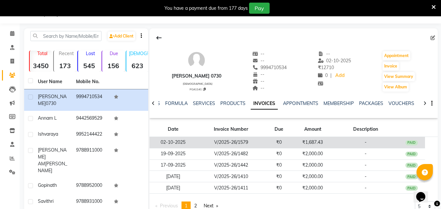
click at [299, 140] on td "₹1,687.43" at bounding box center [313, 142] width 41 height 11
click at [361, 137] on td "-" at bounding box center [365, 142] width 65 height 11
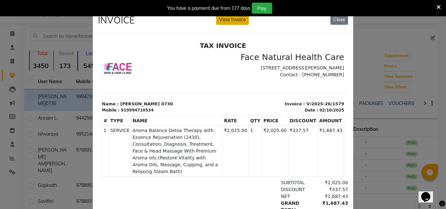
click at [238, 20] on button "View Invoice" at bounding box center [232, 20] width 33 height 10
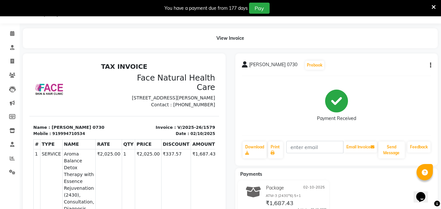
click at [428, 66] on button "button" at bounding box center [430, 65] width 4 height 7
click at [10, 34] on icon at bounding box center [12, 33] width 4 height 5
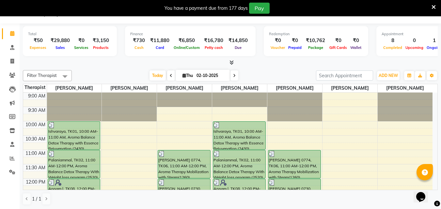
click at [438, 177] on td "9:00 AM 9:30 AM 10:00 AM 10:30 AM 11:00 AM 11:30 AM 12:00 PM 12:30 PM 1:00 PM 1…" at bounding box center [230, 142] width 415 height 98
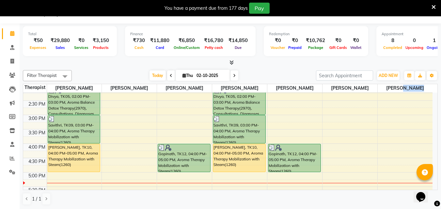
scroll to position [170, 0]
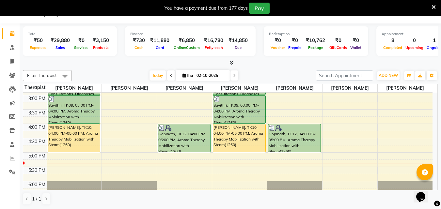
click at [236, 126] on div "[PERSON_NAME], TK10, 04:00 PM-05:00 PM, Aroma Therapy Mobilization with Steam(1…" at bounding box center [239, 138] width 52 height 28
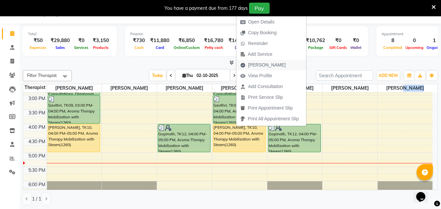
click at [265, 66] on span "[PERSON_NAME]" at bounding box center [267, 65] width 38 height 7
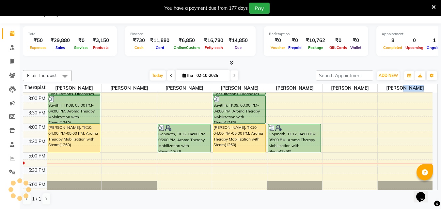
select select "service"
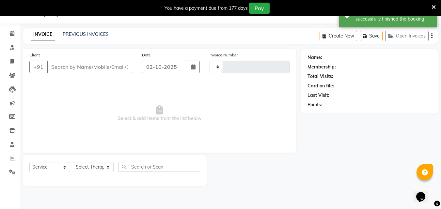
type input "1580"
select select "5675"
type input "9788952000"
select select "47694"
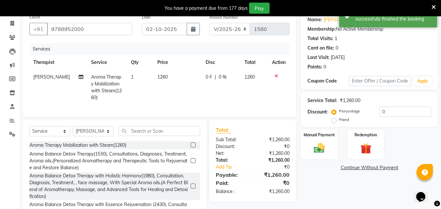
scroll to position [75, 0]
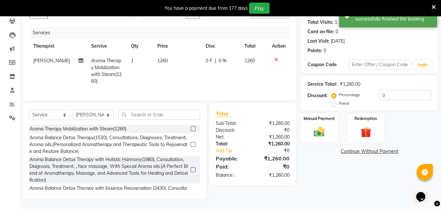
click at [210, 58] on span "0 F" at bounding box center [209, 61] width 7 height 7
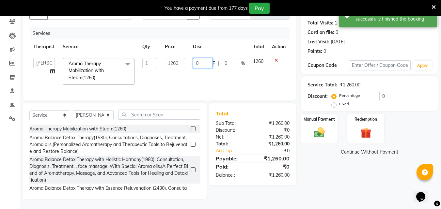
click at [201, 60] on input "0" at bounding box center [203, 63] width 20 height 10
type input "1260"
click at [353, 163] on div "Name: [PERSON_NAME] Membership: No Active Membership Total Visits: 1 Card on fi…" at bounding box center [372, 97] width 142 height 204
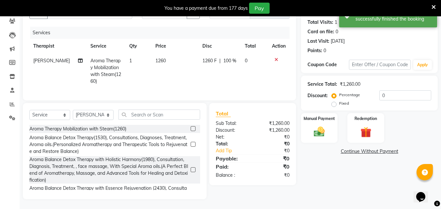
click at [375, 149] on link "Continue Without Payment" at bounding box center [370, 151] width 134 height 7
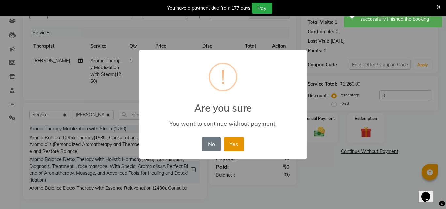
click at [240, 144] on button "Yes" at bounding box center [234, 144] width 20 height 14
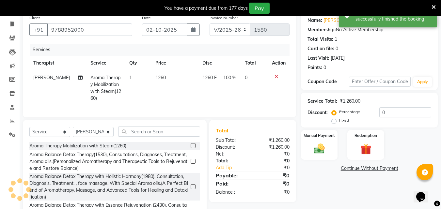
scroll to position [0, 0]
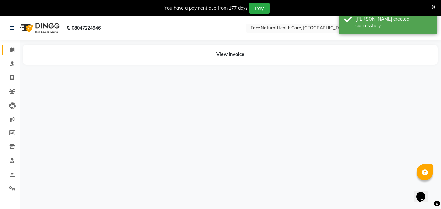
click at [15, 47] on span at bounding box center [12, 50] width 11 height 8
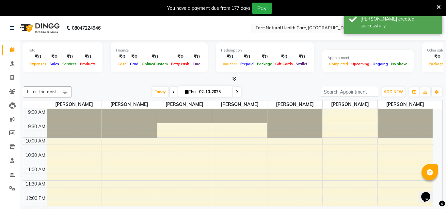
select select "47694"
select select "40492"
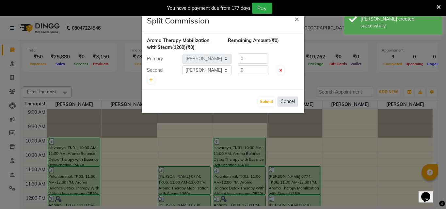
click at [297, 102] on button "Cancel" at bounding box center [288, 102] width 20 height 10
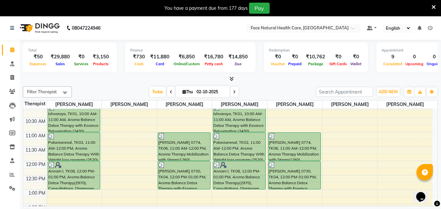
scroll to position [27, 0]
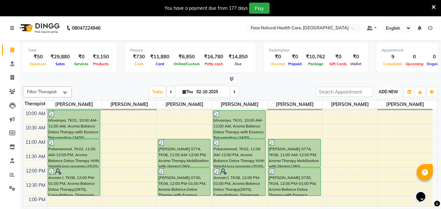
click at [384, 92] on span "ADD NEW" at bounding box center [388, 92] width 19 height 5
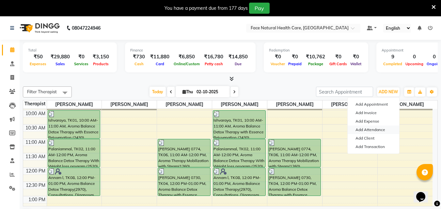
click at [377, 128] on link "Add Attendance" at bounding box center [374, 130] width 52 height 8
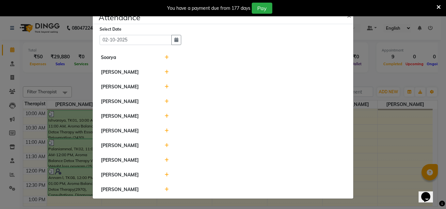
click at [165, 190] on icon at bounding box center [167, 190] width 4 height 5
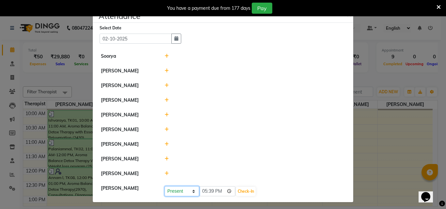
click at [182, 191] on select "Present Absent Late Half Day Weekly Off" at bounding box center [182, 192] width 35 height 10
select select "H"
click at [165, 187] on select "Present Absent Late Half Day Weekly Off" at bounding box center [182, 192] width 35 height 10
click at [241, 191] on button "Check-In" at bounding box center [246, 191] width 20 height 9
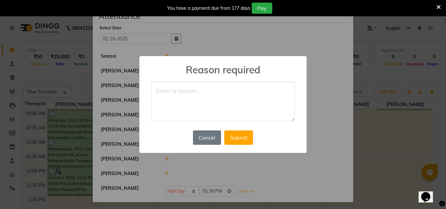
click at [206, 92] on textarea at bounding box center [223, 102] width 144 height 40
type textarea "function"
click at [240, 137] on button "Submit" at bounding box center [238, 138] width 29 height 14
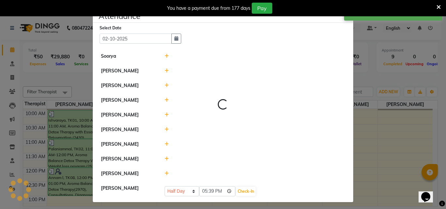
select select "H"
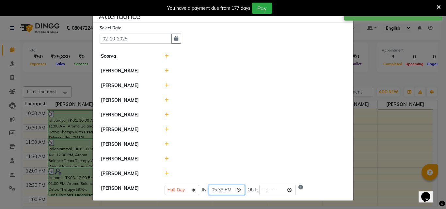
click at [229, 190] on input "17:39" at bounding box center [227, 190] width 37 height 10
type input "01:39"
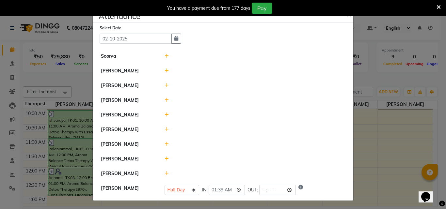
click at [287, 121] on li "[PERSON_NAME]" at bounding box center [222, 115] width 257 height 15
select select "H"
click at [166, 172] on icon at bounding box center [167, 174] width 4 height 5
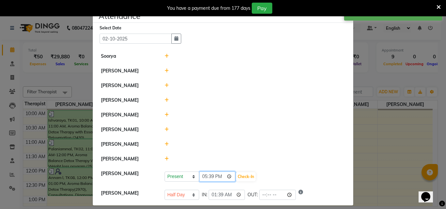
click at [212, 176] on input "17:39" at bounding box center [217, 177] width 37 height 10
click at [222, 174] on input "17:39" at bounding box center [217, 177] width 37 height 10
type input "09:52"
click at [249, 179] on div "Present Absent Late Half Day Weekly Off 09:52 Check-In" at bounding box center [255, 177] width 181 height 10
click at [240, 175] on button "Check-In" at bounding box center [246, 177] width 20 height 9
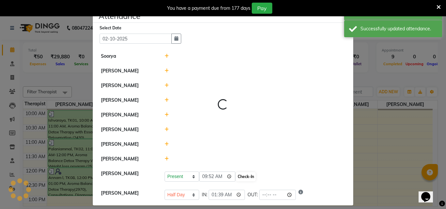
select select "H"
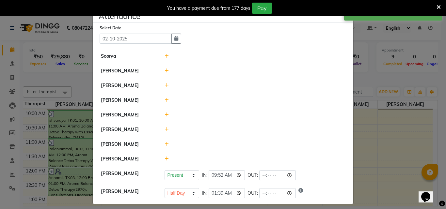
click at [170, 157] on div at bounding box center [255, 159] width 191 height 7
click at [165, 161] on icon at bounding box center [167, 159] width 4 height 5
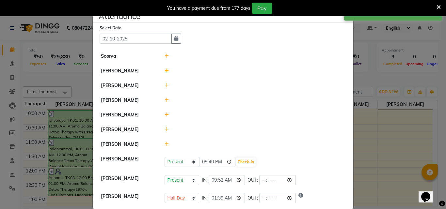
click at [222, 170] on li "[PERSON_NAME] Present Absent Late Half Day Weekly Off 17:40 Check-In" at bounding box center [222, 162] width 257 height 20
click at [221, 165] on input "17:40" at bounding box center [217, 162] width 37 height 10
type input "10:40"
click at [243, 166] on button "Check-In" at bounding box center [246, 162] width 20 height 9
select select "H"
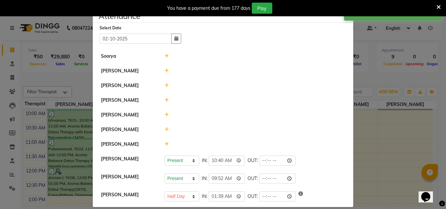
click at [165, 116] on icon at bounding box center [167, 115] width 4 height 5
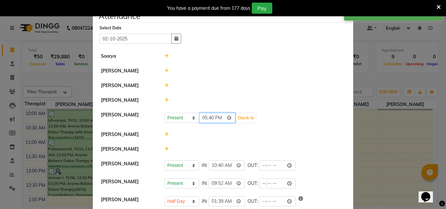
click at [217, 115] on input "17:40" at bounding box center [217, 118] width 37 height 10
type input "10:32"
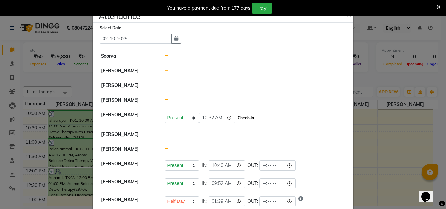
click at [241, 118] on button "Check-In" at bounding box center [246, 118] width 20 height 9
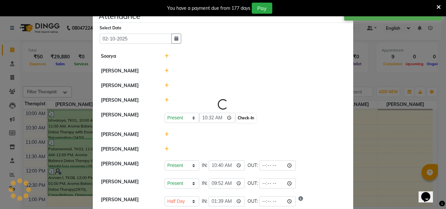
select select "H"
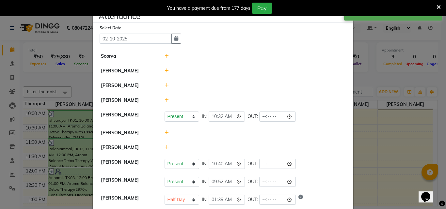
click at [165, 102] on icon at bounding box center [167, 100] width 4 height 5
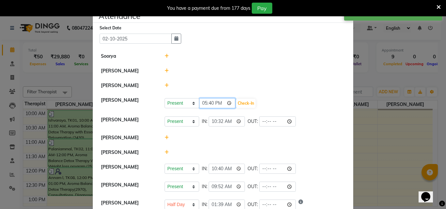
click at [222, 105] on input "17:40" at bounding box center [217, 103] width 37 height 10
type input "10:09"
click at [240, 100] on button "Check-In" at bounding box center [246, 103] width 20 height 9
select select "H"
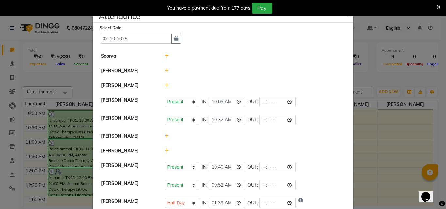
click at [165, 71] on icon at bounding box center [167, 71] width 4 height 5
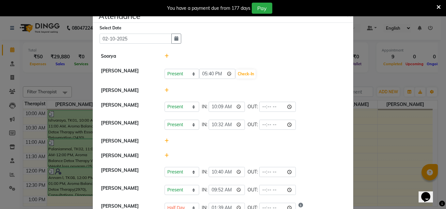
click at [251, 73] on div "Present Absent Late Half Day Weekly Off 17:40 Check-In" at bounding box center [255, 74] width 181 height 10
click at [221, 77] on input "17:40" at bounding box center [217, 74] width 37 height 10
click at [200, 166] on li "[PERSON_NAME] Present Absent Late Half Day Weekly Off IN: 10:40 OUT:" at bounding box center [222, 172] width 257 height 18
click at [212, 74] on input "17:40" at bounding box center [217, 74] width 37 height 10
click at [221, 74] on input "17:40" at bounding box center [217, 74] width 37 height 10
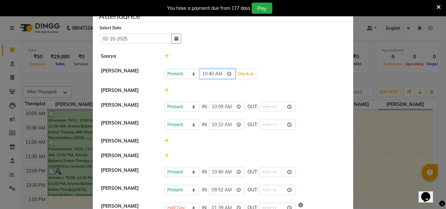
type input "10:40"
click at [236, 70] on button "Check-In" at bounding box center [246, 74] width 20 height 9
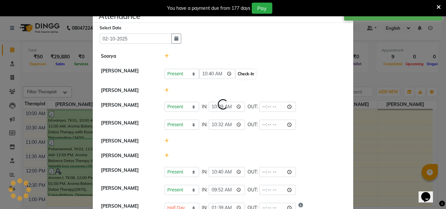
select select "H"
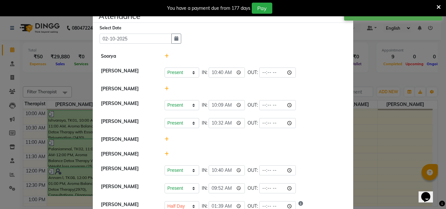
click at [165, 155] on icon at bounding box center [167, 154] width 4 height 5
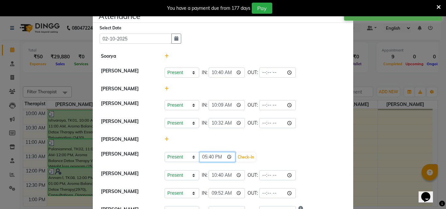
click at [217, 156] on input "17:40" at bounding box center [217, 157] width 37 height 10
type input "09:08"
click at [246, 159] on button "Check-In" at bounding box center [246, 157] width 20 height 9
select select "H"
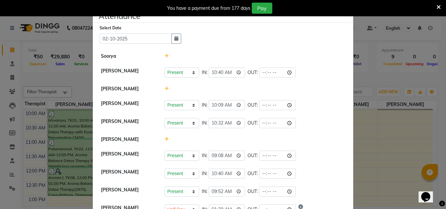
click at [437, 6] on icon at bounding box center [439, 7] width 4 height 6
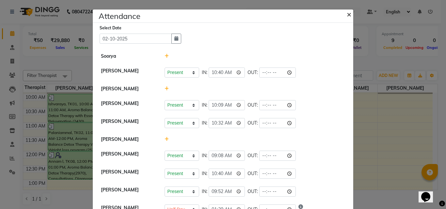
click at [347, 12] on span "×" at bounding box center [349, 14] width 5 height 10
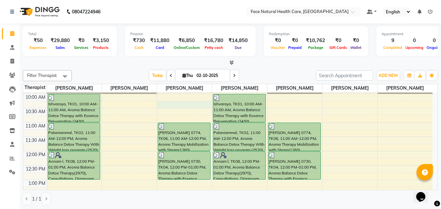
click at [175, 108] on div "9:00 AM 9:30 AM 10:00 AM 10:30 AM 11:00 AM 11:30 AM 12:00 PM 12:30 PM 1:00 PM 1…" at bounding box center [228, 208] width 410 height 287
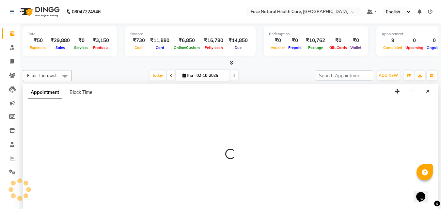
scroll to position [0, 0]
select select "38864"
select select "tentative"
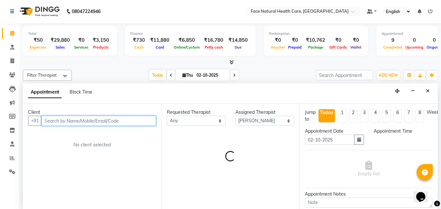
select select "615"
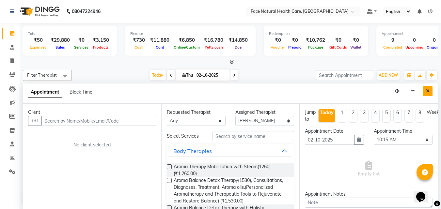
click at [425, 88] on button "Close" at bounding box center [427, 91] width 9 height 10
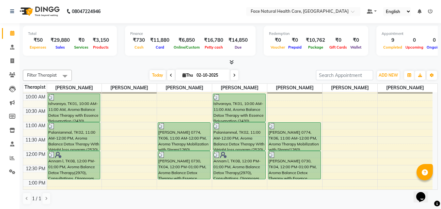
click at [237, 71] on span at bounding box center [235, 75] width 8 height 10
type input "03-10-2025"
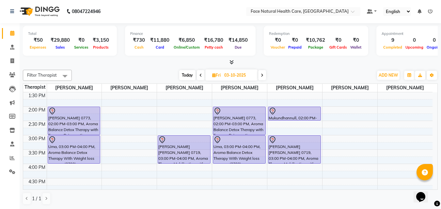
scroll to position [105, 0]
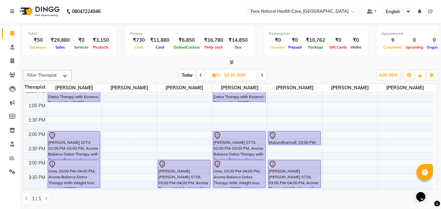
click at [277, 96] on div "9:00 AM 9:30 AM 10:00 AM 10:30 AM 11:00 AM 11:30 AM 12:00 PM 12:30 PM 1:00 PM 1…" at bounding box center [228, 131] width 410 height 287
select select "50221"
select select "tentative"
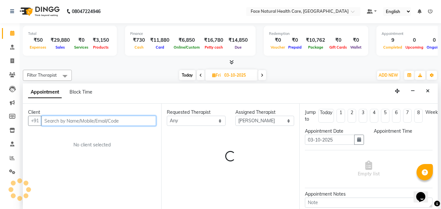
select select "765"
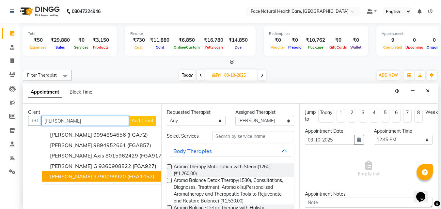
click at [127, 174] on span "(FGA1452)" at bounding box center [140, 176] width 27 height 7
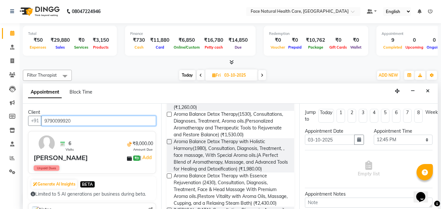
scroll to position [76, 0]
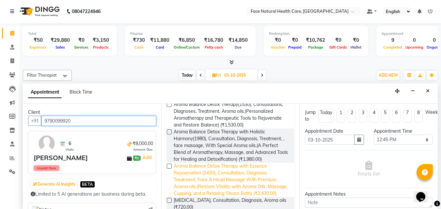
type input "9790099920"
click at [249, 180] on span "Aroma Balance Detox Therapy with Essence Rejuvenation (2430), Consultation, Dia…" at bounding box center [232, 180] width 116 height 34
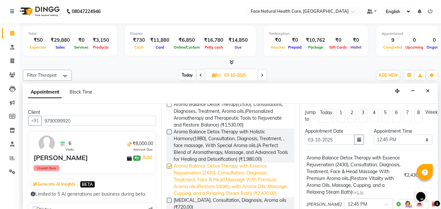
checkbox input "false"
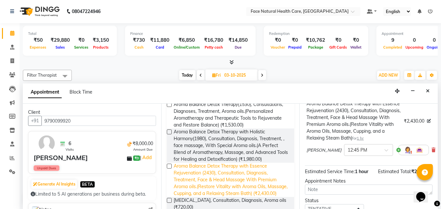
scroll to position [59, 0]
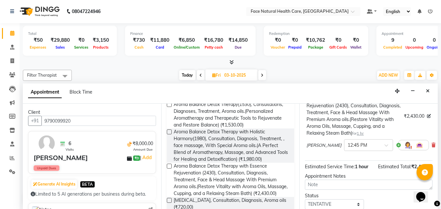
click at [404, 149] on img at bounding box center [408, 145] width 8 height 8
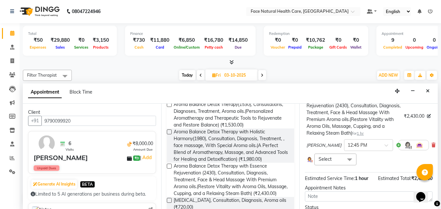
click at [340, 165] on span "Select" at bounding box center [336, 159] width 42 height 11
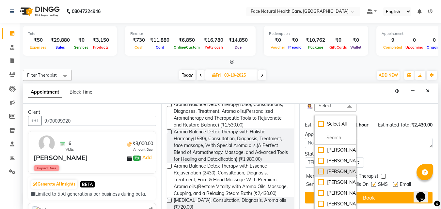
click at [337, 171] on div "[PERSON_NAME]" at bounding box center [335, 172] width 35 height 7
checkbox input "true"
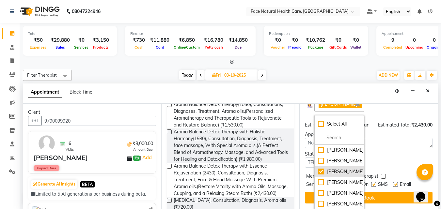
scroll to position [145, 0]
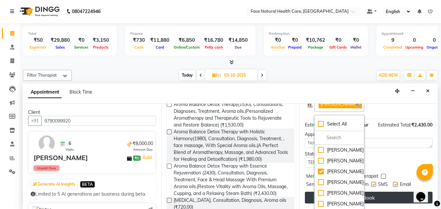
click at [370, 192] on button "Book" at bounding box center [369, 198] width 128 height 12
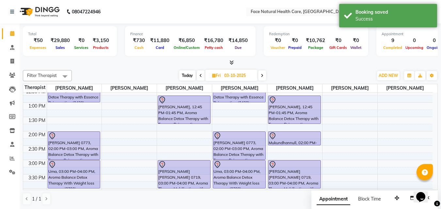
scroll to position [20, 0]
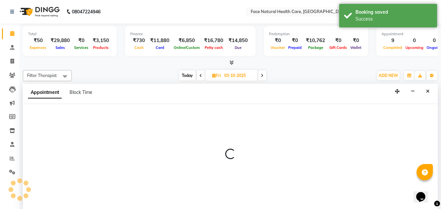
scroll to position [0, 0]
select select "50221"
select select "tentative"
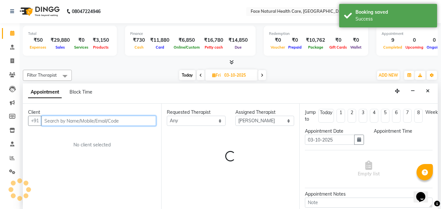
select select "720"
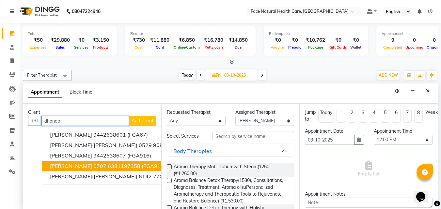
click at [56, 167] on span "[PERSON_NAME] 0707" at bounding box center [78, 166] width 57 height 7
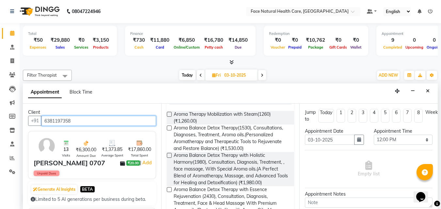
scroll to position [59, 0]
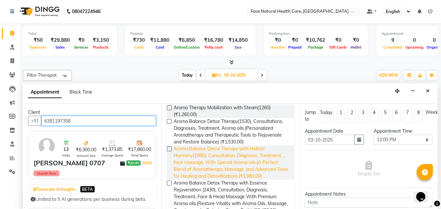
type input "6381197358"
click at [256, 167] on span "Aroma Balance Detox Therapy with Holistic Harmony(1980), Consultation, Diagnosi…" at bounding box center [232, 163] width 116 height 34
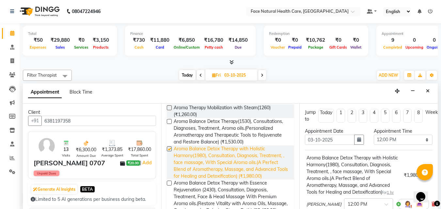
checkbox input "false"
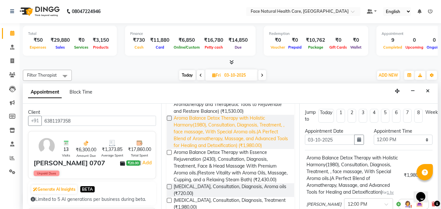
scroll to position [91, 0]
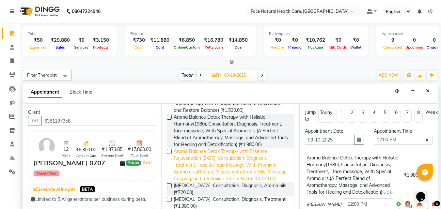
click at [250, 170] on span "Aroma Balance Detox Therapy with Essence Rejuvenation (2430), Consultation, Dia…" at bounding box center [232, 165] width 116 height 34
checkbox input "false"
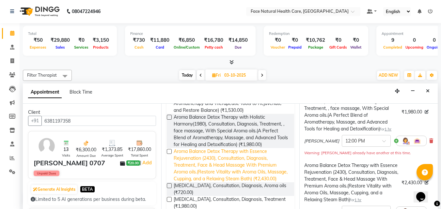
scroll to position [64, 3]
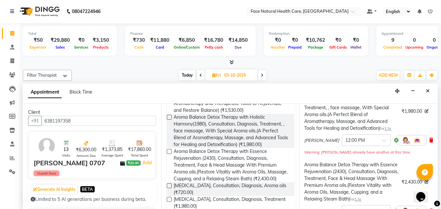
click at [430, 143] on icon at bounding box center [432, 140] width 4 height 5
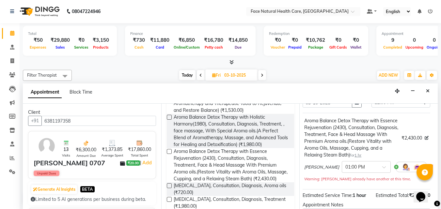
scroll to position [41, 3]
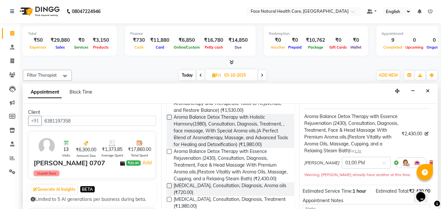
click at [402, 167] on img at bounding box center [406, 163] width 8 height 8
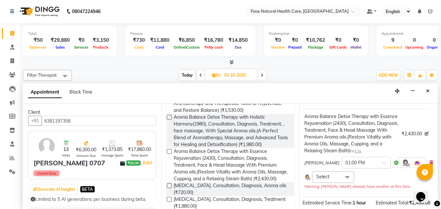
click at [344, 184] on span at bounding box center [347, 178] width 13 height 12
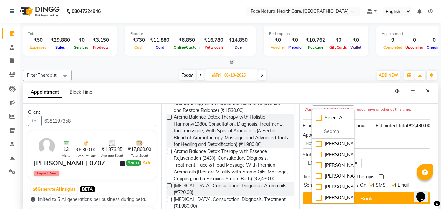
scroll to position [136, 3]
click at [328, 169] on div "[PERSON_NAME]" at bounding box center [333, 165] width 35 height 7
checkbox input "true"
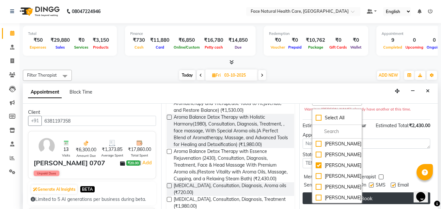
click at [387, 193] on button "Book" at bounding box center [367, 199] width 128 height 12
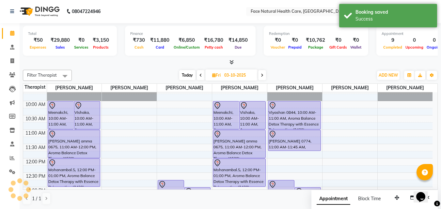
scroll to position [0, 0]
select select "50221"
select select "tentative"
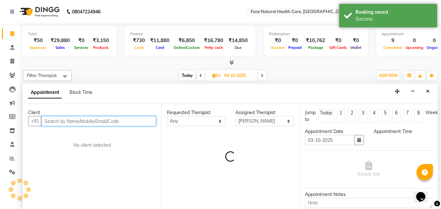
select select "720"
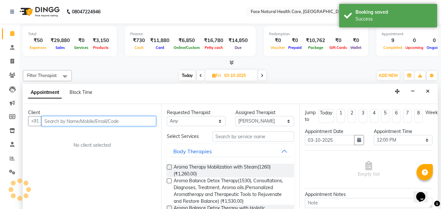
scroll to position [0, 0]
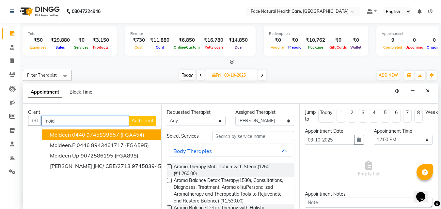
click at [142, 137] on span "(FGA454)" at bounding box center [133, 135] width 24 height 7
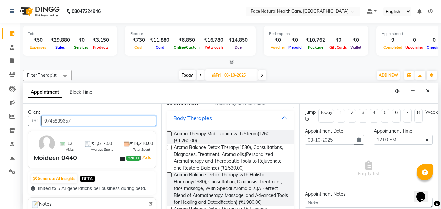
scroll to position [56, 0]
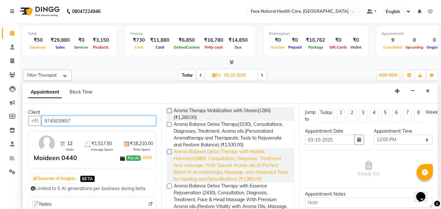
type input "9745839657"
click at [273, 166] on span "Aroma Balance Detox Therapy with Holistic Harmony(1980), Consultation, Diagnosi…" at bounding box center [232, 166] width 116 height 34
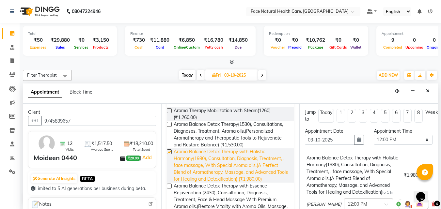
checkbox input "false"
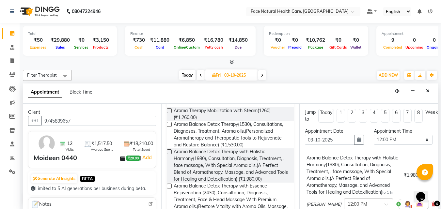
click at [358, 169] on div "Aroma Balance Detox Therapy with Holistic Harmony(1980), Consultation, Diagnosi…" at bounding box center [354, 175] width 95 height 41
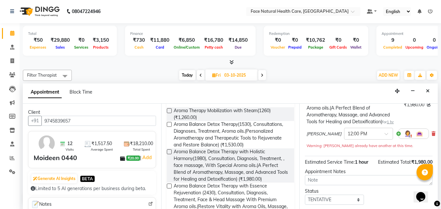
scroll to position [71, 0]
click at [404, 137] on img at bounding box center [408, 133] width 8 height 8
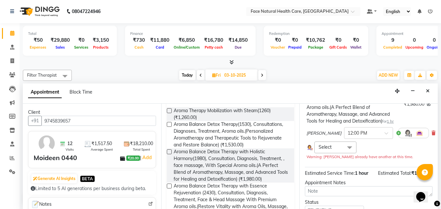
click at [343, 154] on span at bounding box center [349, 148] width 13 height 12
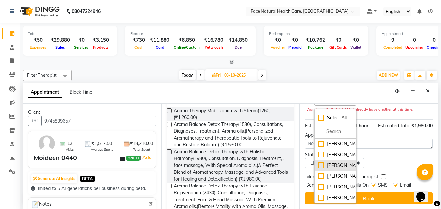
click at [336, 169] on div "[PERSON_NAME]" at bounding box center [335, 165] width 35 height 7
checkbox input "true"
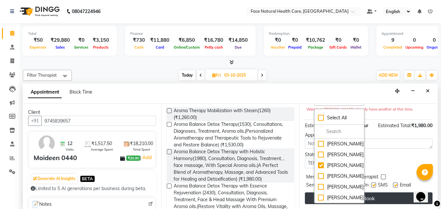
click at [390, 193] on button "Book" at bounding box center [369, 199] width 128 height 12
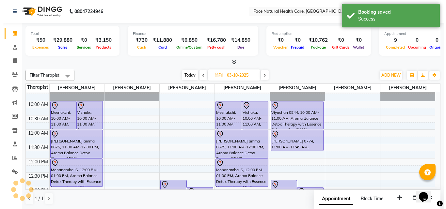
scroll to position [0, 0]
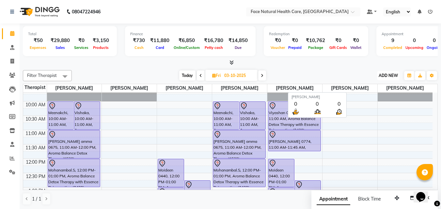
click at [388, 74] on span "ADD NEW" at bounding box center [388, 75] width 19 height 5
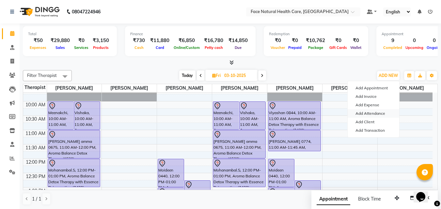
click at [388, 111] on link "Add Attendance" at bounding box center [374, 113] width 52 height 8
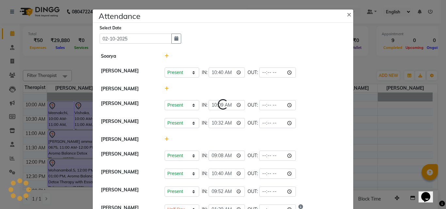
select select "H"
click at [272, 75] on input "time" at bounding box center [277, 73] width 37 height 10
type input "17:51"
click at [327, 68] on div "Present Absent Late Half Day Weekly Off IN: 10:40 OUT: 17:51" at bounding box center [255, 73] width 181 height 10
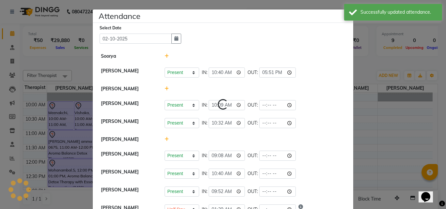
select select "H"
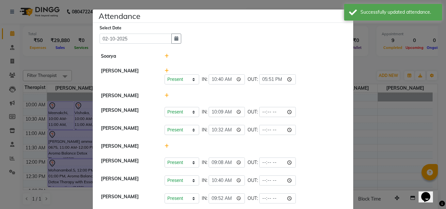
scroll to position [27, 0]
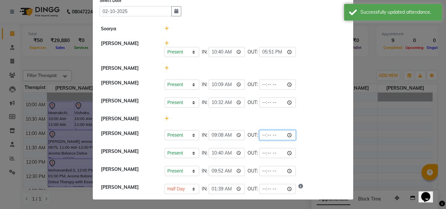
click at [273, 135] on input "time" at bounding box center [277, 135] width 37 height 10
type input "17:51"
click at [330, 59] on li "[PERSON_NAME] Present Absent Late Half Day Weekly Off IN: 10:40 OUT: 17:51" at bounding box center [222, 48] width 257 height 25
select select "H"
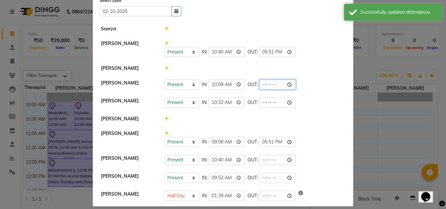
click at [273, 85] on input "time" at bounding box center [277, 85] width 37 height 10
type input "18:00"
click at [315, 112] on li "[PERSON_NAME]" at bounding box center [222, 119] width 257 height 15
select select "H"
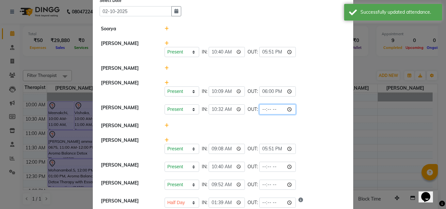
click at [274, 110] on input "time" at bounding box center [277, 110] width 37 height 10
type input "18:02"
click at [303, 132] on li "[PERSON_NAME]" at bounding box center [222, 126] width 257 height 15
select select "H"
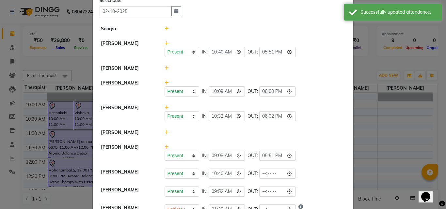
scroll to position [48, 0]
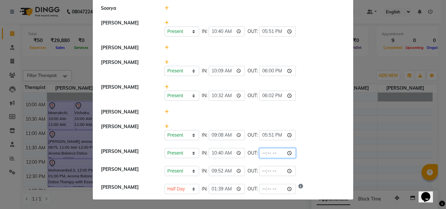
click at [273, 153] on input "time" at bounding box center [277, 153] width 37 height 10
type input "18:02"
click at [306, 108] on li "[PERSON_NAME]" at bounding box center [222, 112] width 257 height 15
select select "H"
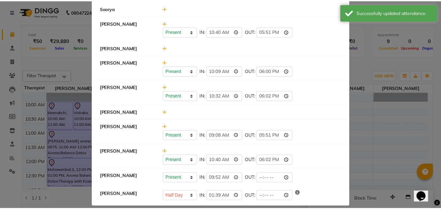
scroll to position [55, 0]
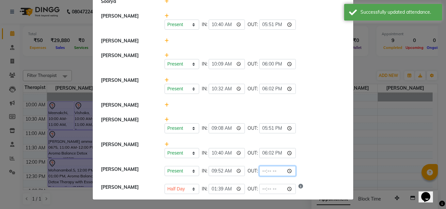
click at [270, 168] on input "time" at bounding box center [277, 171] width 37 height 10
click at [271, 174] on input "time" at bounding box center [277, 171] width 37 height 10
type input "18:02"
click at [314, 114] on li "[PERSON_NAME] Present Absent Late Half Day Weekly Off IN: 09:08 OUT: 17:51" at bounding box center [222, 125] width 257 height 25
select select "H"
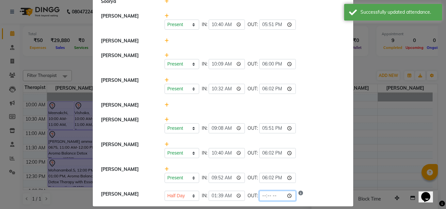
click at [270, 199] on input "time" at bounding box center [277, 196] width 37 height 10
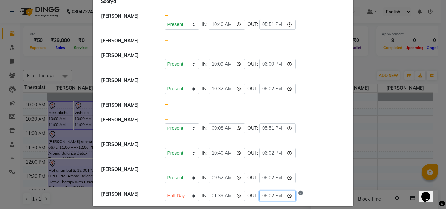
type input "18:02"
click at [309, 124] on div "Present Absent Late Half Day Weekly Off IN: 09:08 OUT: 17:51" at bounding box center [255, 129] width 181 height 10
select select "H"
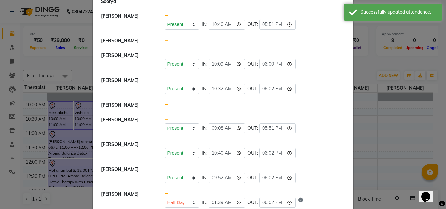
click at [383, 67] on ngb-modal-window "Attendance × Select Date [DATE] [PERSON_NAME] [PERSON_NAME] Present Absent Late…" at bounding box center [223, 104] width 446 height 209
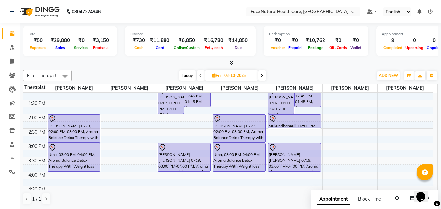
scroll to position [135, 0]
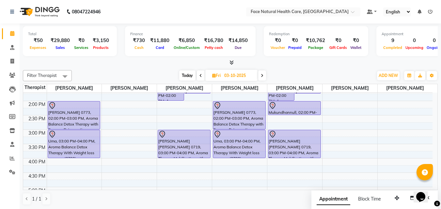
click at [261, 78] on span at bounding box center [262, 76] width 8 height 10
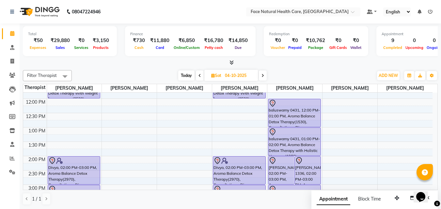
scroll to position [34, 0]
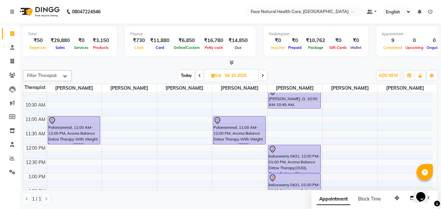
click at [189, 74] on span "Today" at bounding box center [186, 76] width 16 height 10
type input "02-10-2025"
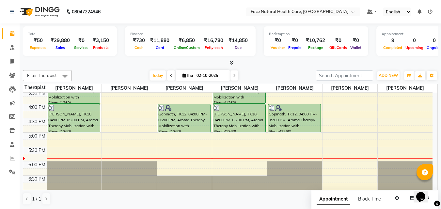
scroll to position [105, 0]
